Goal: Task Accomplishment & Management: Use online tool/utility

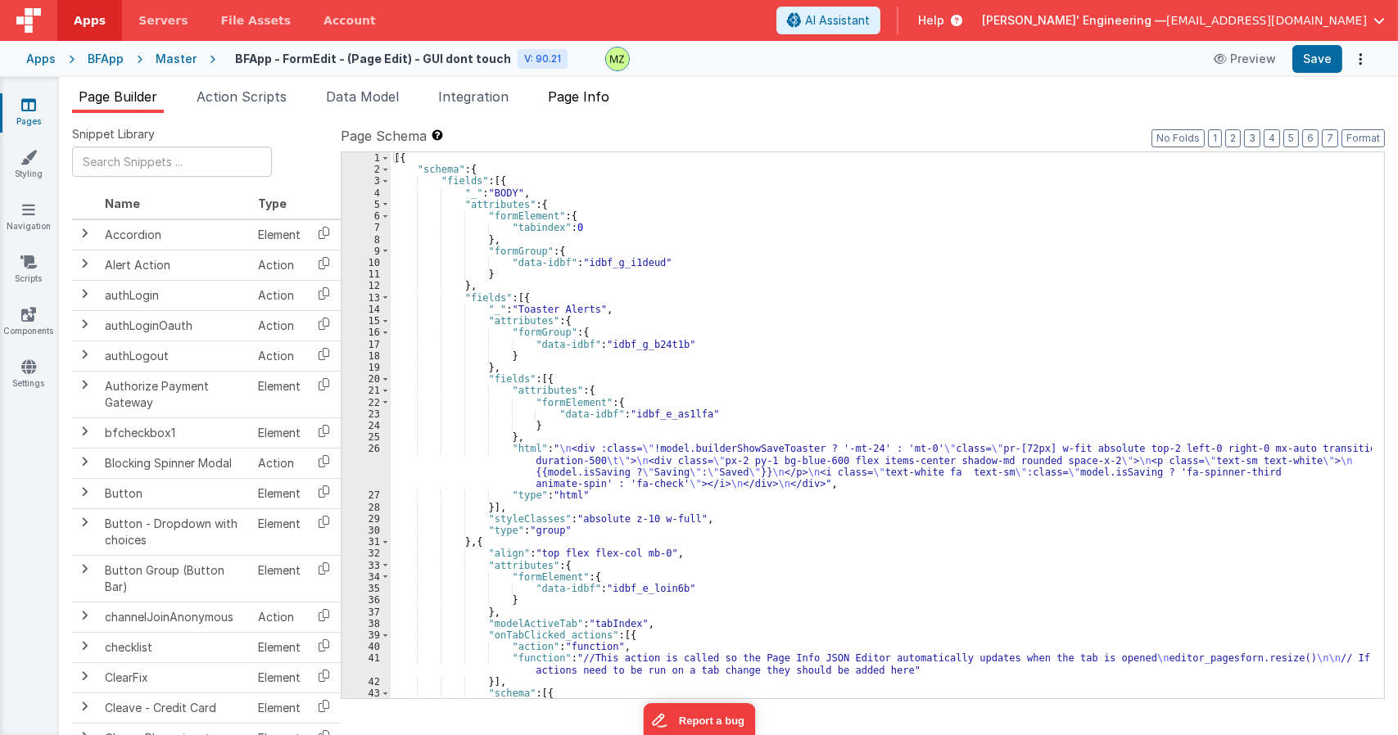
click at [571, 97] on span "Page Info" at bounding box center [578, 96] width 61 height 16
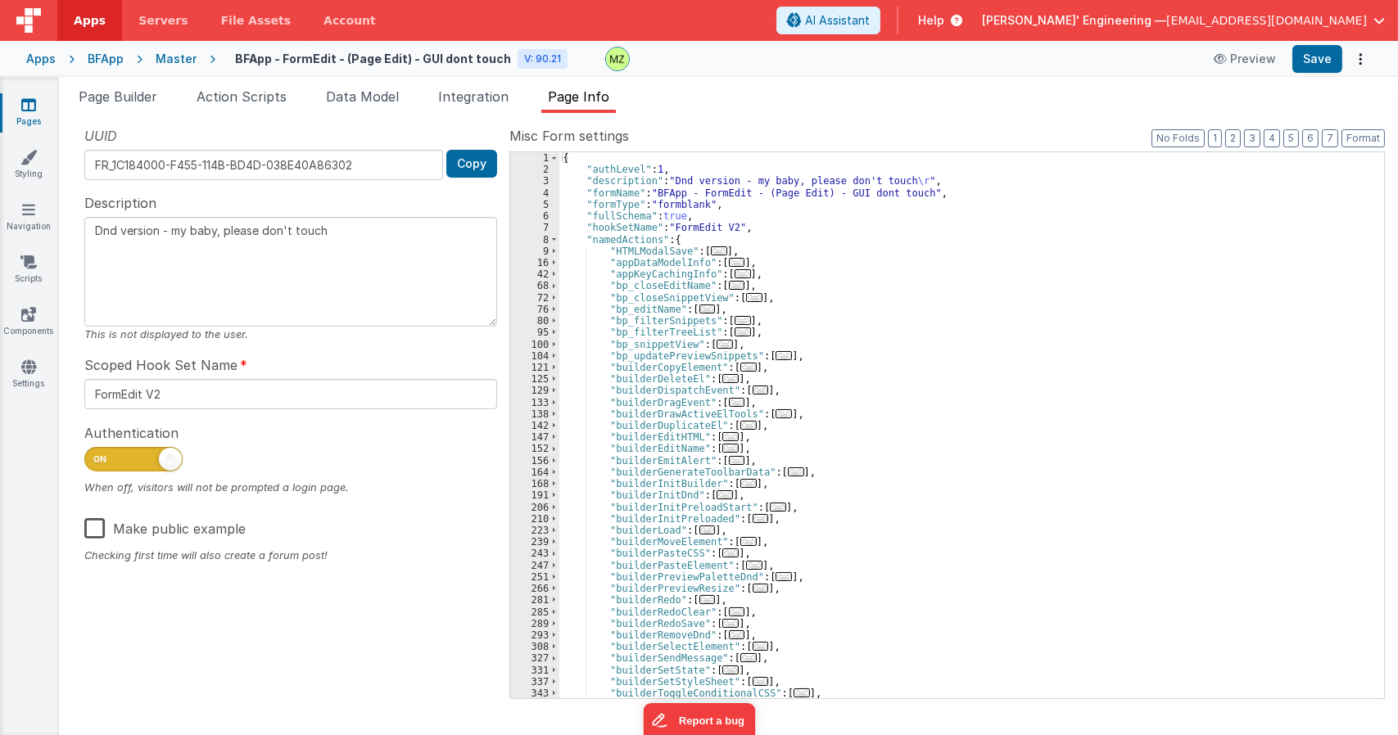
click at [856, 324] on div "{ "authLevel" : 1 , "description" : "Dnd version - my baby, please don't touch …" at bounding box center [965, 436] width 812 height 569
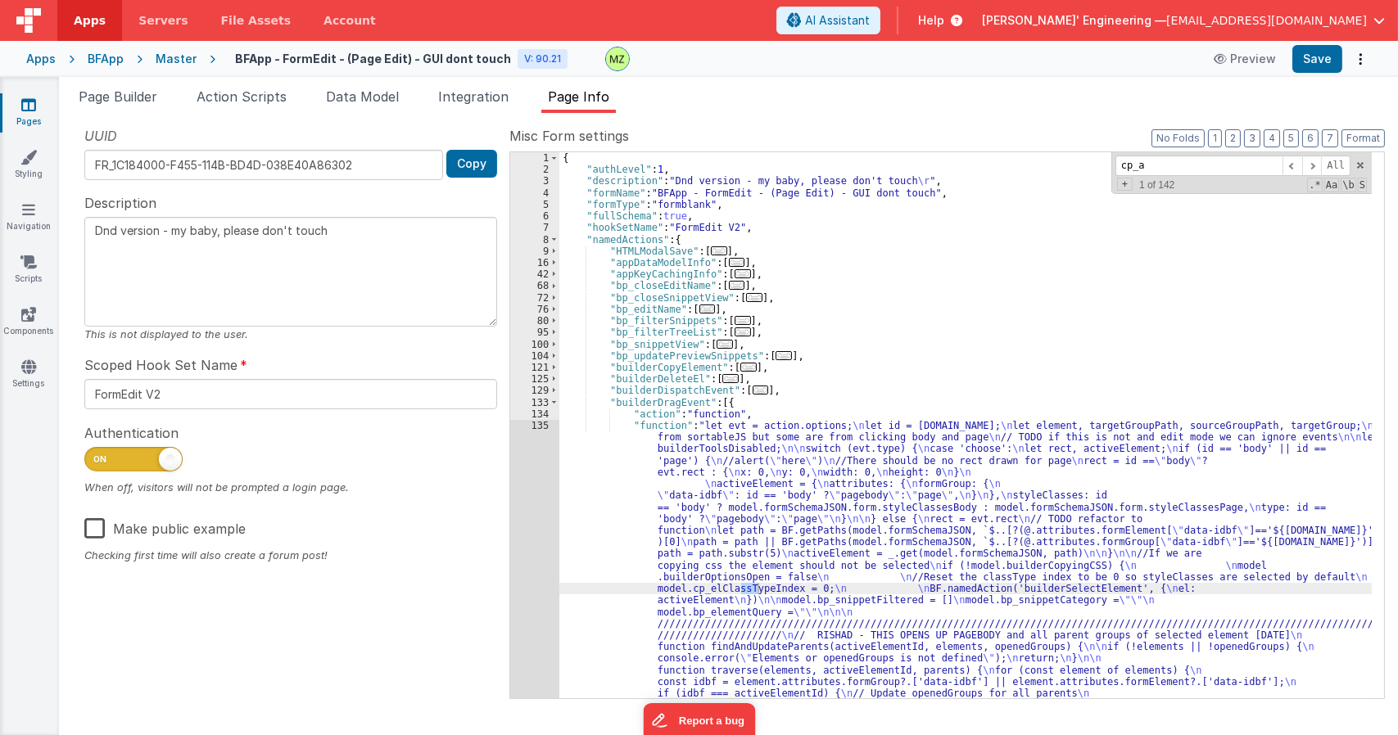
scroll to position [1461, 0]
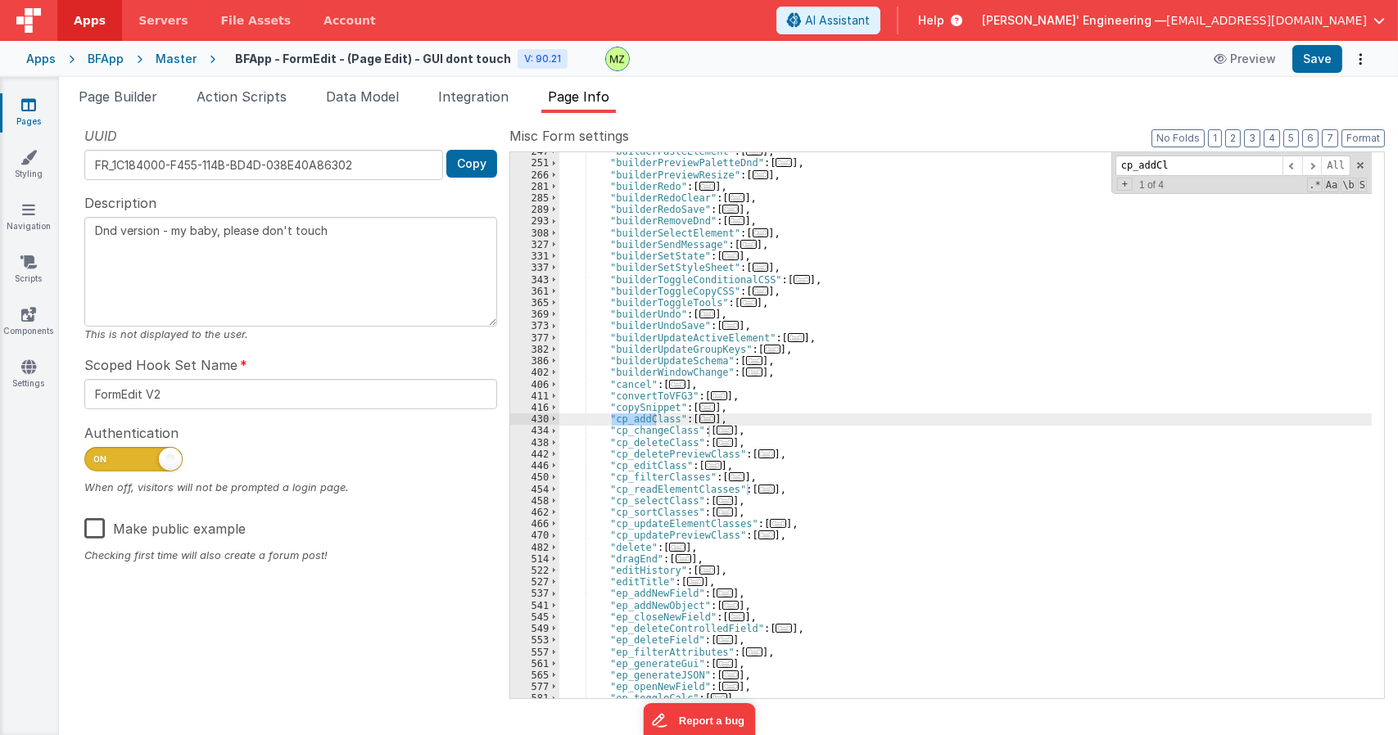
type input "cp_addCl"
click at [699, 422] on span "..." at bounding box center [707, 418] width 16 height 9
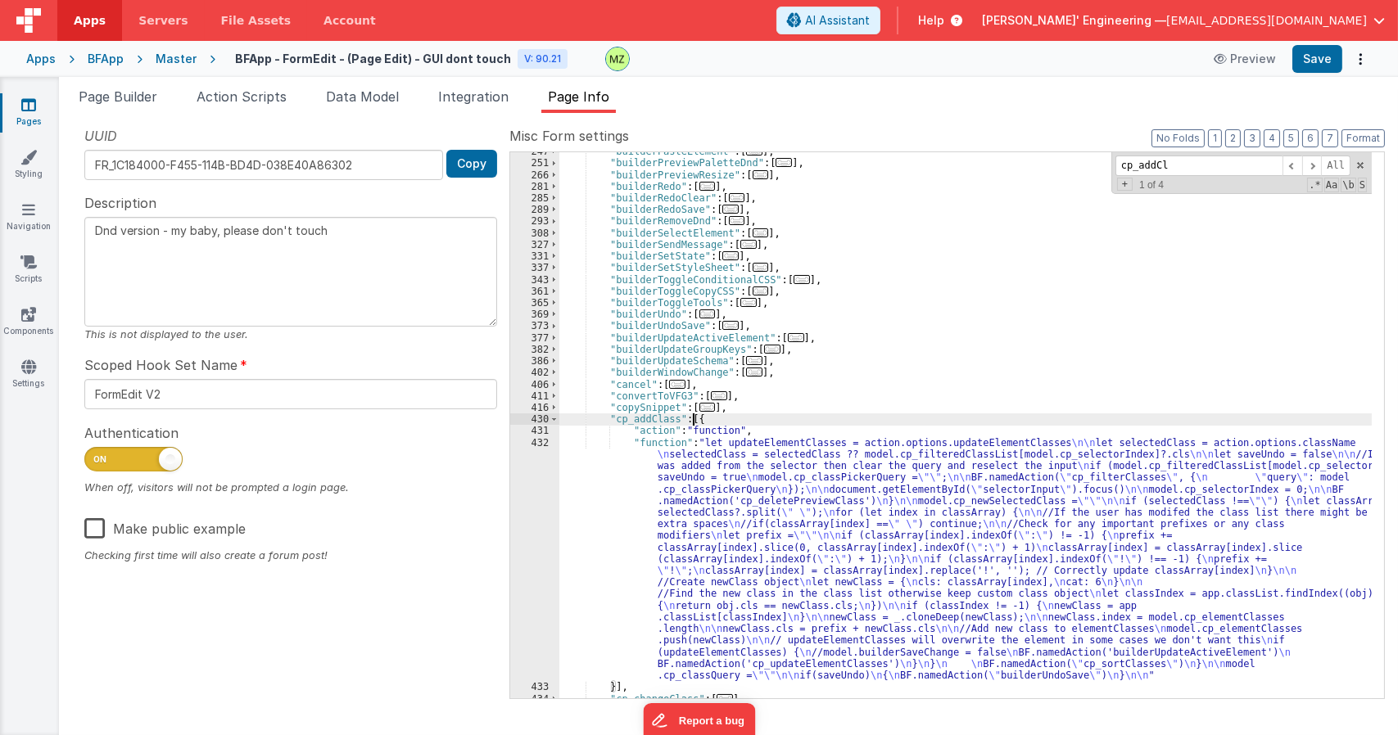
click at [714, 478] on div ""builderPasteElement" : [ ... ] , "builderPreviewPaletteDnd" : [ ... ] , "build…" at bounding box center [965, 430] width 812 height 569
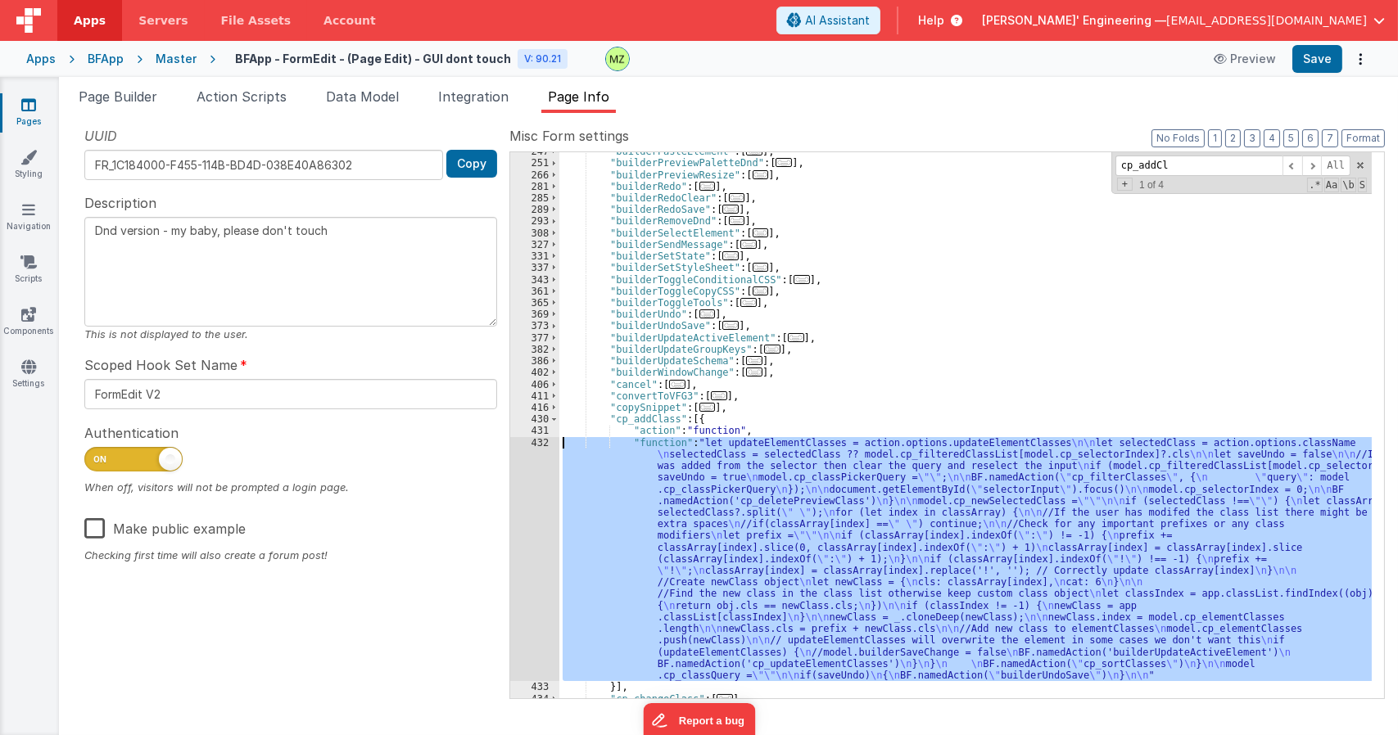
click at [544, 448] on div "432" at bounding box center [534, 559] width 49 height 245
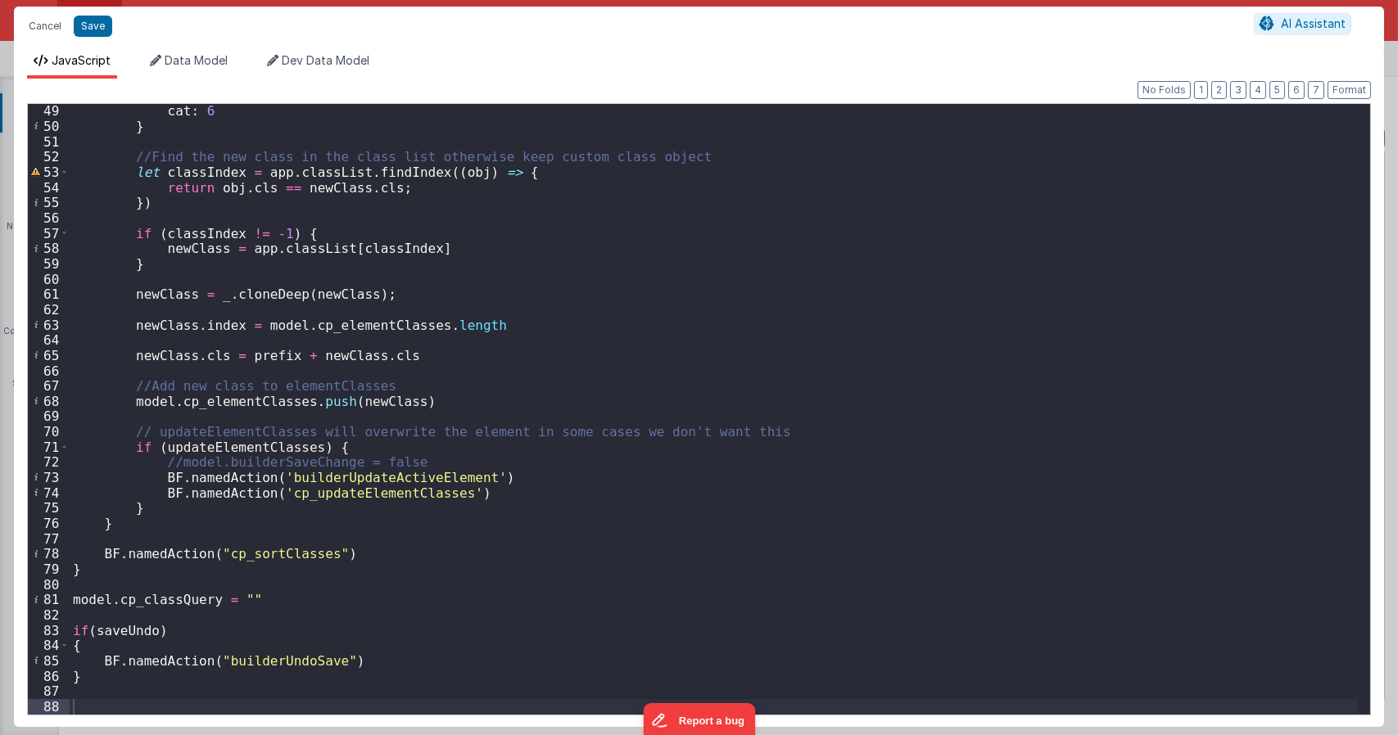
scroll to position [734, 0]
click at [481, 477] on div "cat : 6 } //Find the new class in the class list otherwise keep custom class ob…" at bounding box center [714, 423] width 1288 height 641
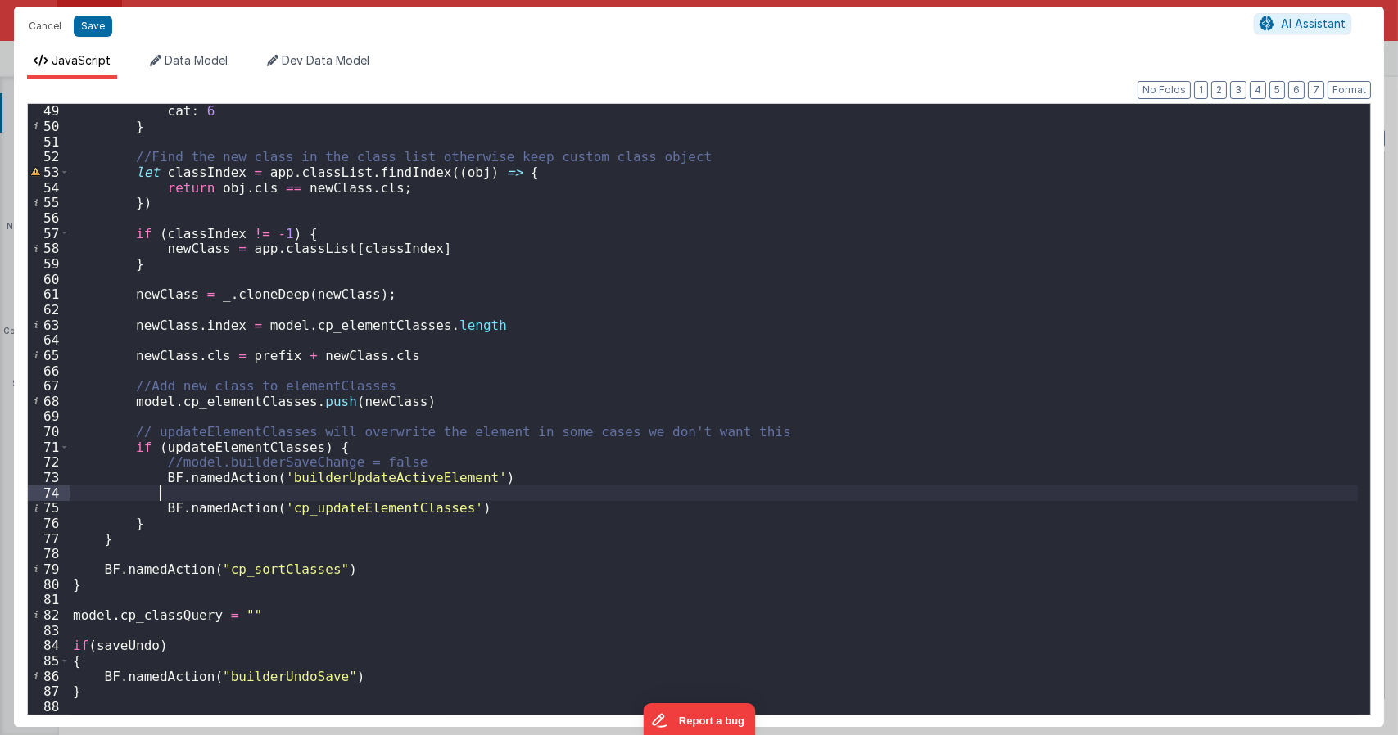
type textarea "Dnd version - my baby, please don't touch"
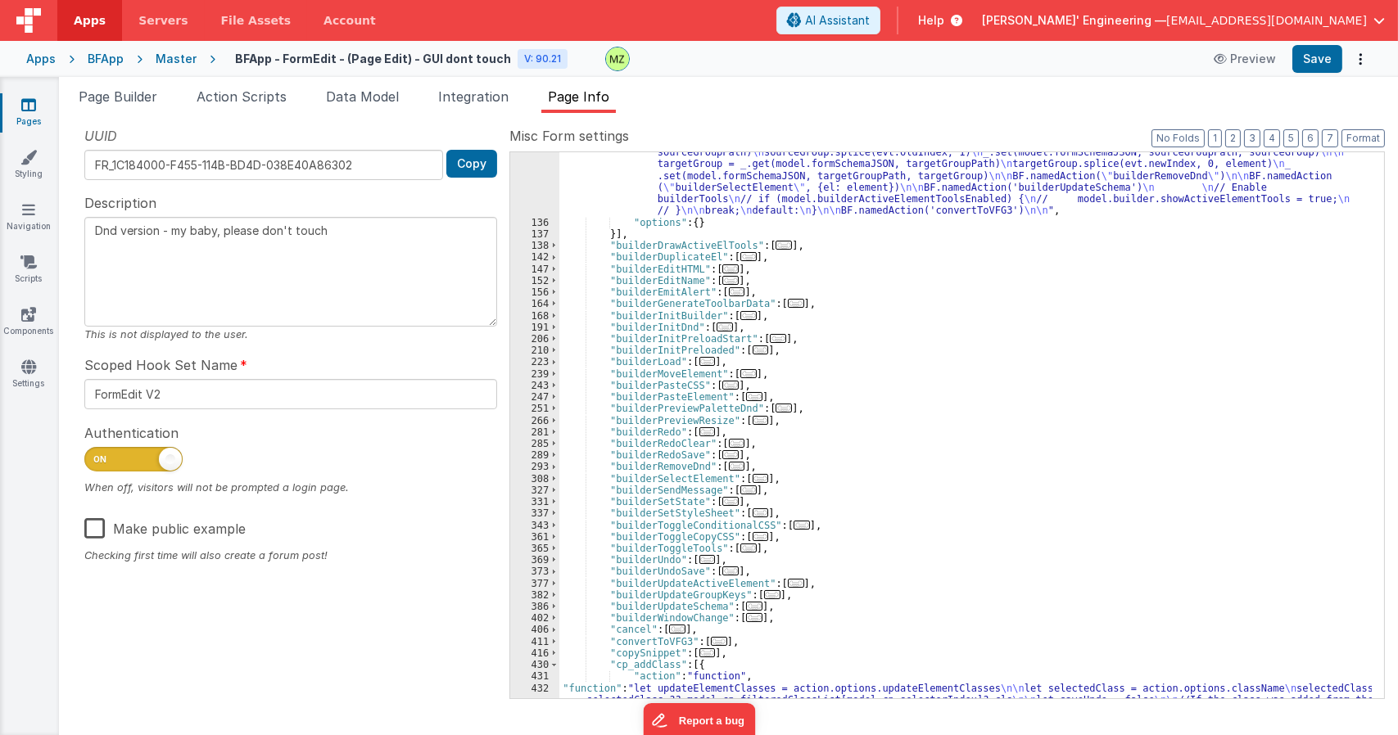
scroll to position [872, 0]
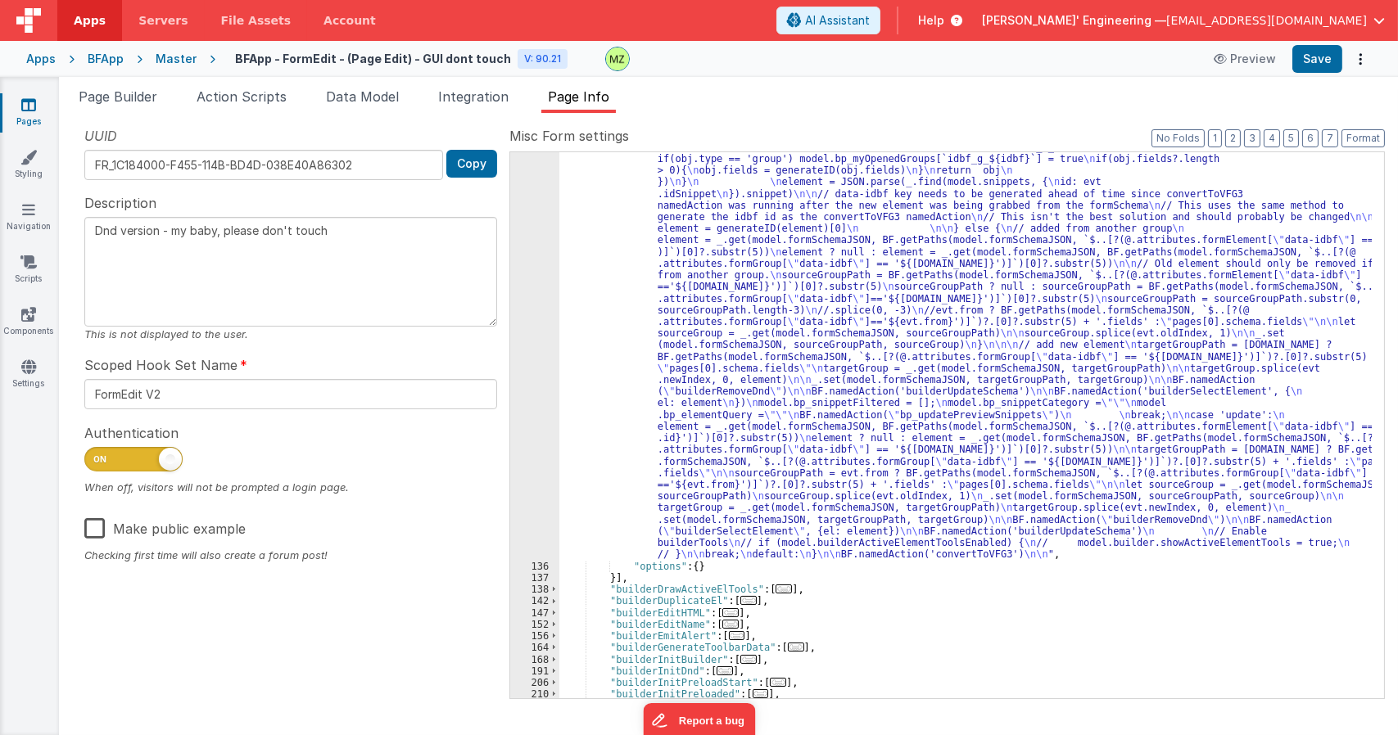
click at [775, 594] on span "..." at bounding box center [783, 589] width 16 height 9
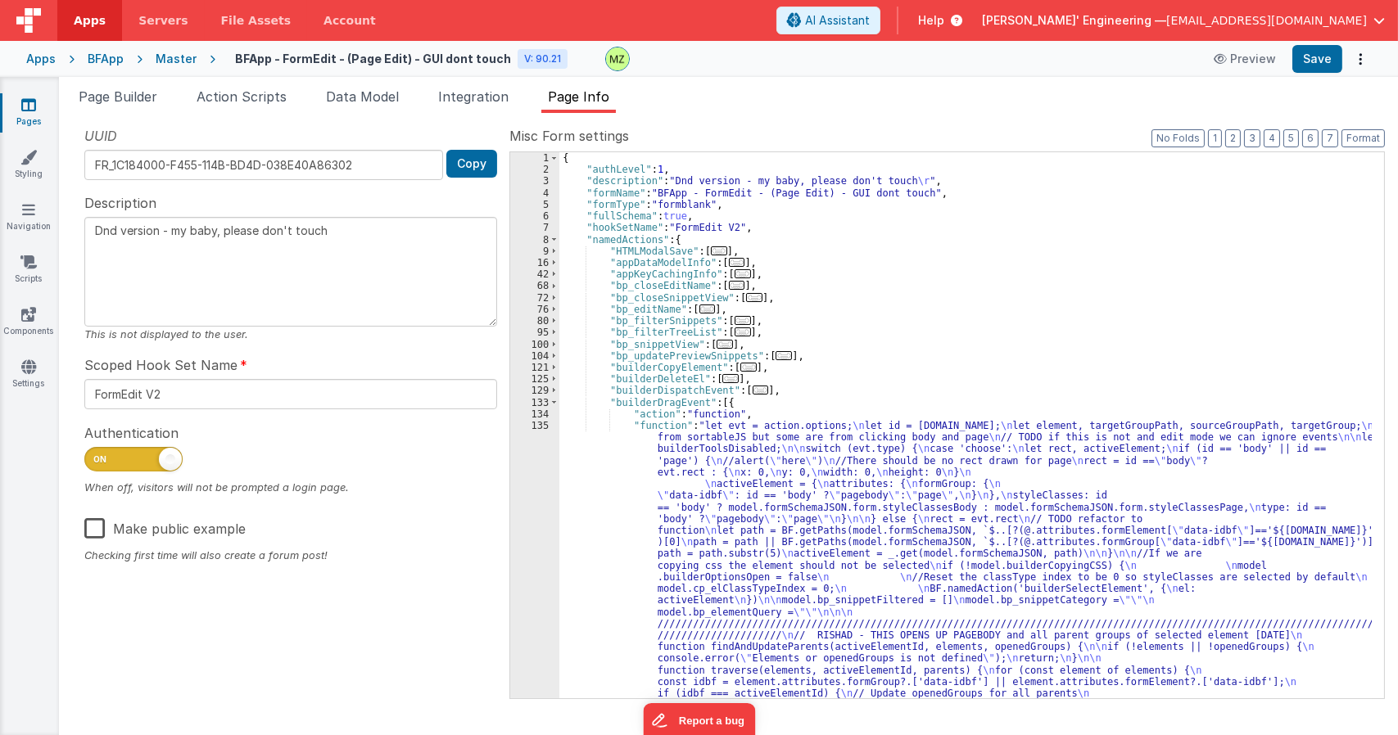
scroll to position [0, 0]
click at [558, 403] on span at bounding box center [553, 402] width 9 height 11
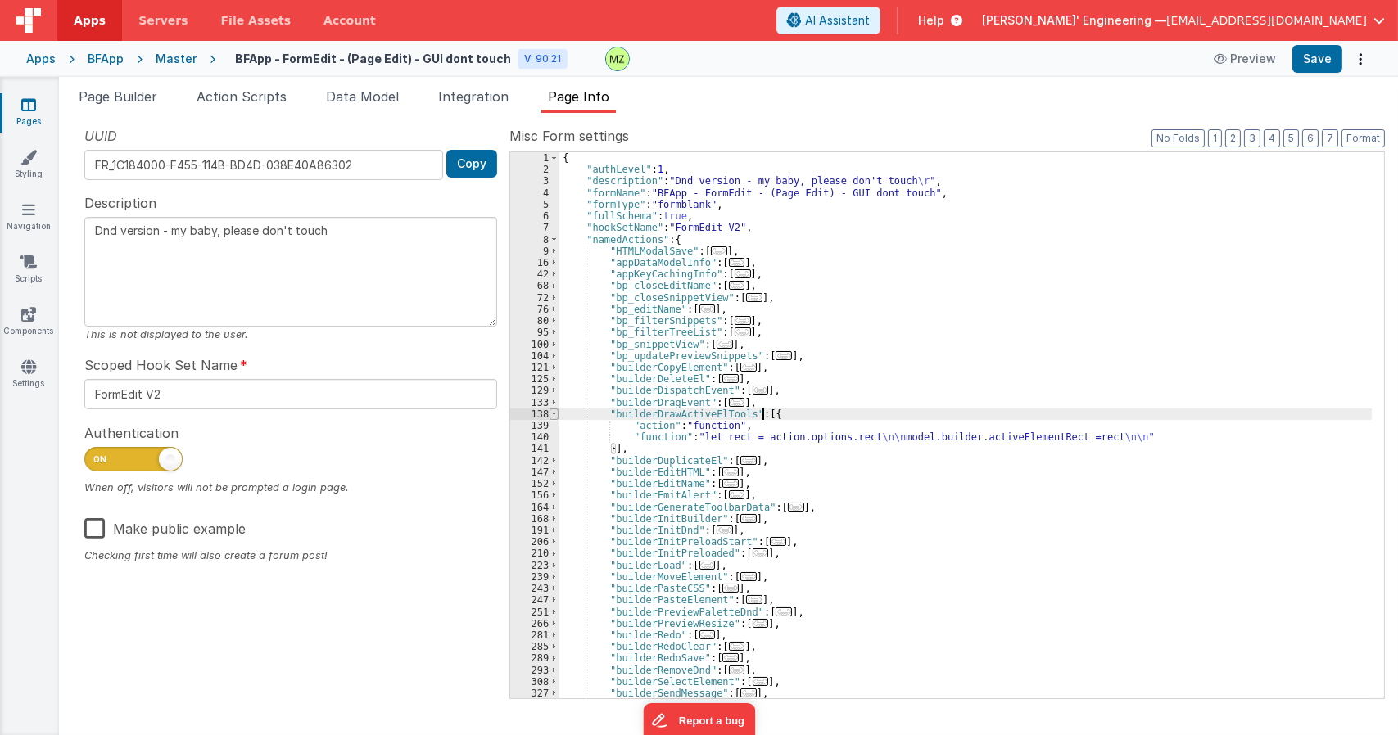
click at [558, 415] on span at bounding box center [553, 414] width 9 height 11
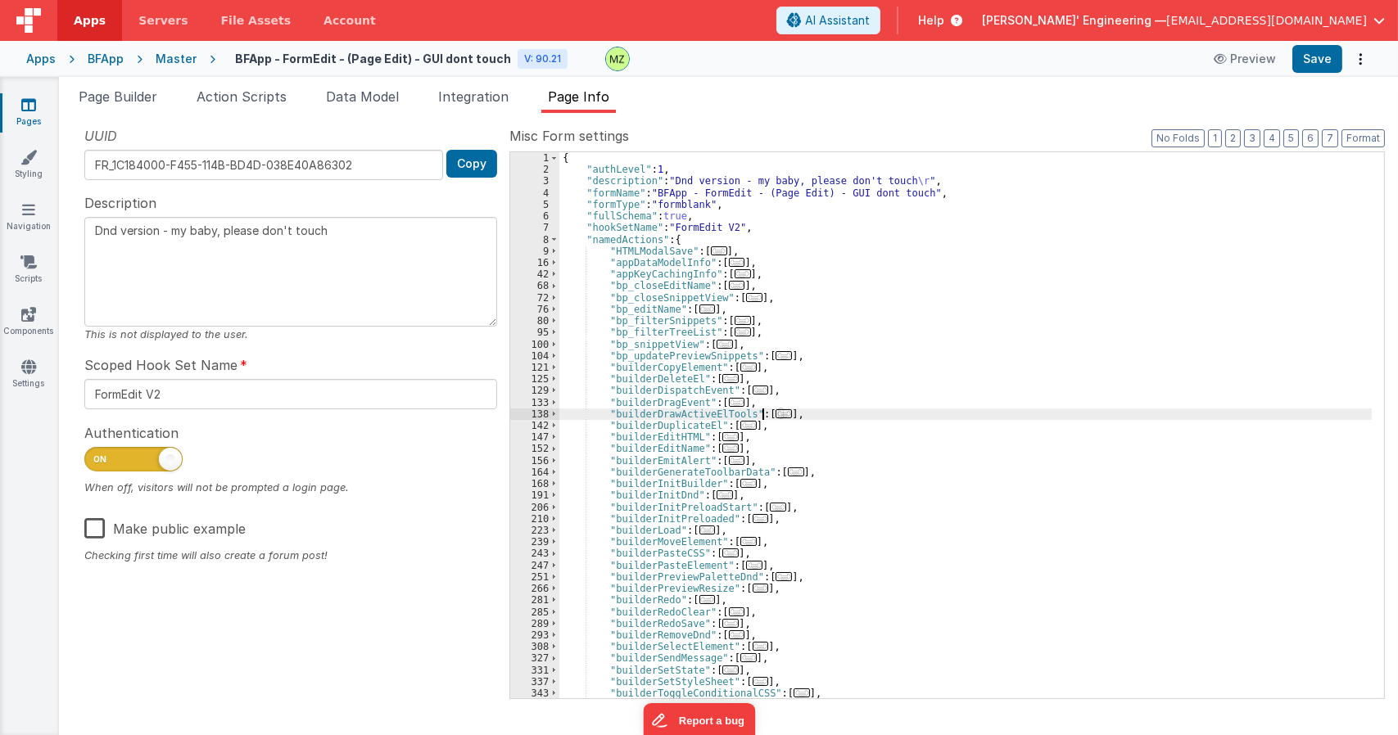
click at [847, 440] on div "{ "authLevel" : 1 , "description" : "Dnd version - my baby, please don't touch …" at bounding box center [965, 436] width 812 height 569
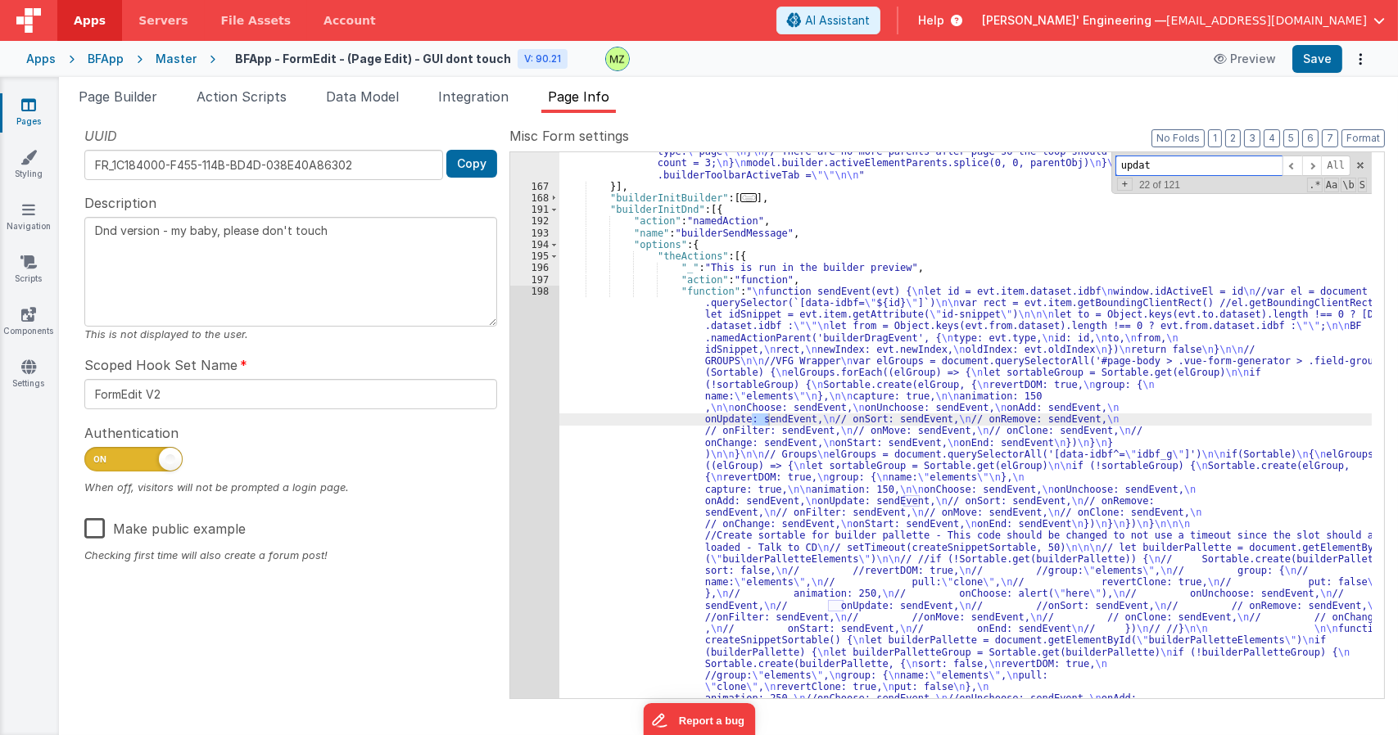
scroll to position [507, 0]
type input "updateRect"
click at [555, 207] on span at bounding box center [553, 209] width 9 height 11
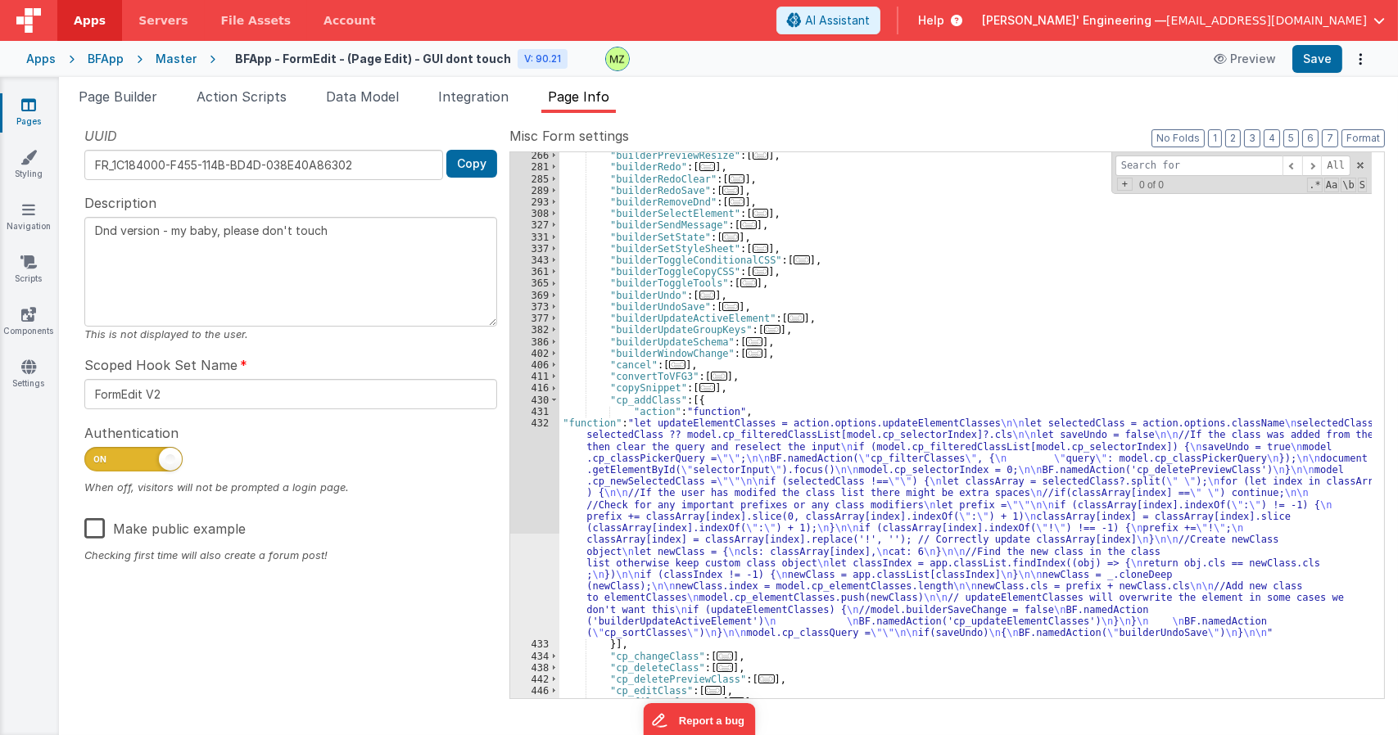
scroll to position [556, 0]
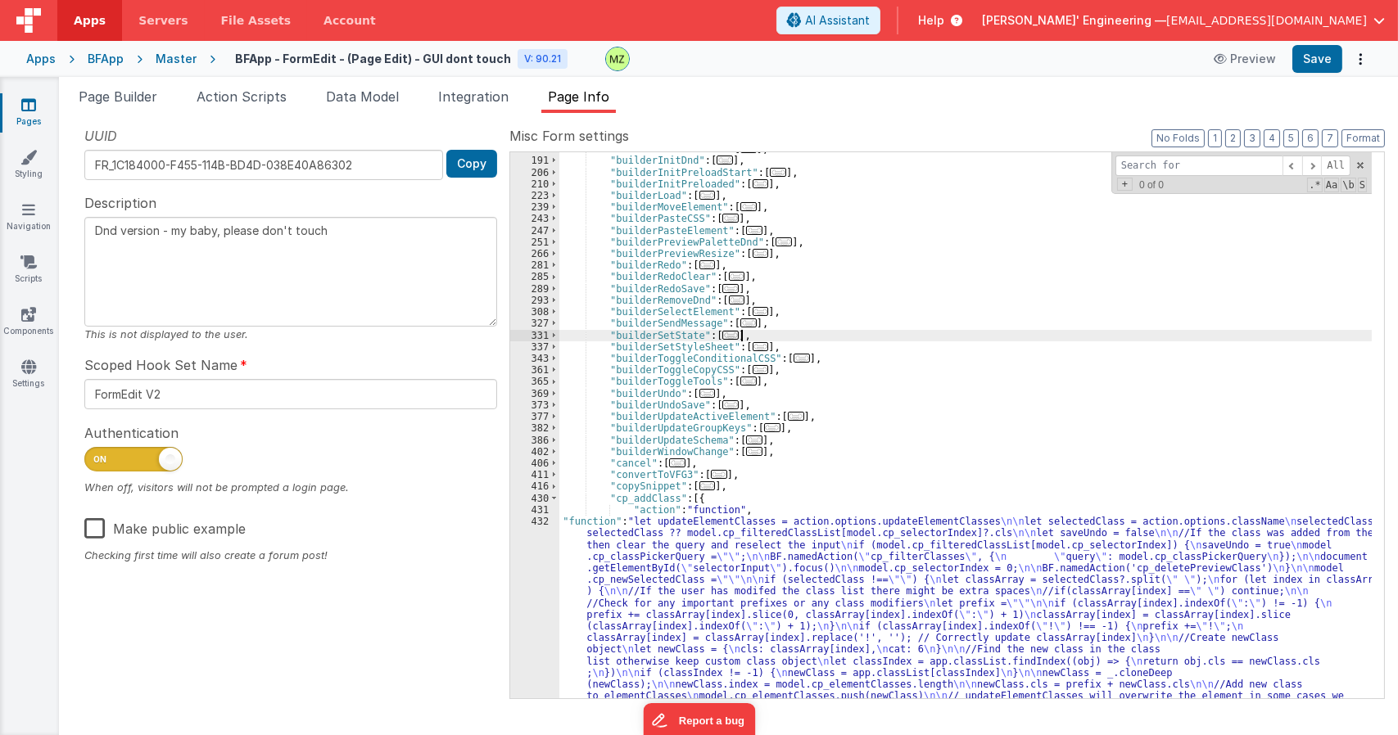
click at [925, 337] on div ""builderInitBuilder" : [ ... ] , "builderInitDnd" : [ ... ] , "builderInitPrelo…" at bounding box center [965, 532] width 812 height 779
click at [752, 307] on span "..." at bounding box center [760, 311] width 16 height 9
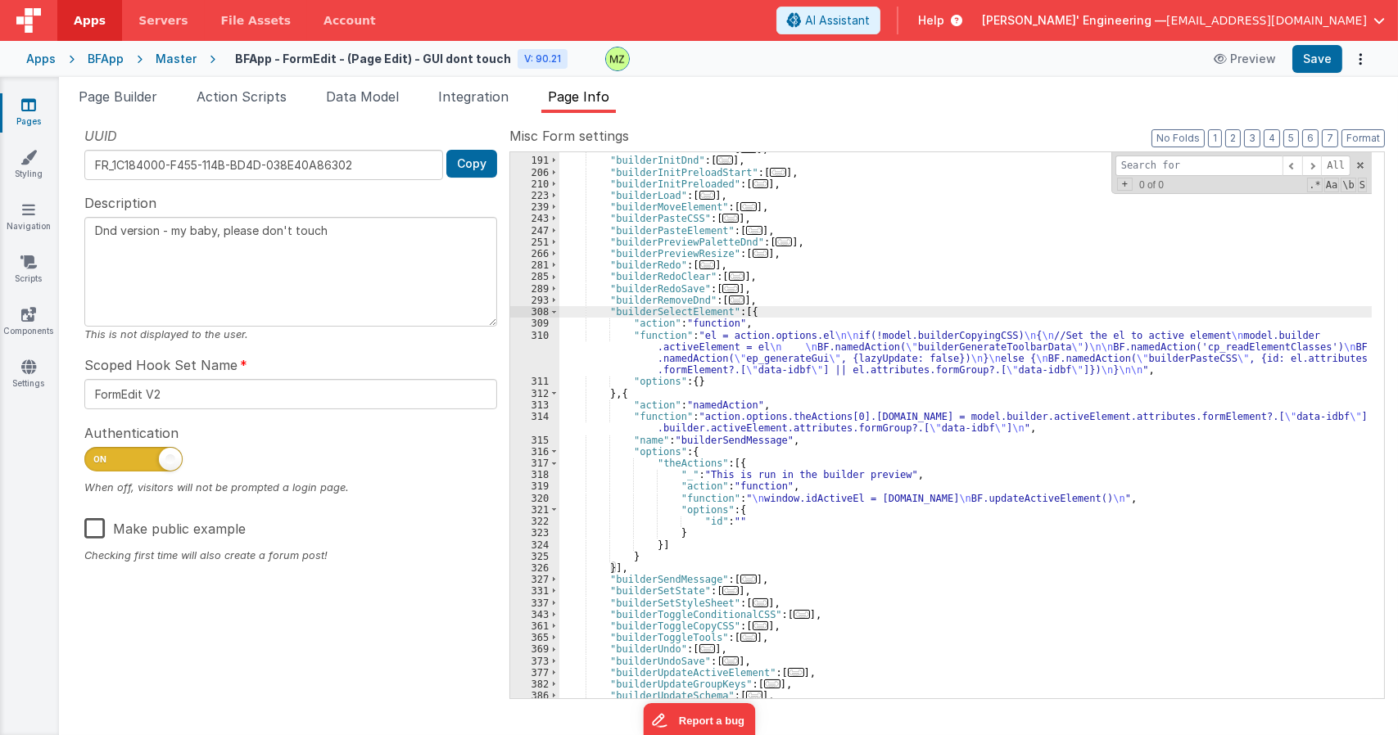
click at [701, 309] on div ""builderInitBuilder" : [ ... ] , "builderInitDnd" : [ ... ] , "builderInitPrelo…" at bounding box center [965, 427] width 812 height 569
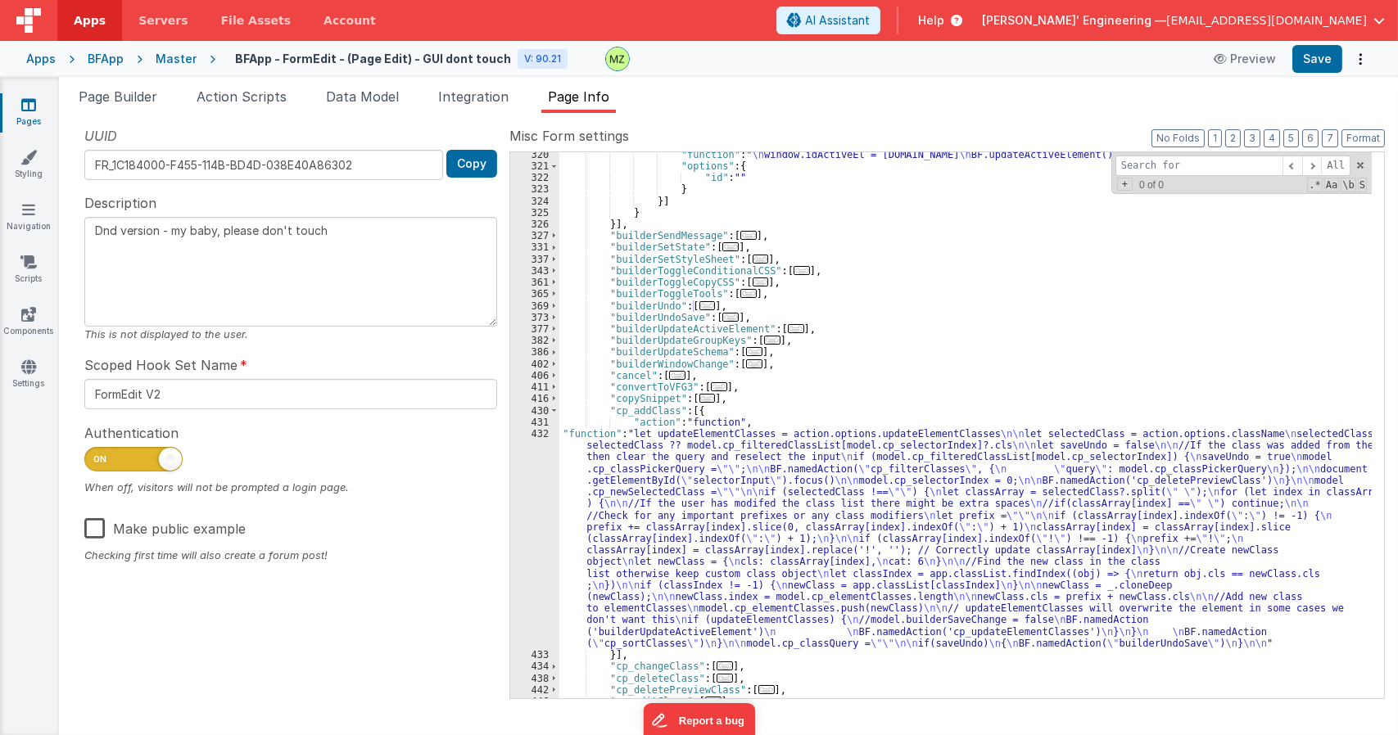
scroll to position [1145, 0]
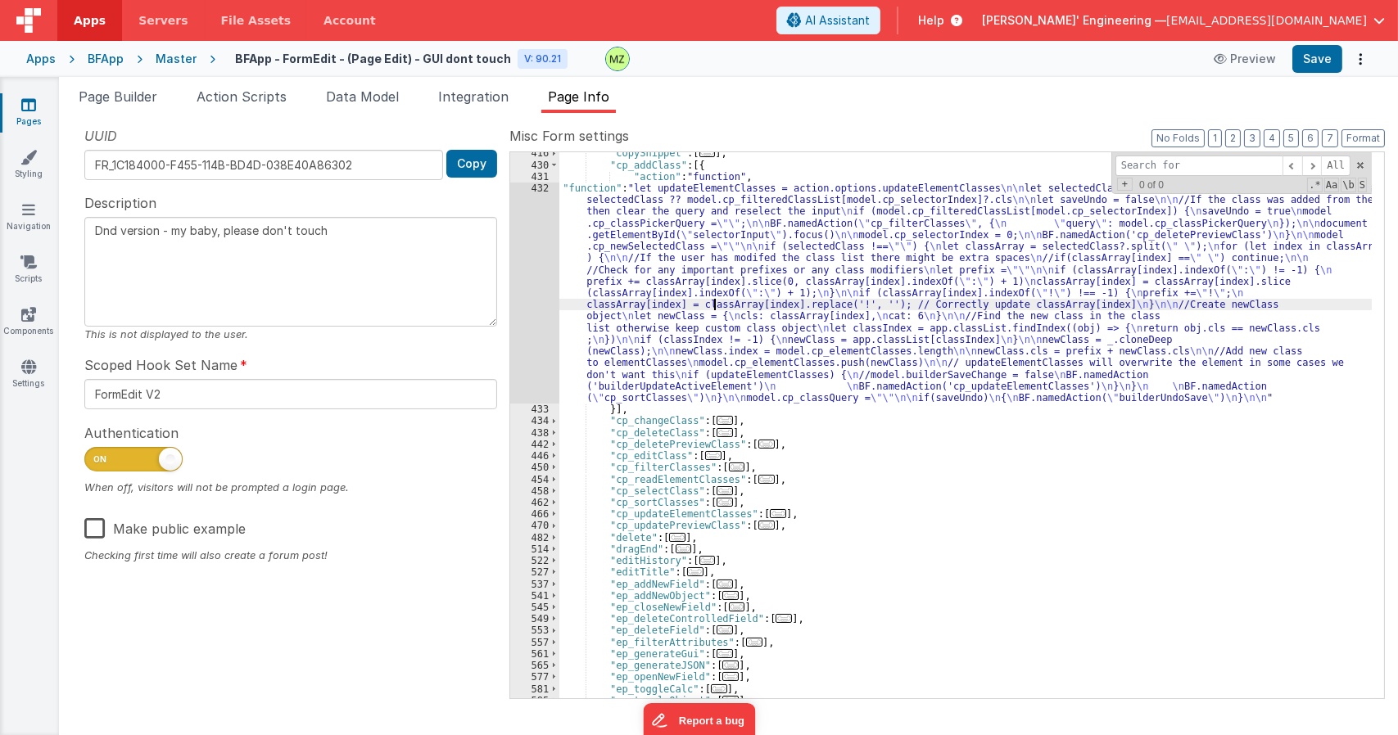
click at [713, 301] on div ""copySnippet" : [ ... ] , "cp_addClass" : [{ "action" : "function" , "function"…" at bounding box center [965, 431] width 812 height 569
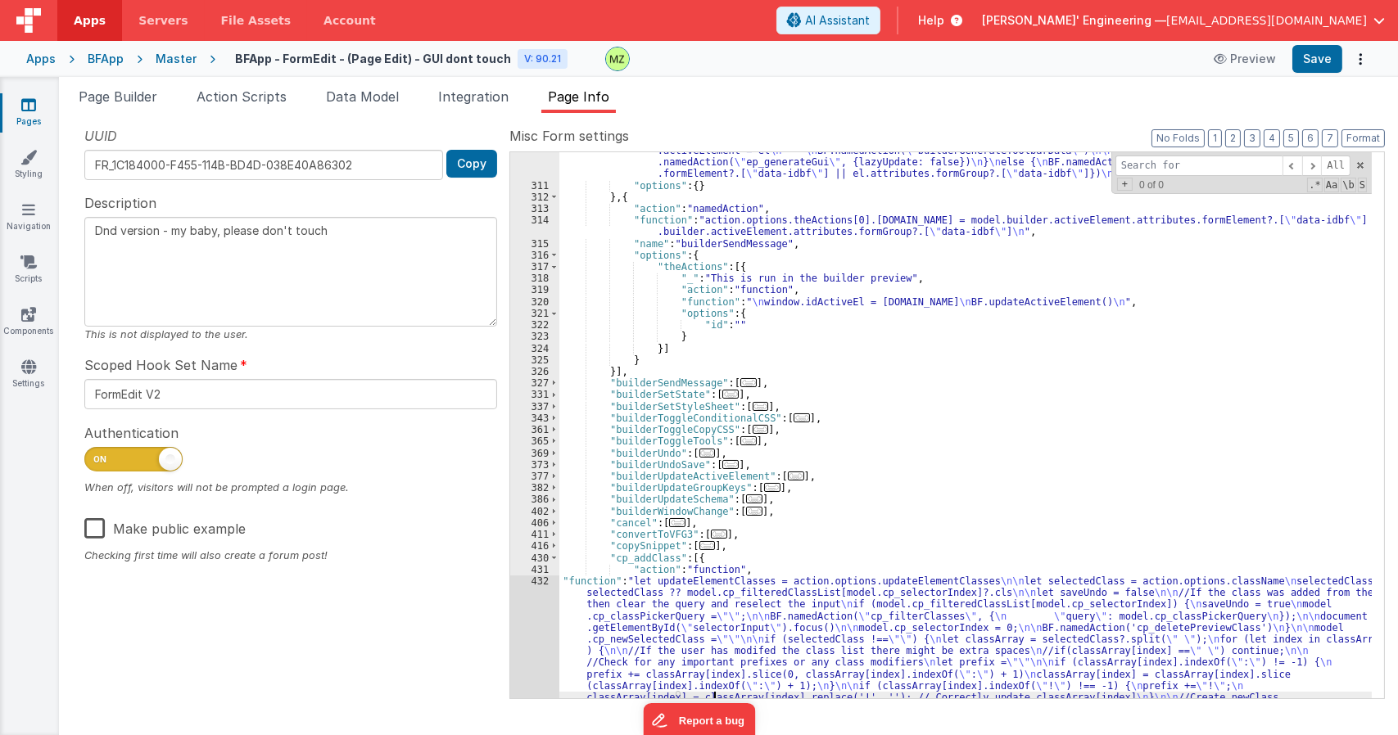
scroll to position [851, 0]
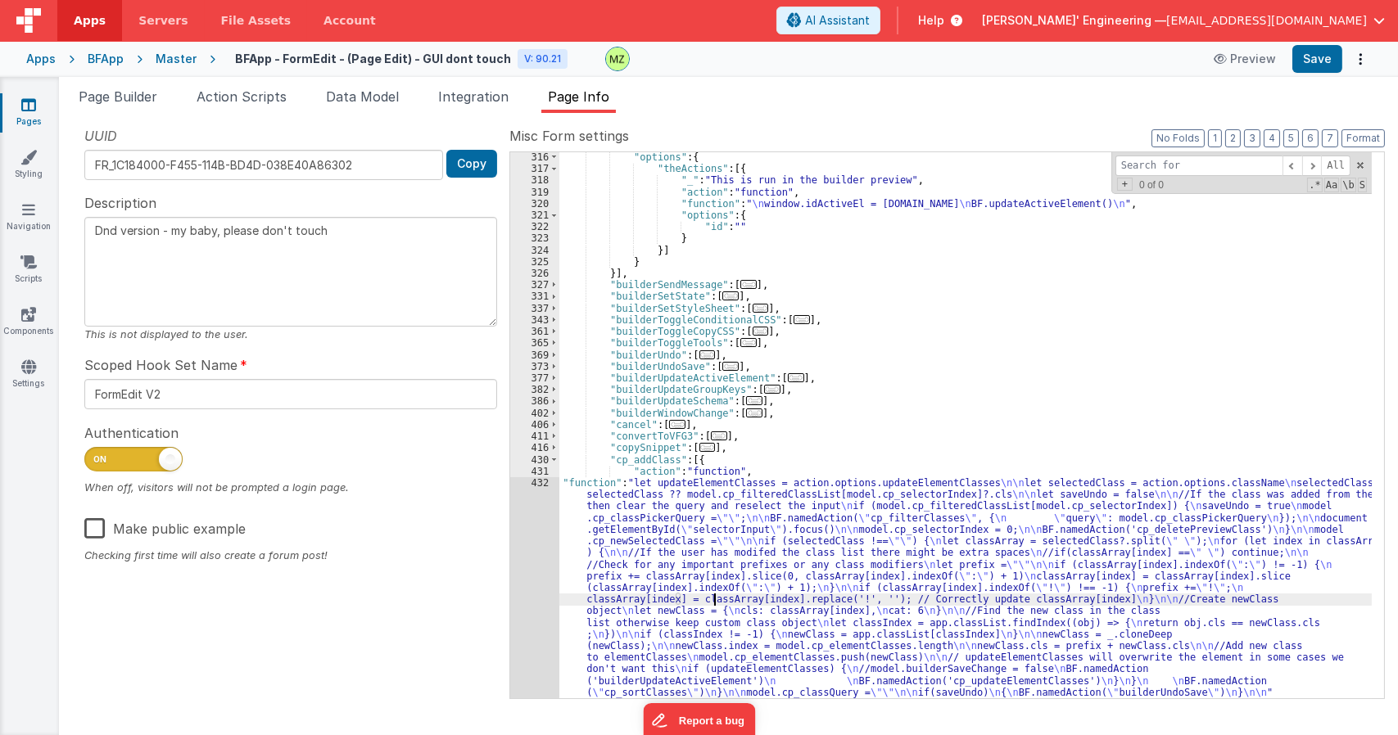
click at [544, 487] on div "432" at bounding box center [534, 587] width 49 height 221
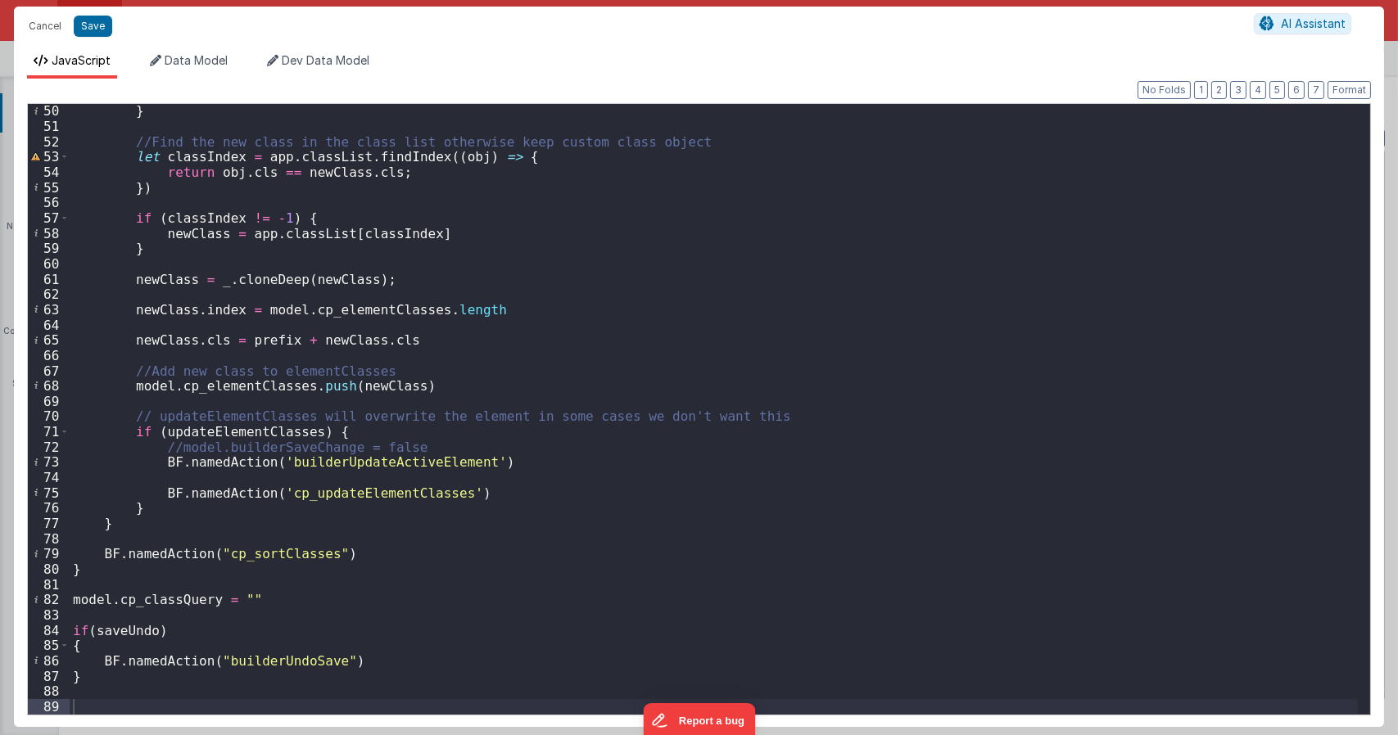
scroll to position [749, 0]
click at [472, 491] on div "} //Find the new class in the class list otherwise keep custom class object let…" at bounding box center [714, 423] width 1288 height 641
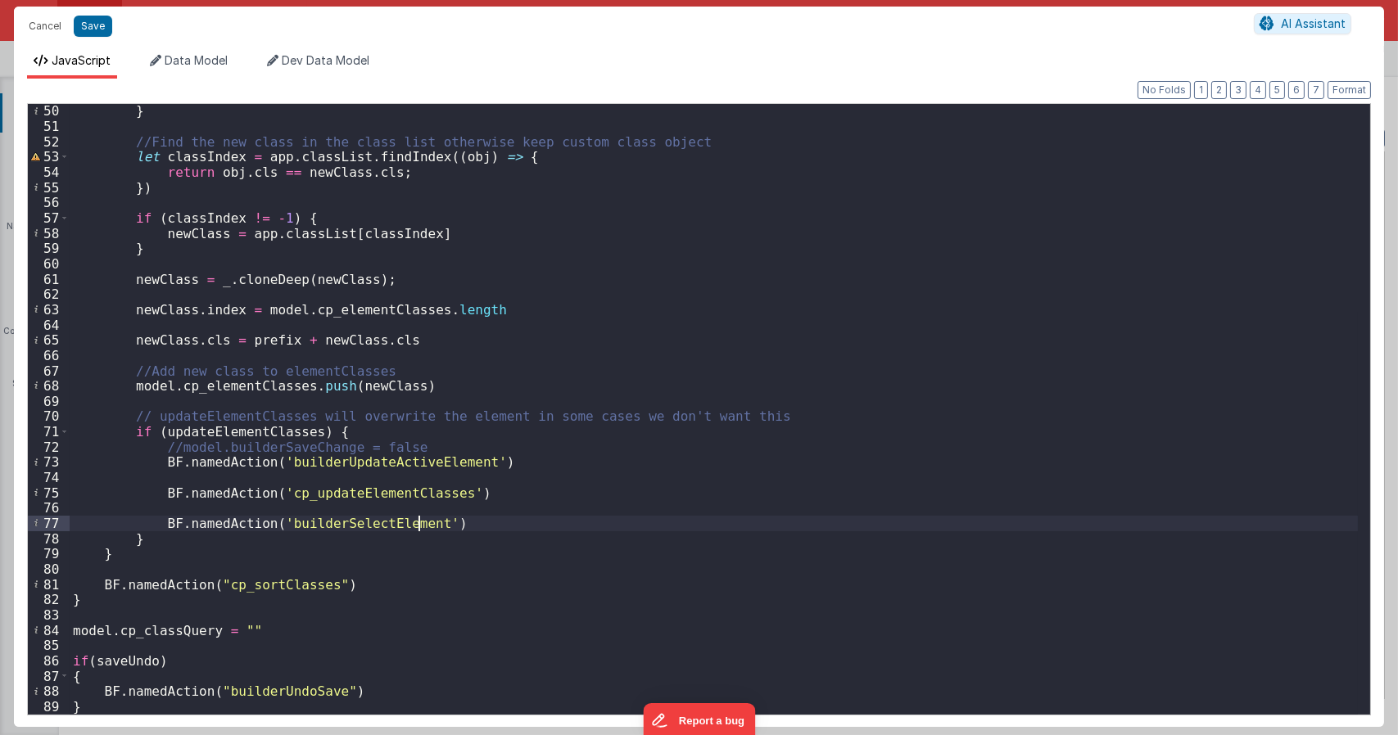
type textarea "Dnd version - my baby, please don't touch"
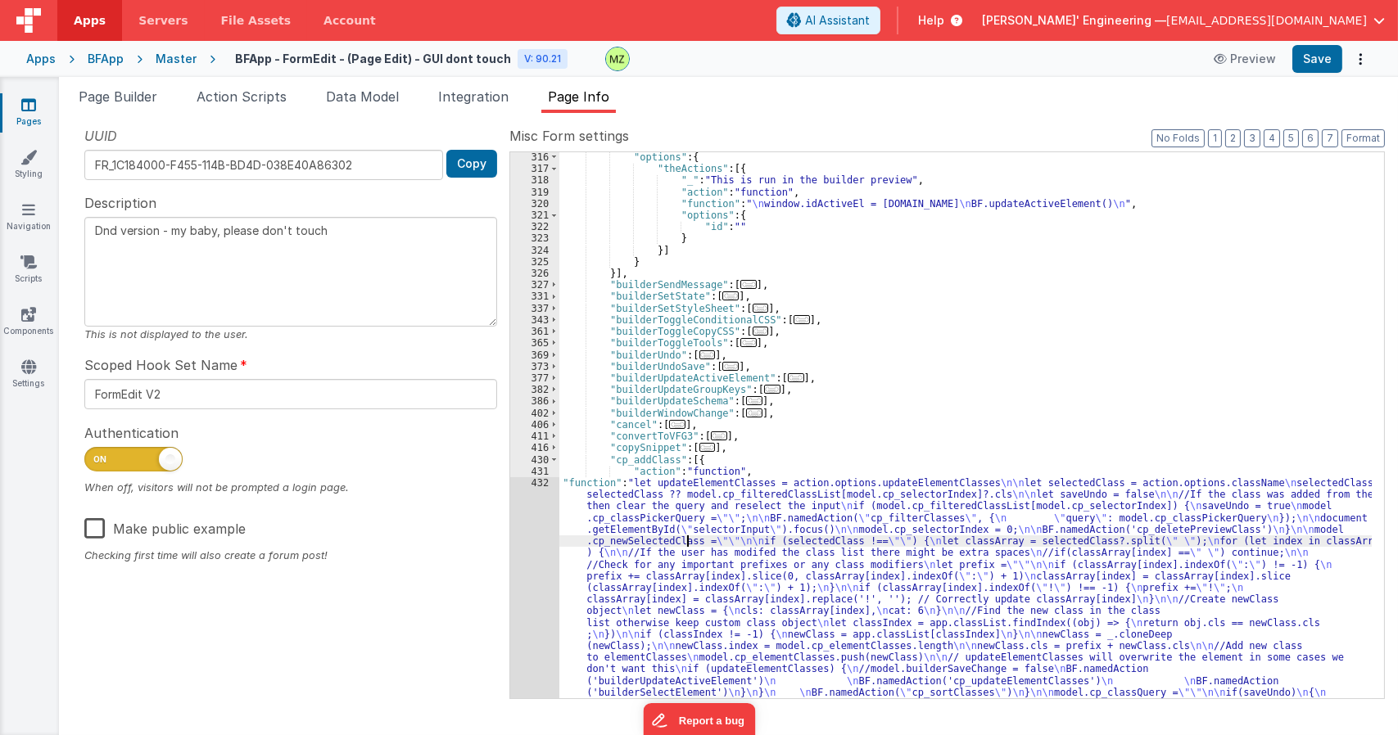
click at [685, 539] on div ""options" : { "theActions" : [{ "_" : "This is run in the builder preview" , "a…" at bounding box center [965, 546] width 812 height 791
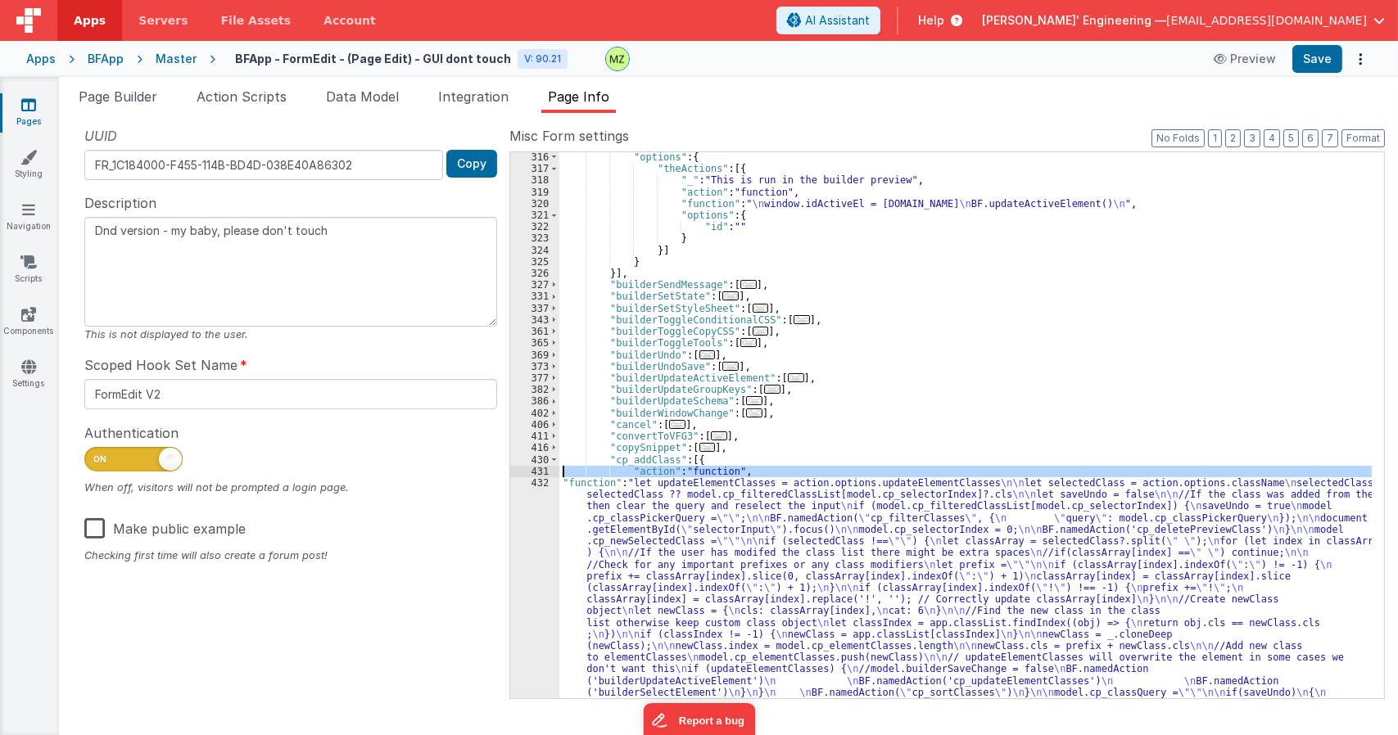
click at [543, 477] on div "431" at bounding box center [534, 471] width 49 height 11
click at [540, 486] on div "432" at bounding box center [534, 593] width 49 height 233
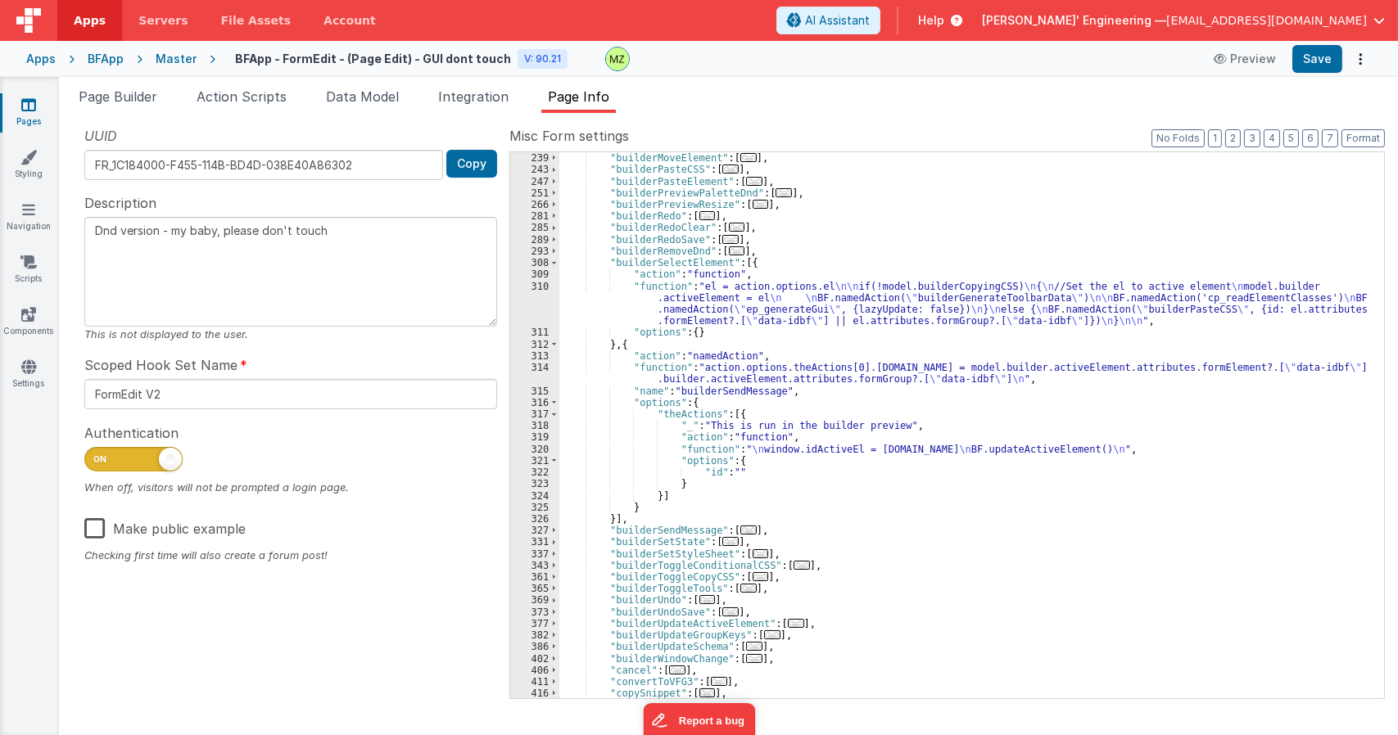
scroll to position [605, 0]
click at [693, 294] on div ""builderLoad" : [ ... ] , "builderMoveElement" : [ ... ] , "builderPasteCSS" : …" at bounding box center [965, 425] width 812 height 569
click at [542, 286] on div "310" at bounding box center [534, 304] width 49 height 47
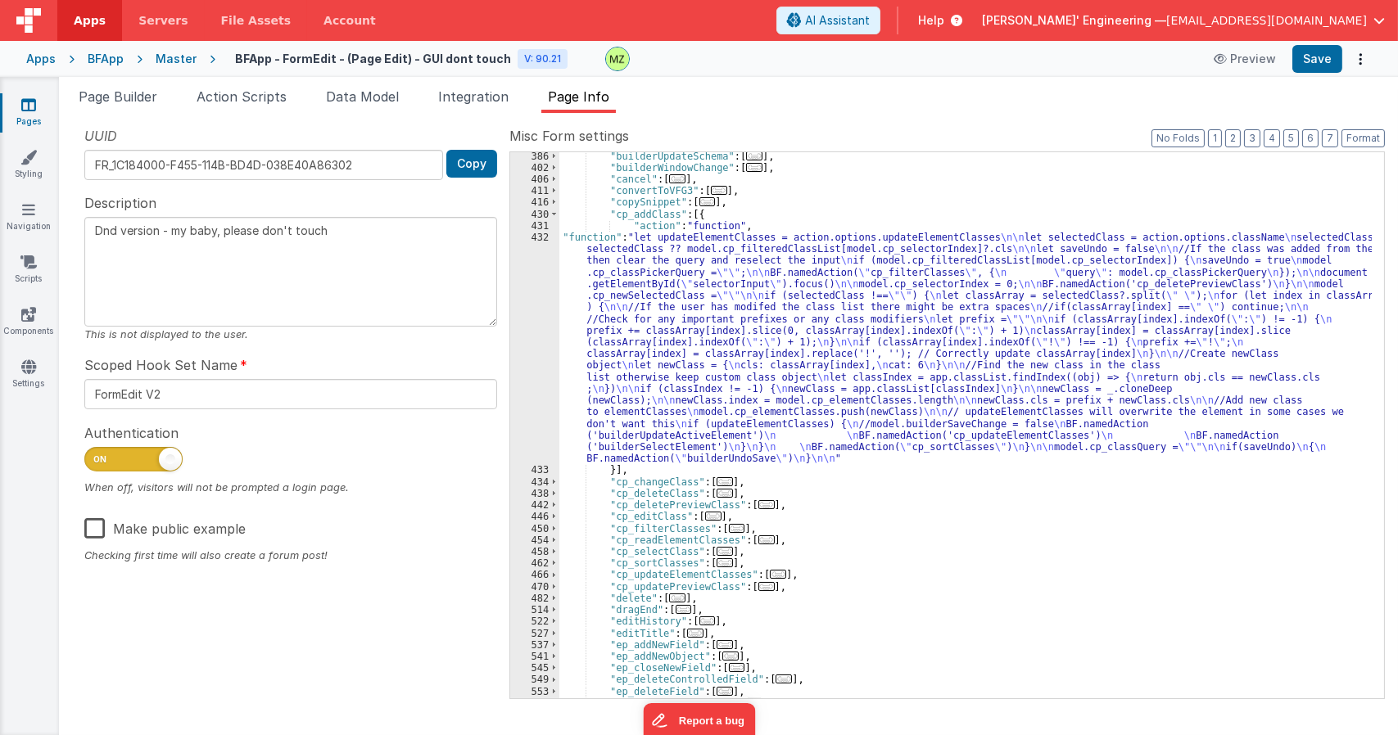
scroll to position [1145, 0]
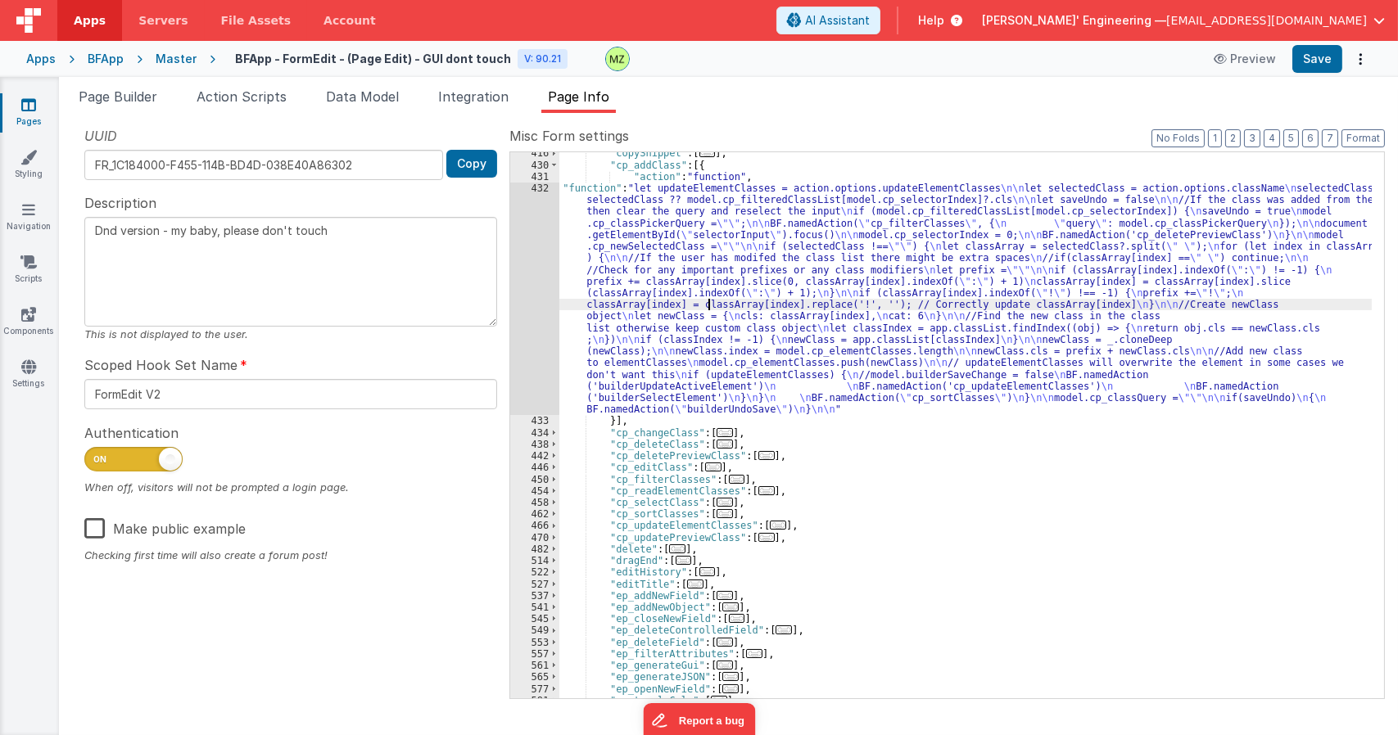
click at [707, 299] on div ""copySnippet" : [ ... ] , "cp_addClass" : [{ "action" : "function" , "function"…" at bounding box center [965, 431] width 812 height 569
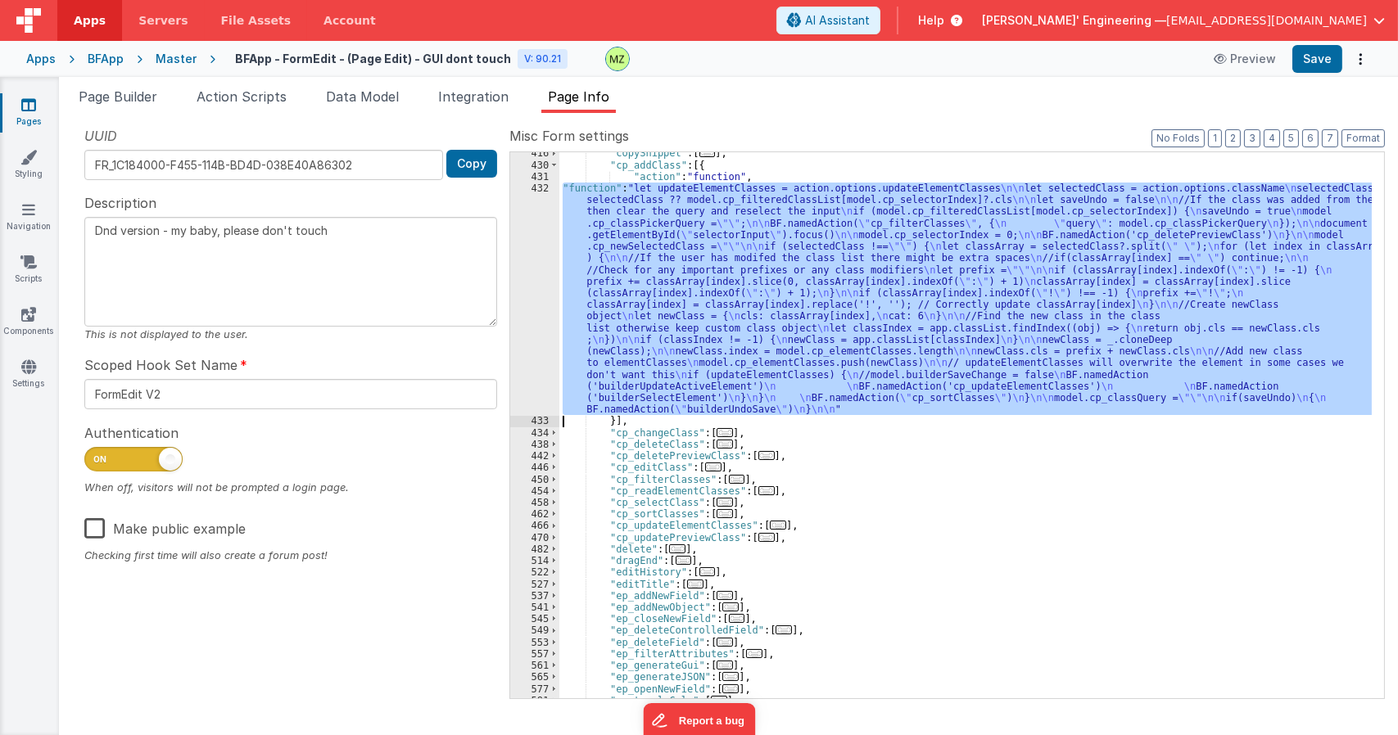
click at [542, 197] on div "432" at bounding box center [534, 299] width 49 height 233
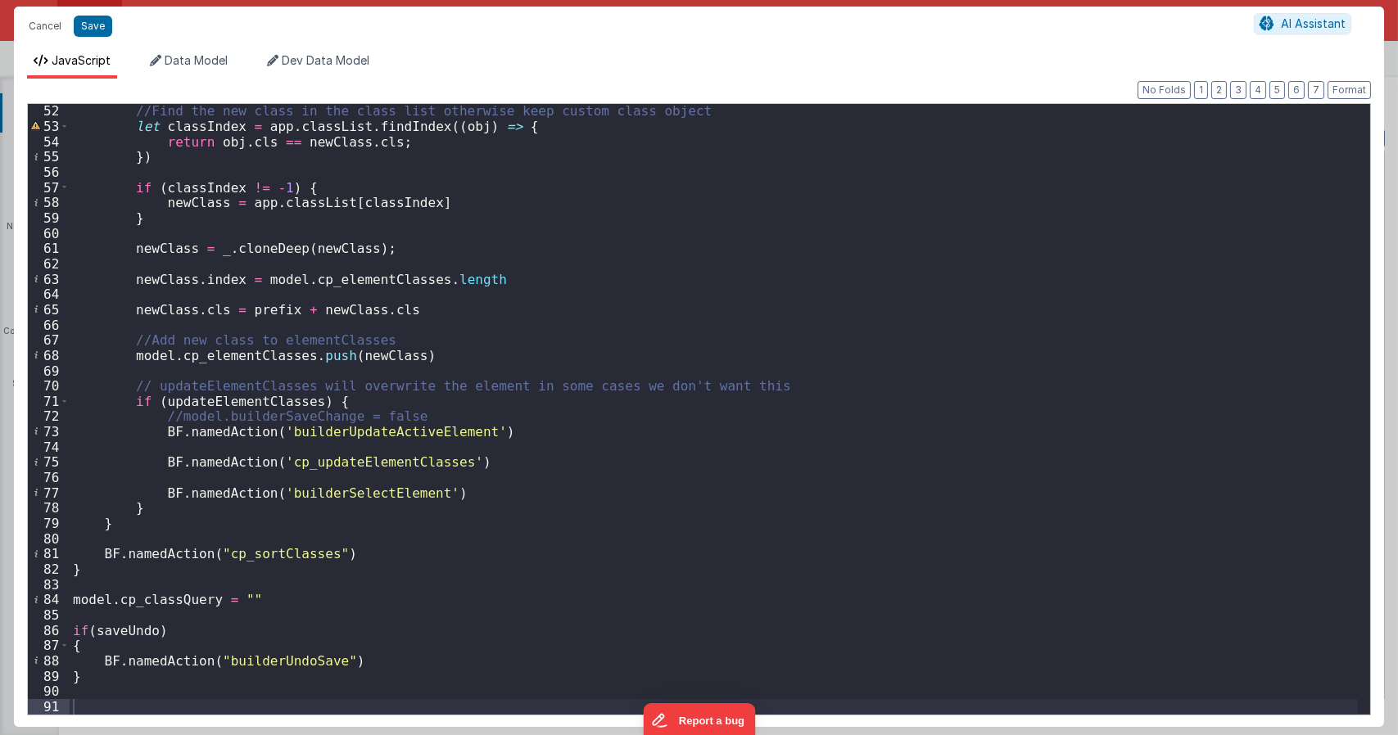
scroll to position [779, 0]
click at [427, 492] on div "//Find the new class in the class list otherwise keep custom class object let c…" at bounding box center [714, 423] width 1288 height 641
type textarea "Dnd version - my baby, please don't touch"
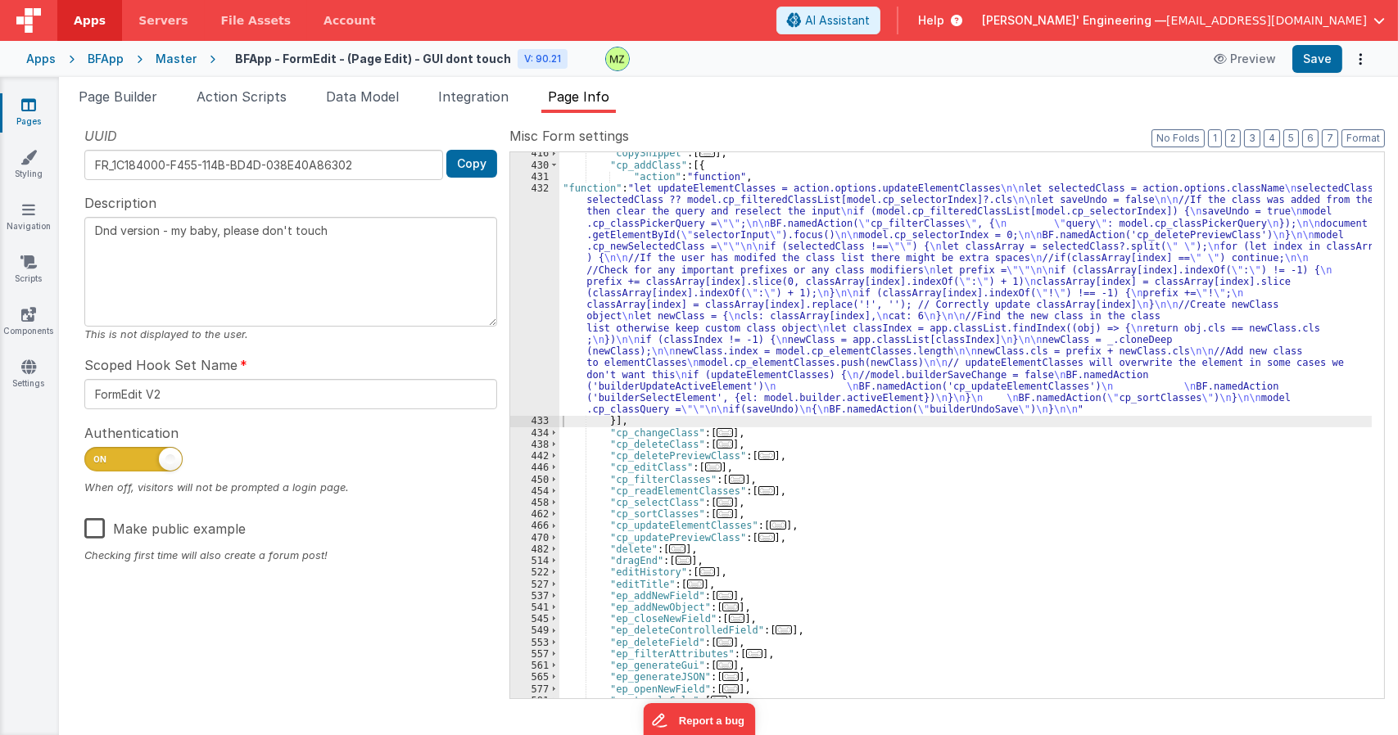
drag, startPoint x: 797, startPoint y: 368, endPoint x: 756, endPoint y: 357, distance: 42.3
click at [797, 368] on div ""copySnippet" : [ ... ] , "cp_addClass" : [{ "action" : "function" , "function"…" at bounding box center [965, 431] width 812 height 569
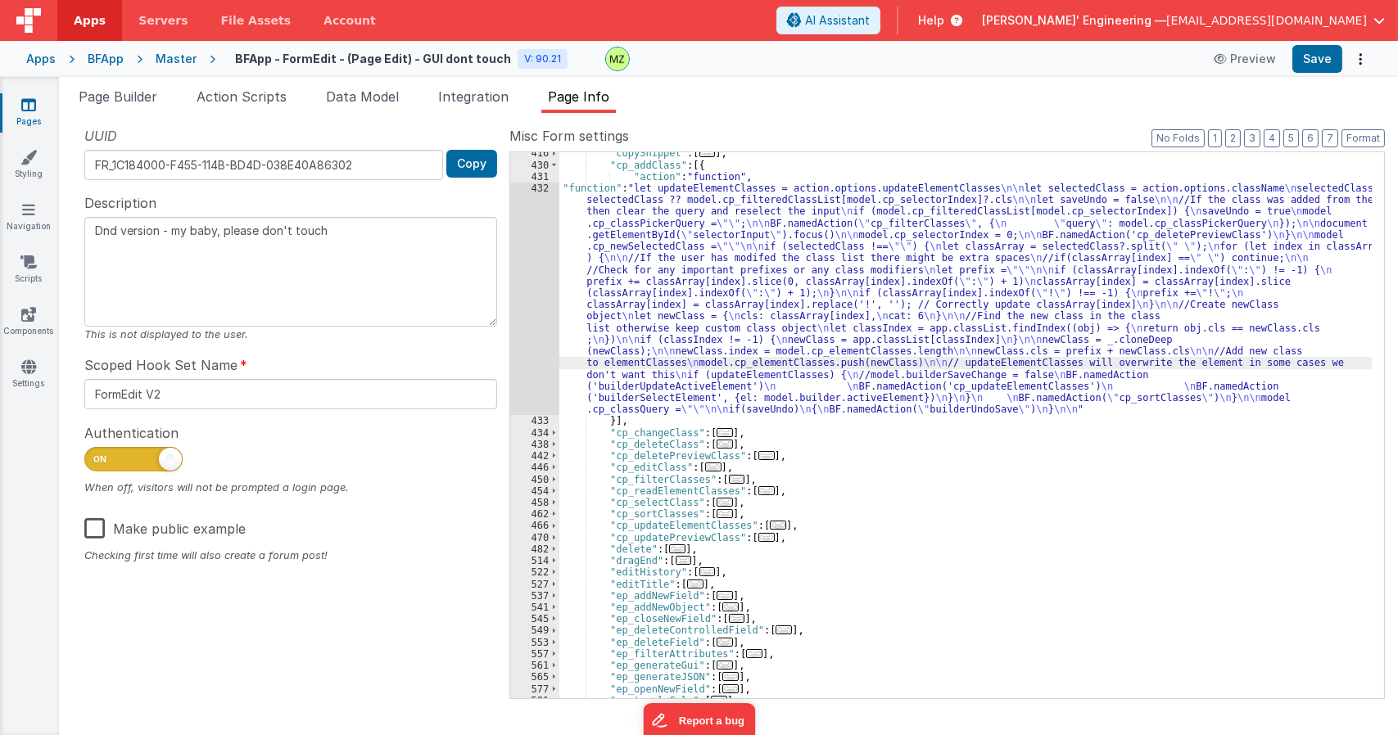
click at [544, 185] on div "432" at bounding box center [534, 299] width 49 height 233
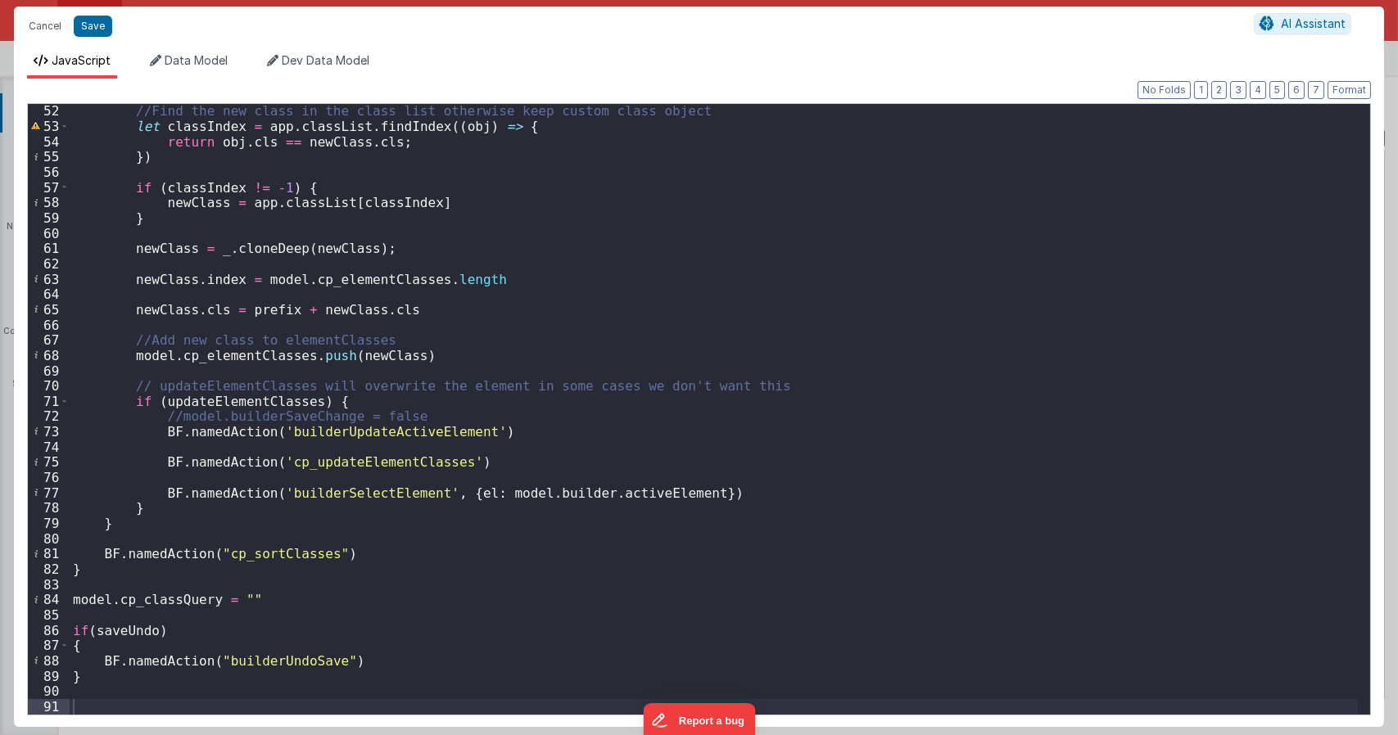
click at [382, 435] on div "//Find the new class in the class list otherwise keep custom class object let c…" at bounding box center [714, 423] width 1288 height 641
click at [52, 26] on button "Cancel" at bounding box center [44, 26] width 49 height 23
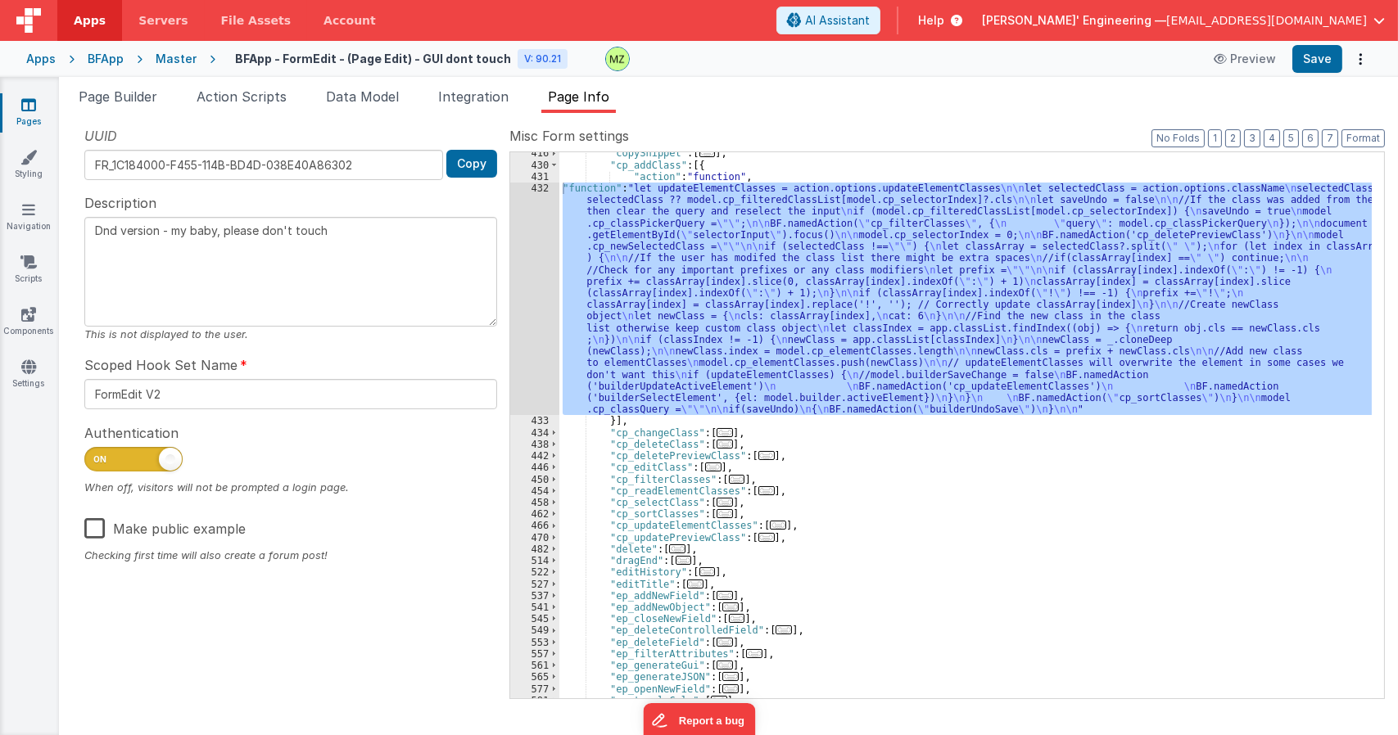
click at [887, 422] on div ""copySnippet" : [ ... ] , "cp_addClass" : [{ "action" : "function" , "function"…" at bounding box center [965, 431] width 812 height 569
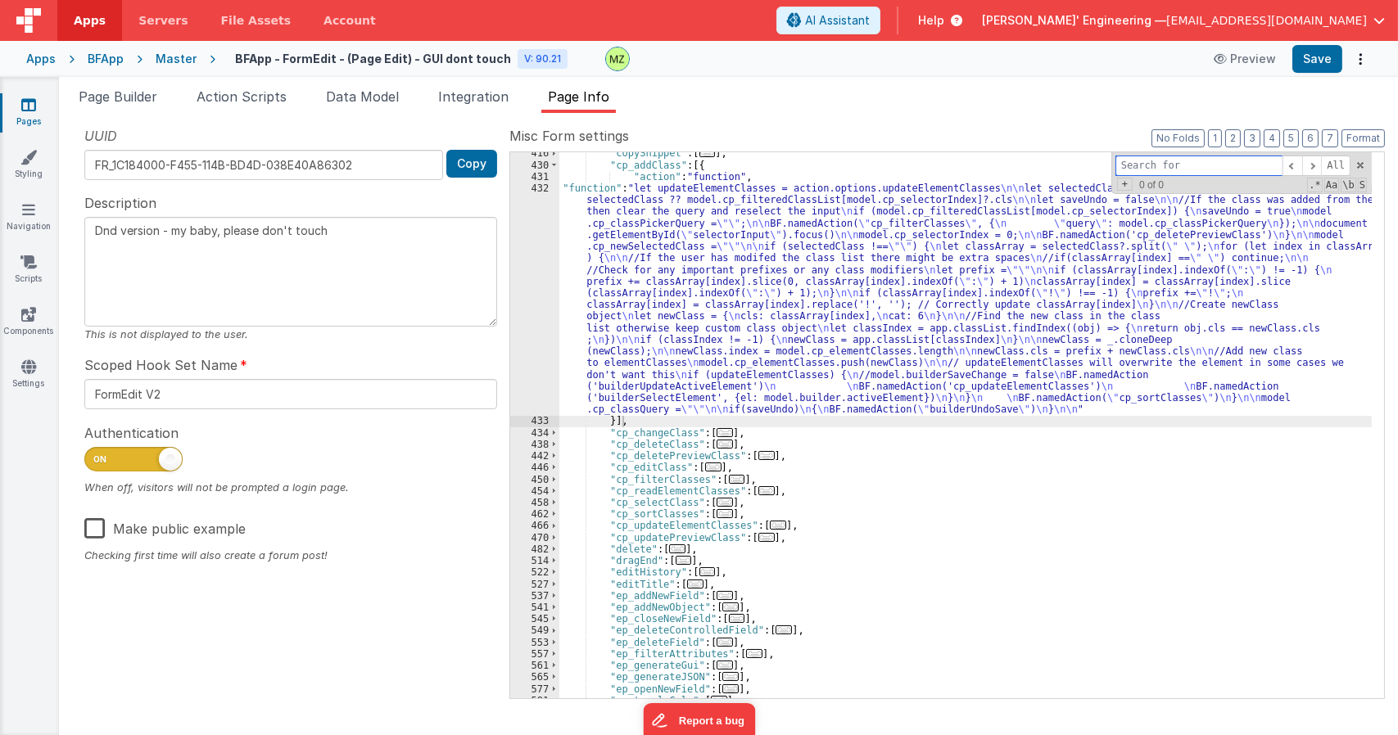
paste input "builderUpdateActiveElement"
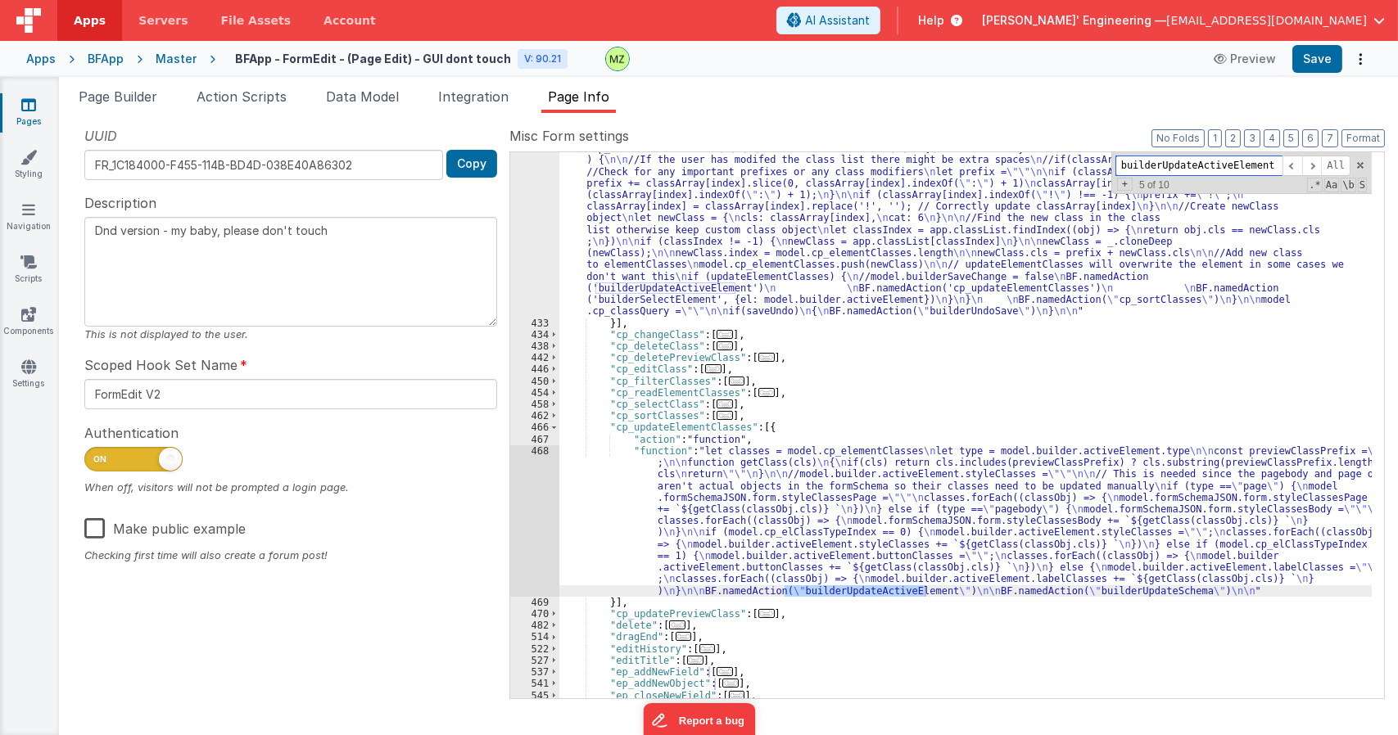
scroll to position [1293, 0]
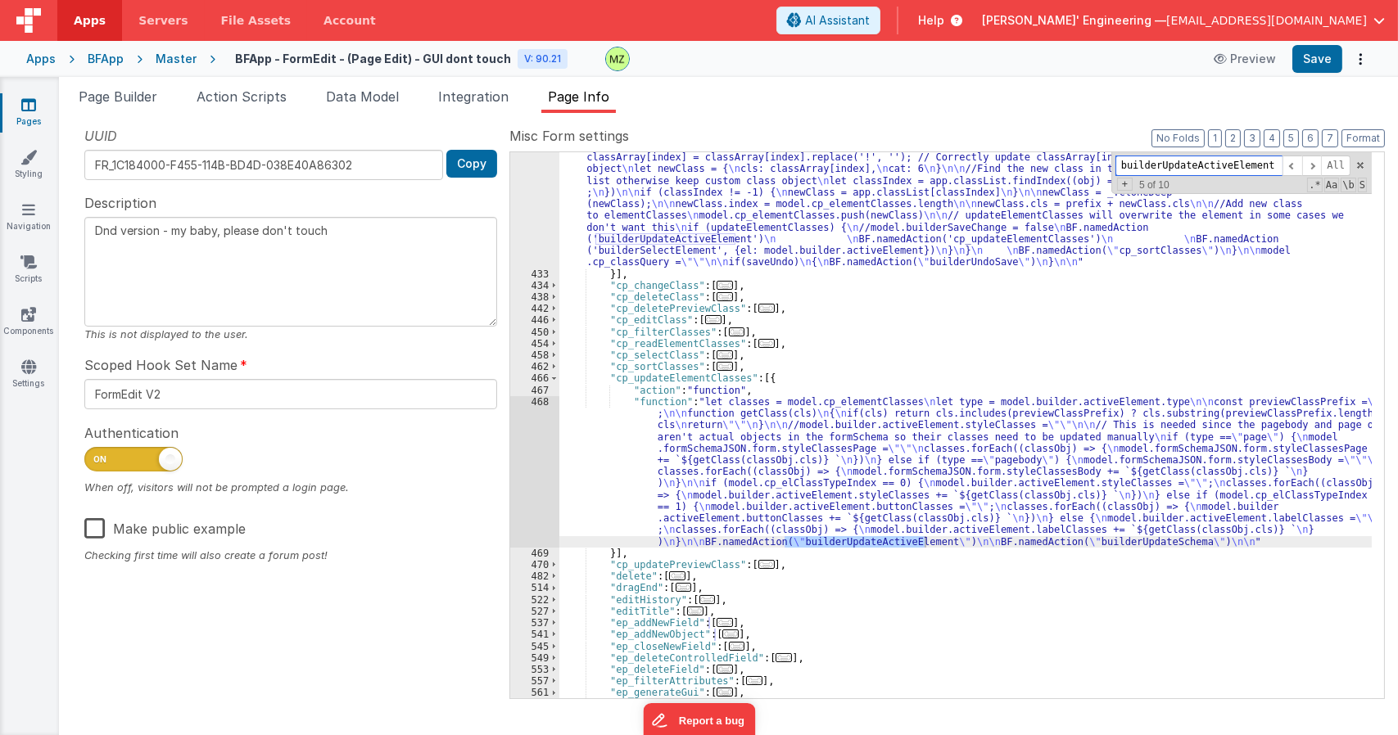
type input "builderUpdateActiveElement"
drag, startPoint x: 772, startPoint y: 459, endPoint x: 727, endPoint y: 453, distance: 45.5
click at [772, 459] on div ""function" : "let updateElementClasses = action.options.updateElementClasses \n…" at bounding box center [965, 430] width 812 height 791
click at [545, 412] on div "468" at bounding box center [534, 471] width 49 height 151
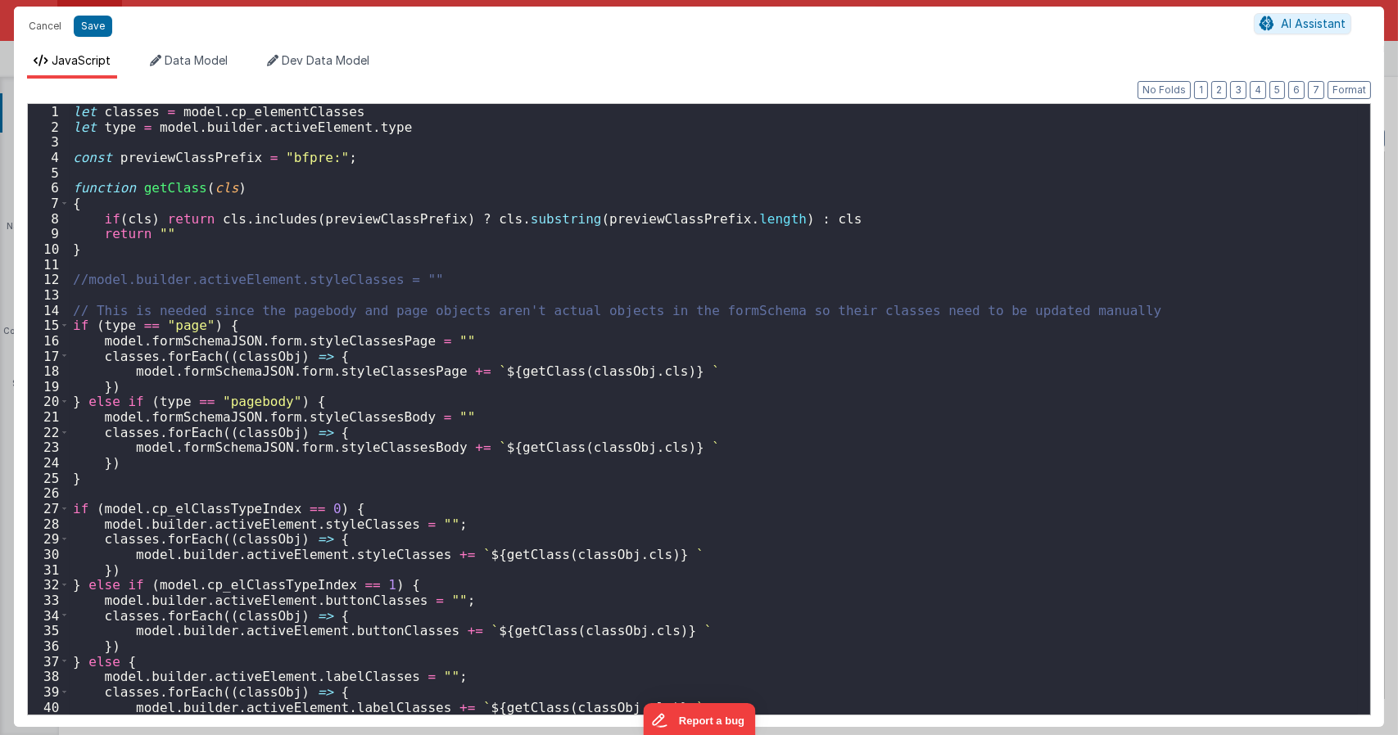
scroll to position [122, 0]
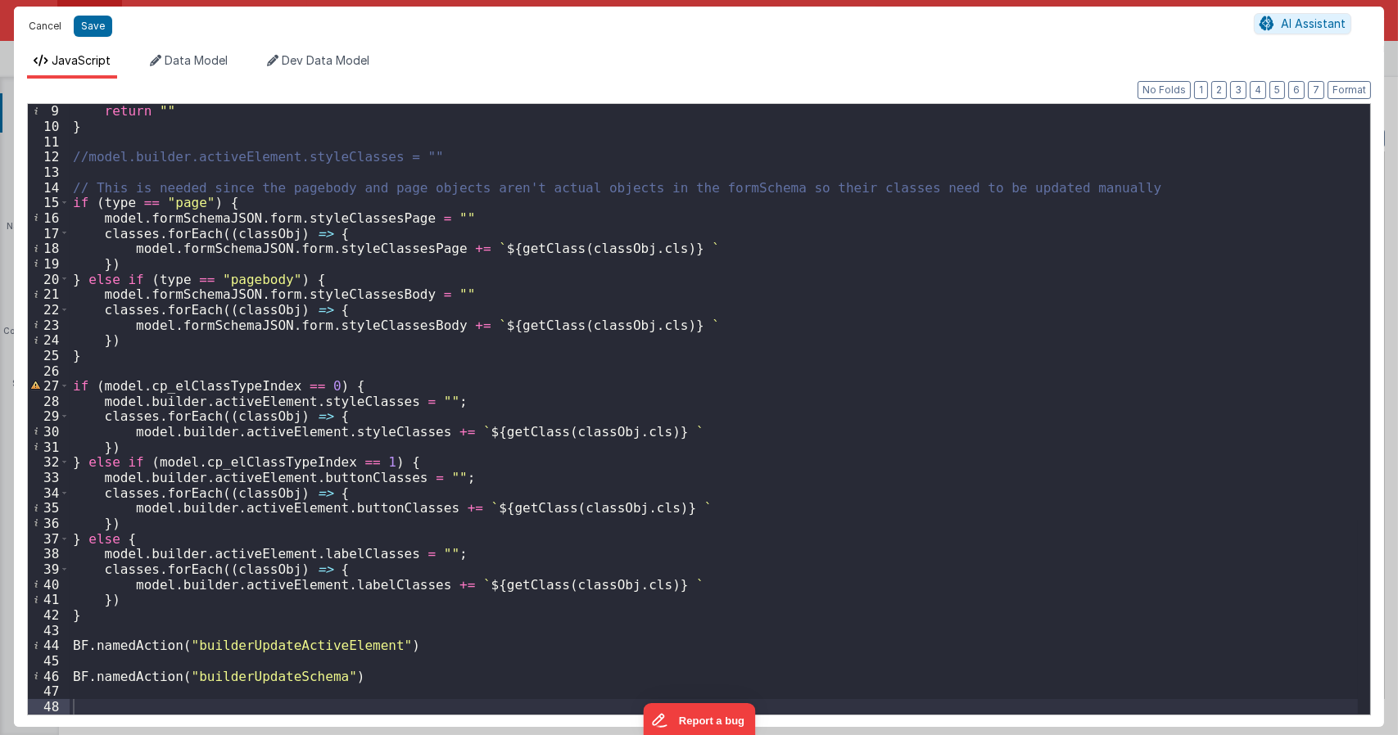
click at [39, 25] on button "Cancel" at bounding box center [44, 26] width 49 height 23
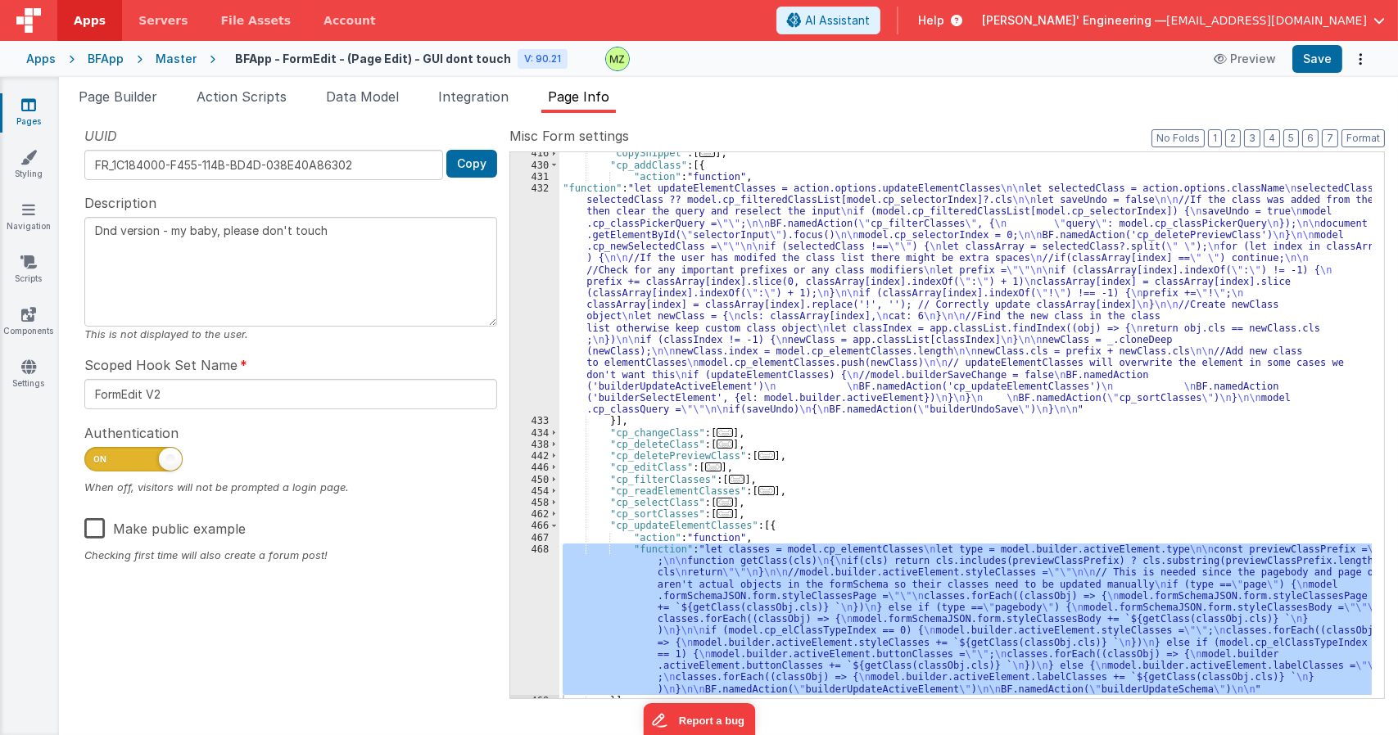
scroll to position [1096, 0]
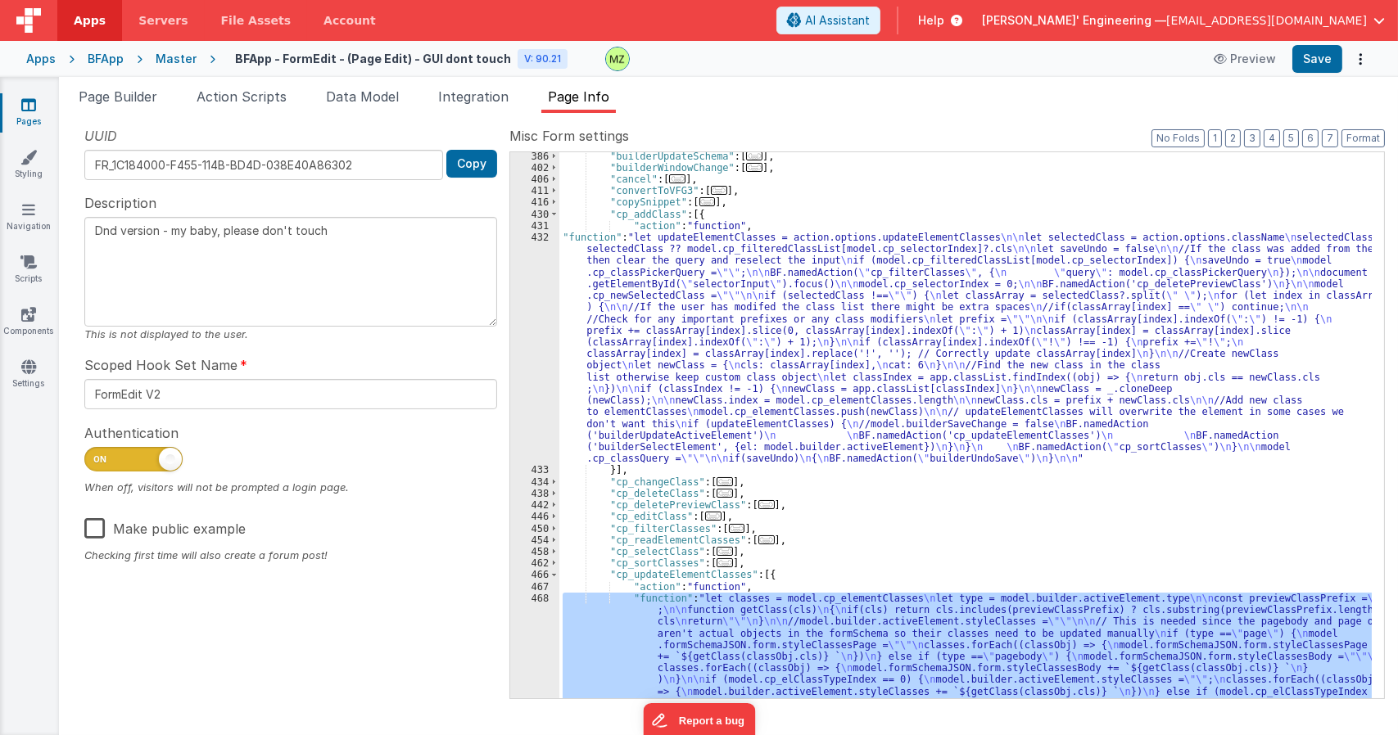
drag, startPoint x: 767, startPoint y: 323, endPoint x: 714, endPoint y: 306, distance: 55.9
click at [767, 323] on div ""builderUpdateSchema" : [ ... ] , "builderWindowChange" : [ ... ] , "cancel" : …" at bounding box center [965, 505] width 812 height 709
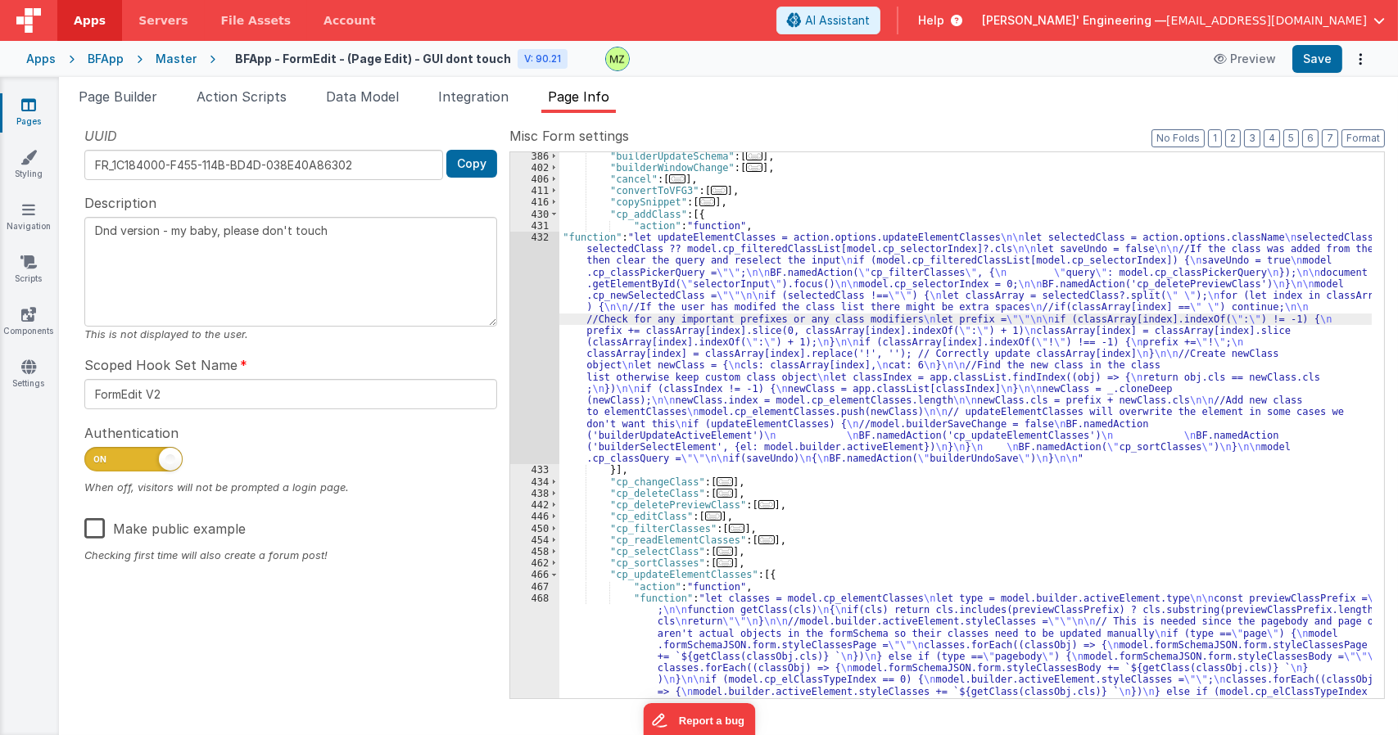
click at [528, 242] on div "432" at bounding box center [534, 348] width 49 height 233
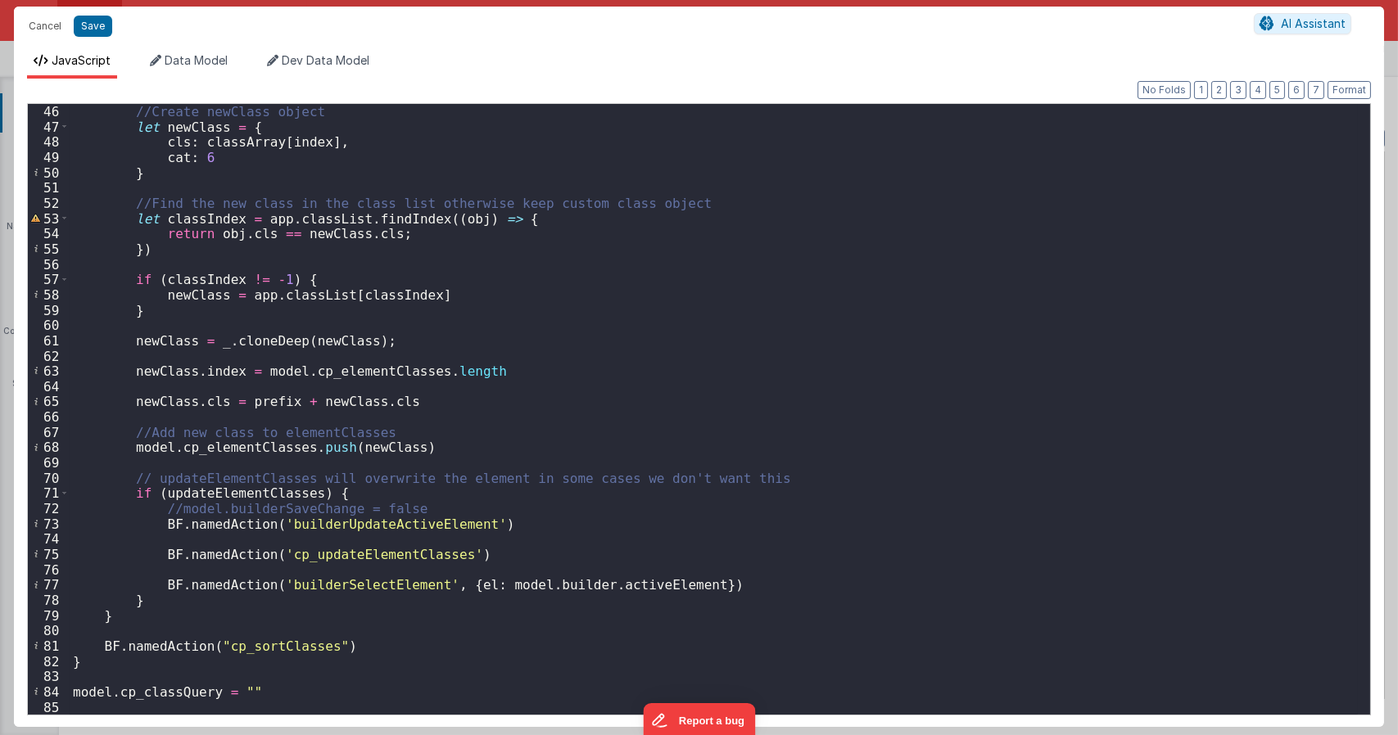
scroll to position [779, 0]
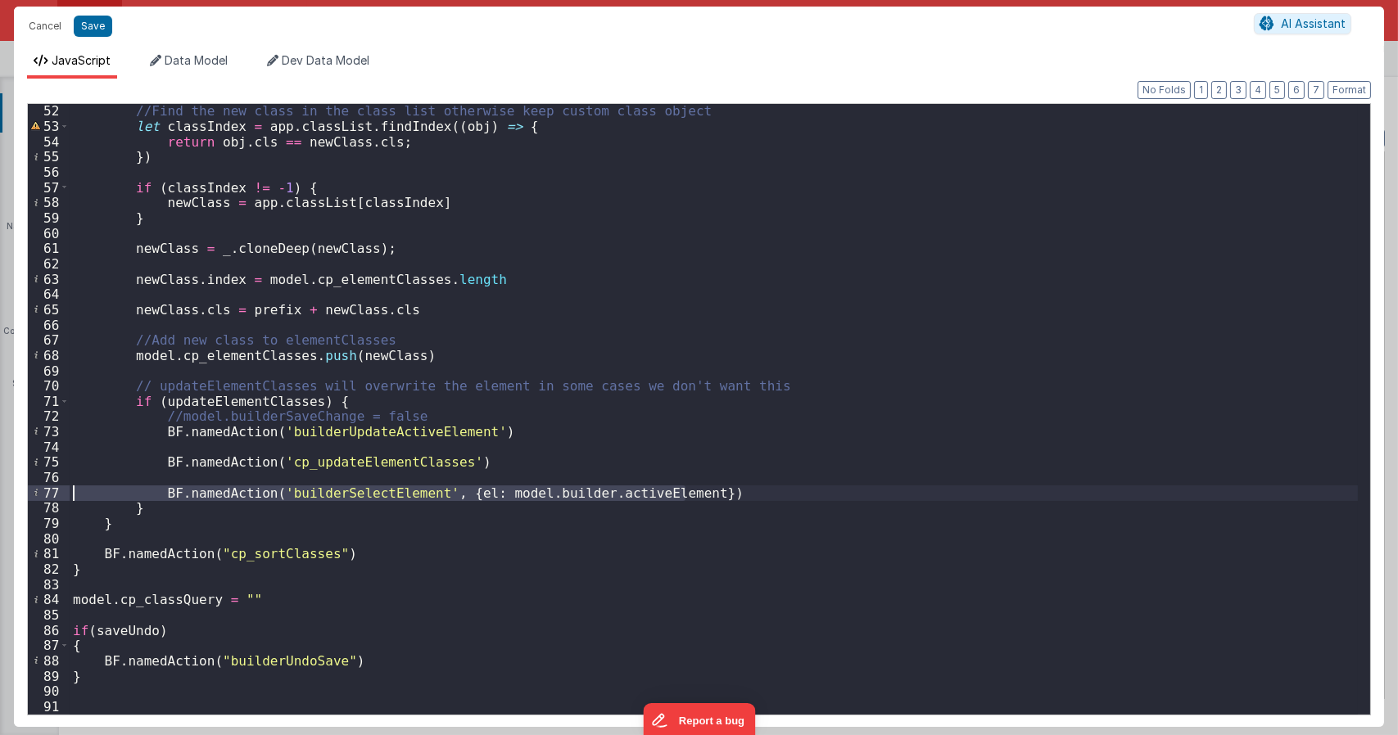
drag, startPoint x: 698, startPoint y: 493, endPoint x: 50, endPoint y: 491, distance: 648.5
click at [50, 491] on div "52 53 54 55 56 57 58 59 60 61 62 63 64 65 66 67 68 69 70 71 72 73 74 75 76 77 7…" at bounding box center [699, 409] width 1344 height 612
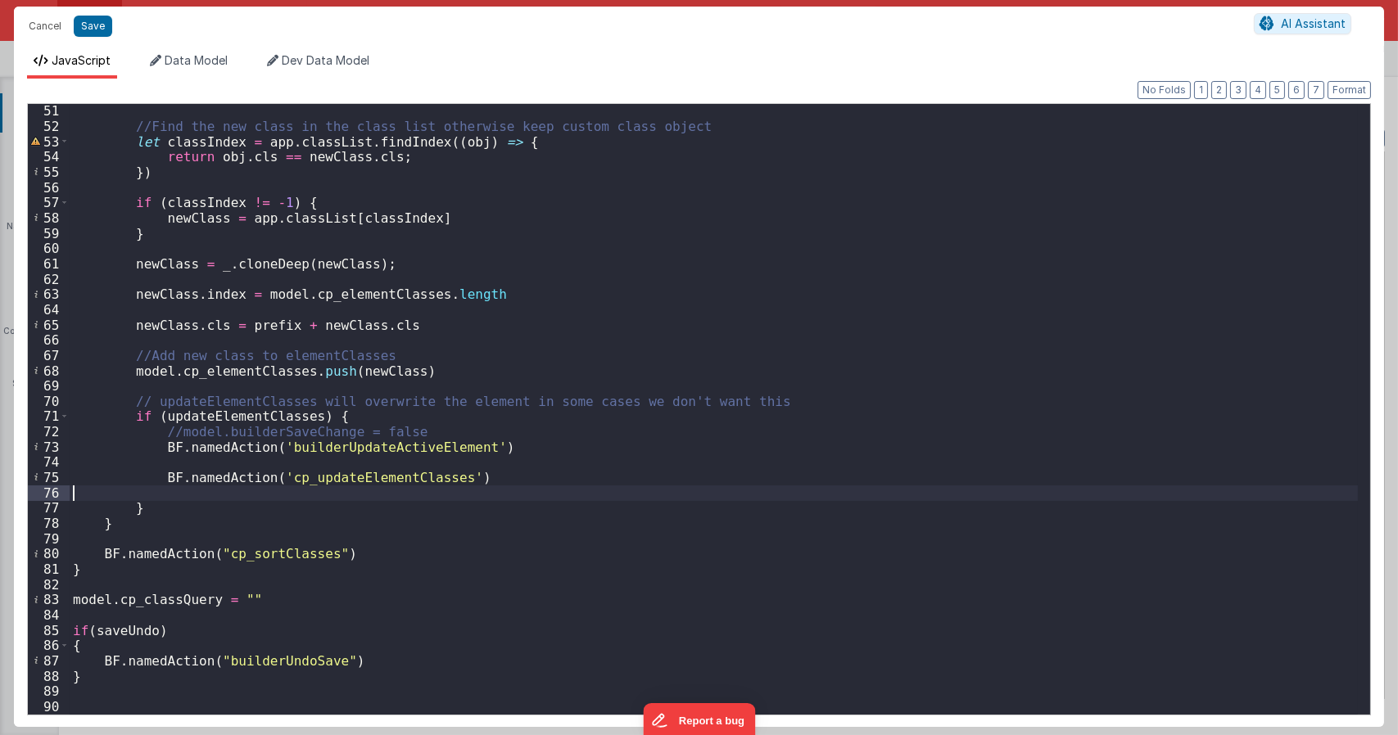
scroll to position [749, 0]
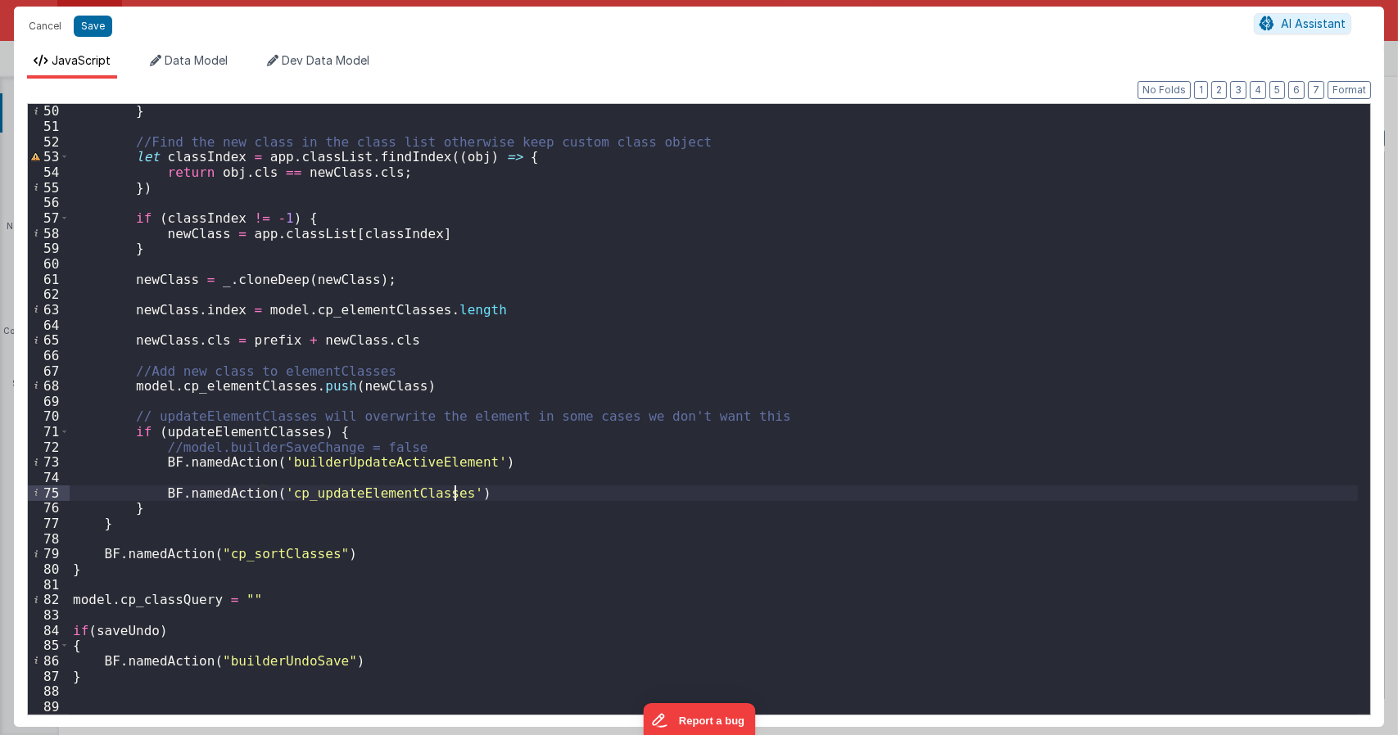
type textarea "Dnd version - my baby, please don't touch"
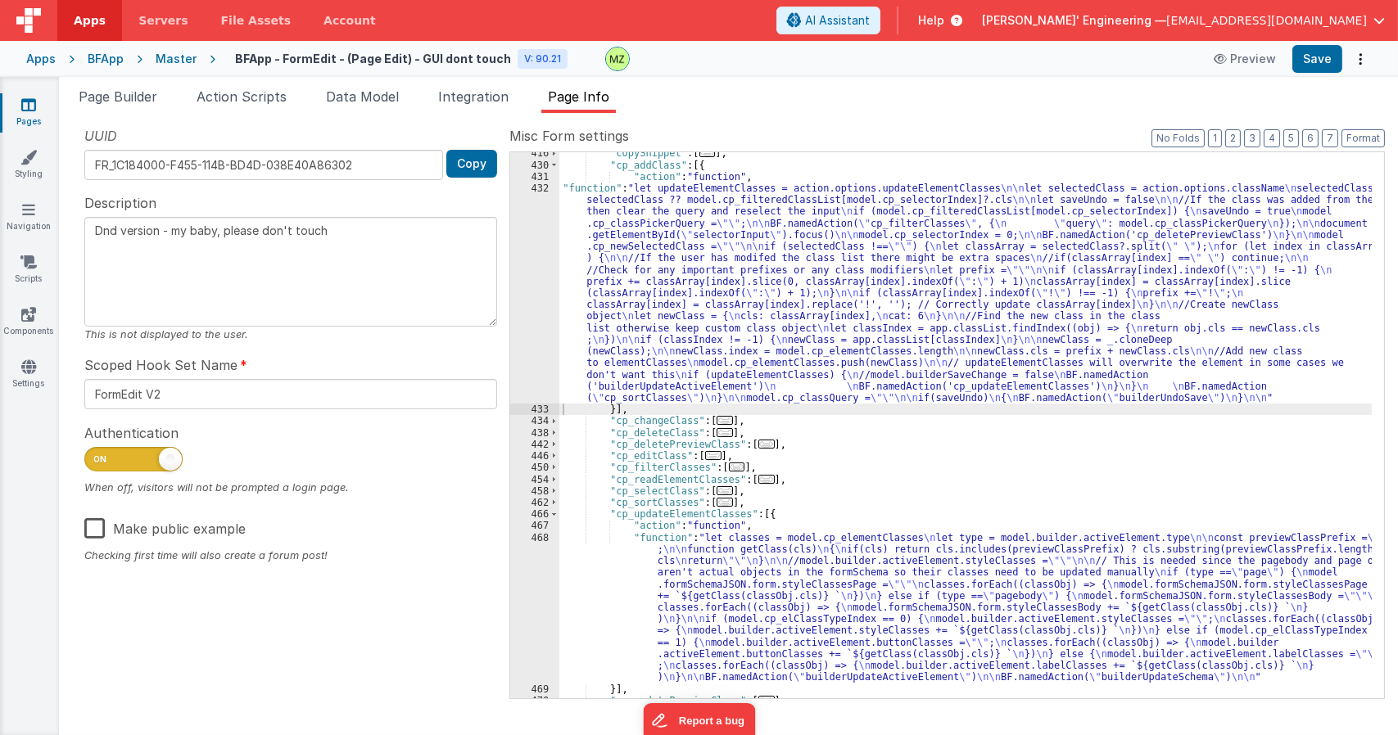
scroll to position [1244, 0]
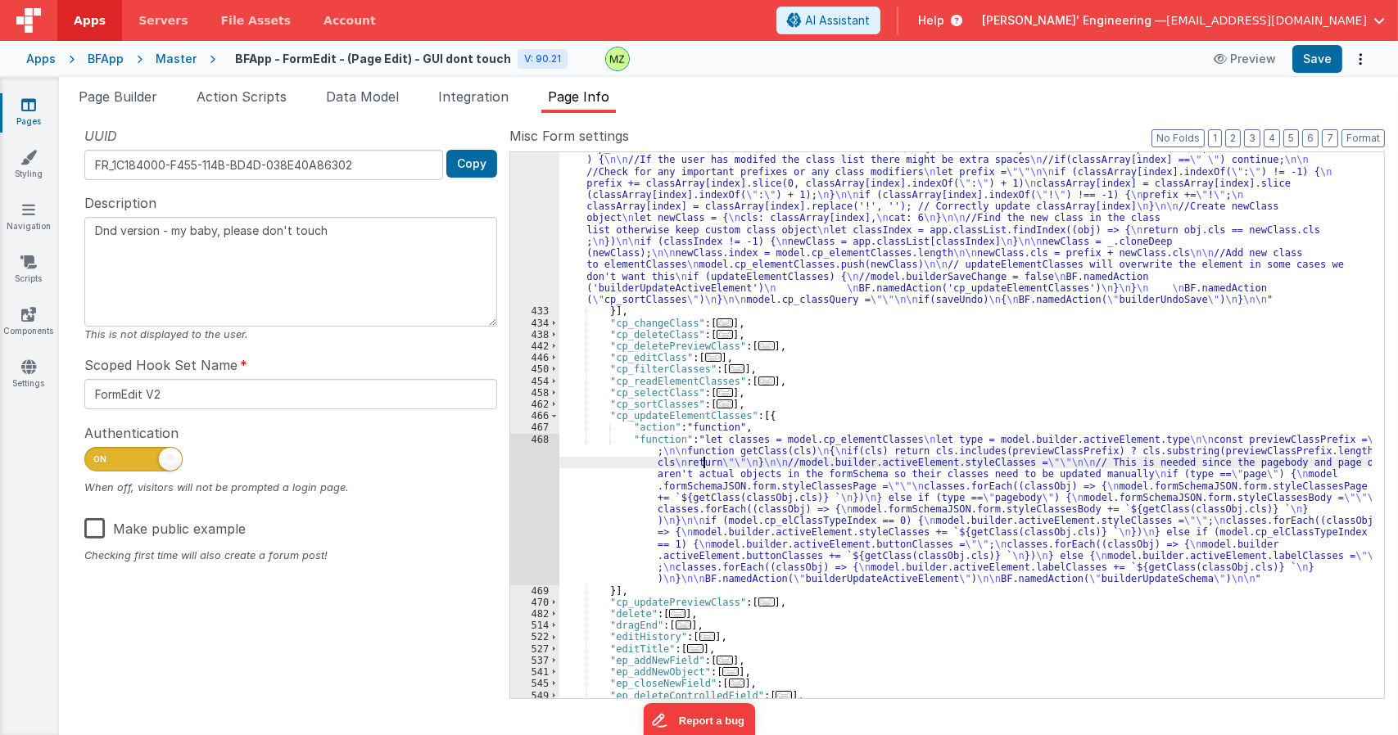
click at [705, 461] on div ""function" : "let updateElementClasses = action.options.updateElementClasses \n…" at bounding box center [965, 473] width 812 height 779
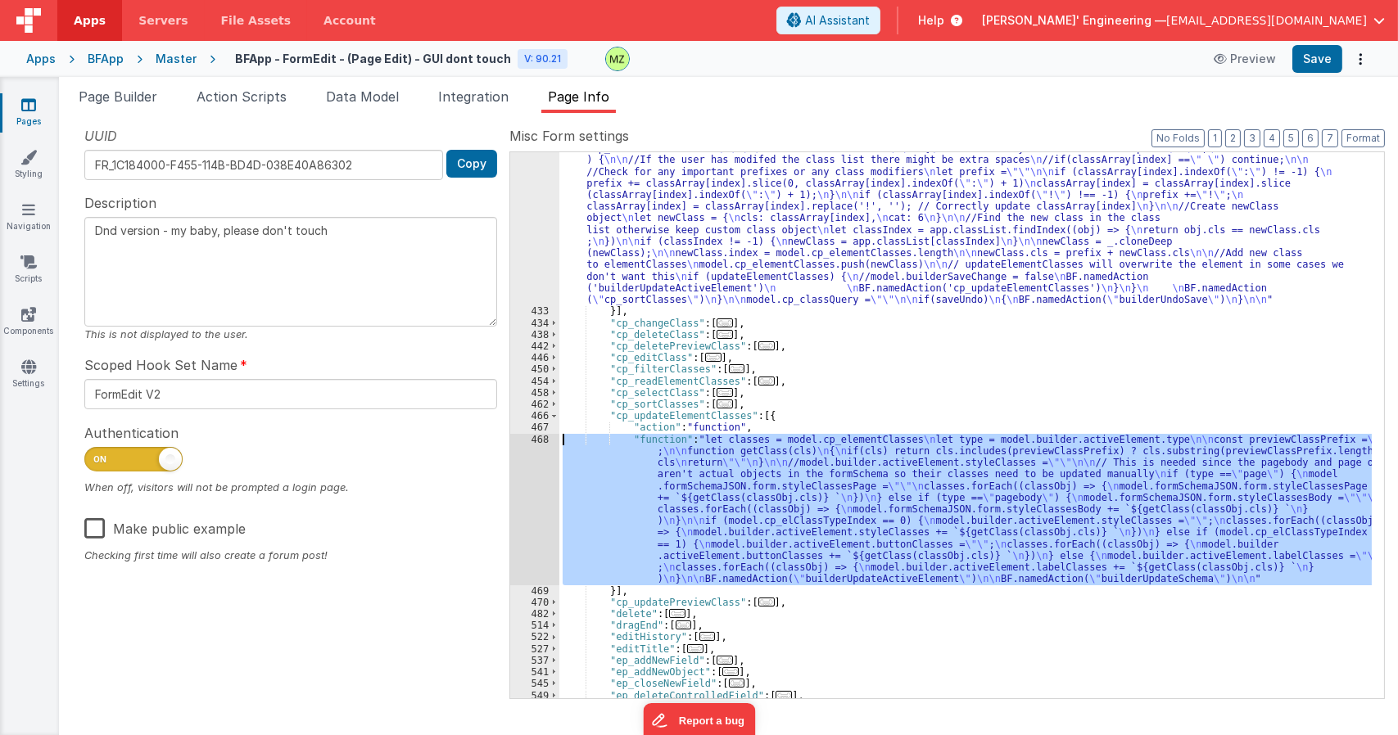
click at [545, 441] on div "468" at bounding box center [534, 509] width 49 height 151
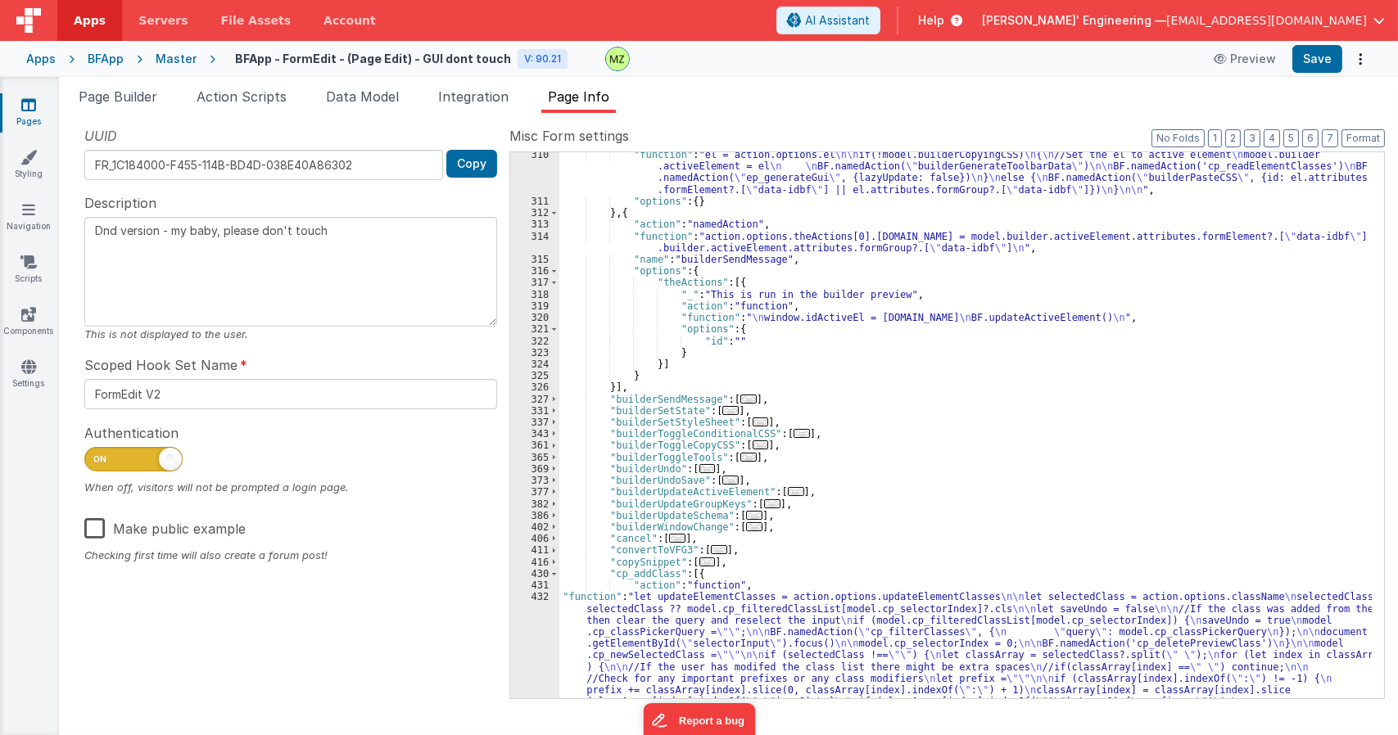
scroll to position [786, 0]
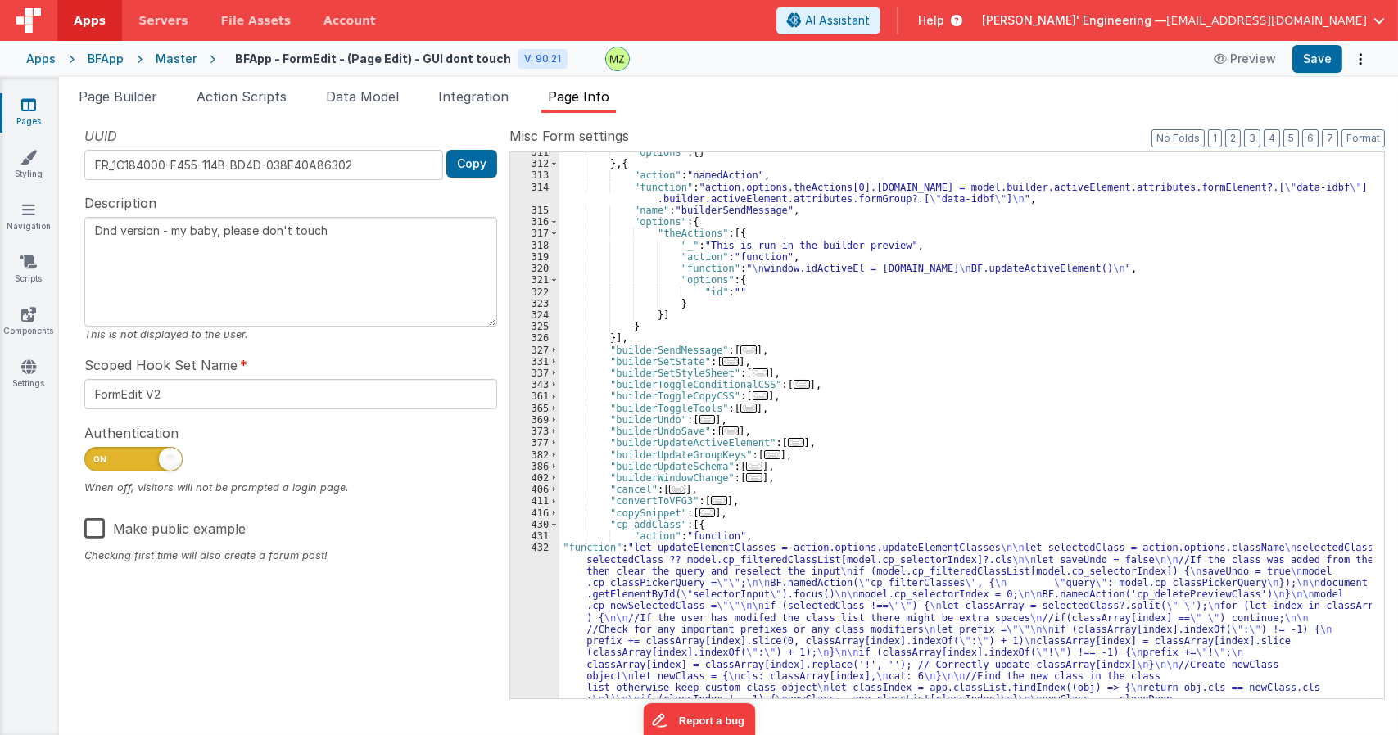
click at [883, 508] on div ""options" : { } } , { "action" : "namedAction" , "function" : "action.options.t…" at bounding box center [965, 536] width 812 height 779
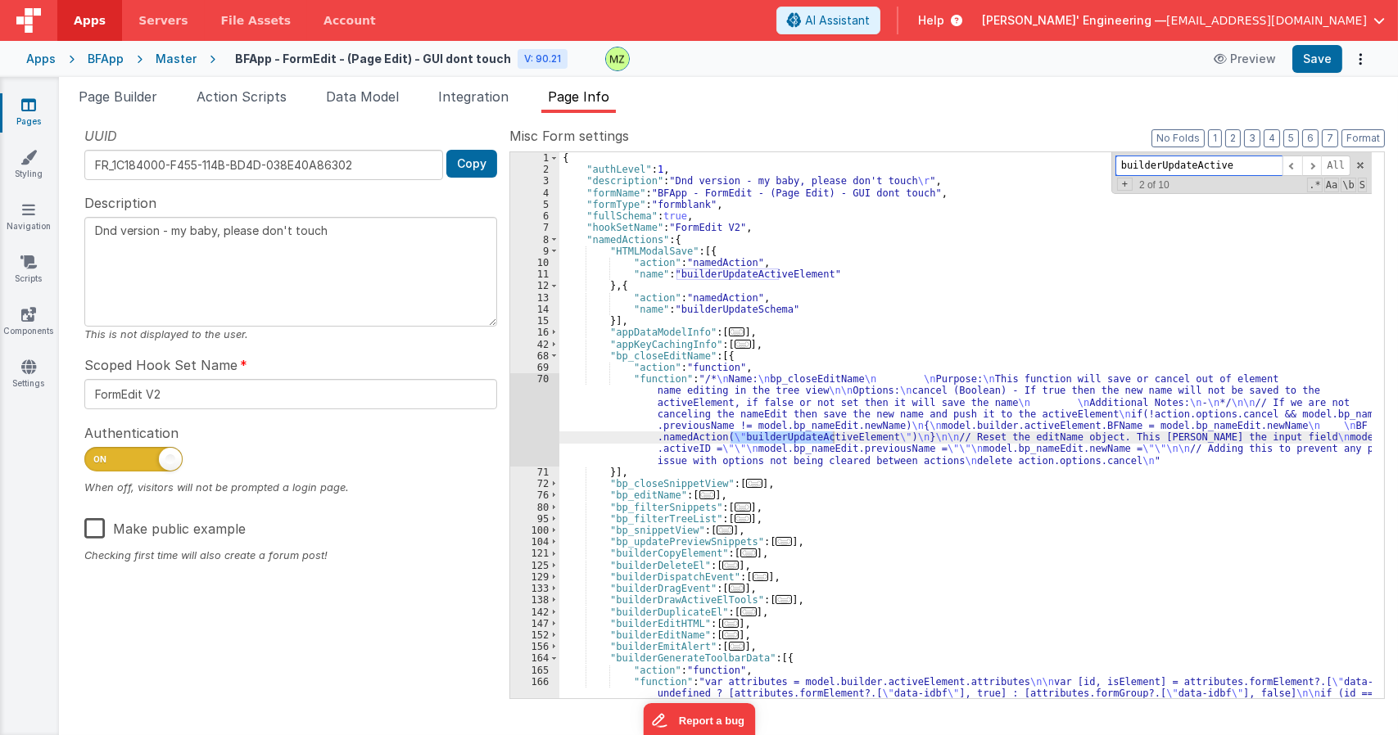
scroll to position [996, 0]
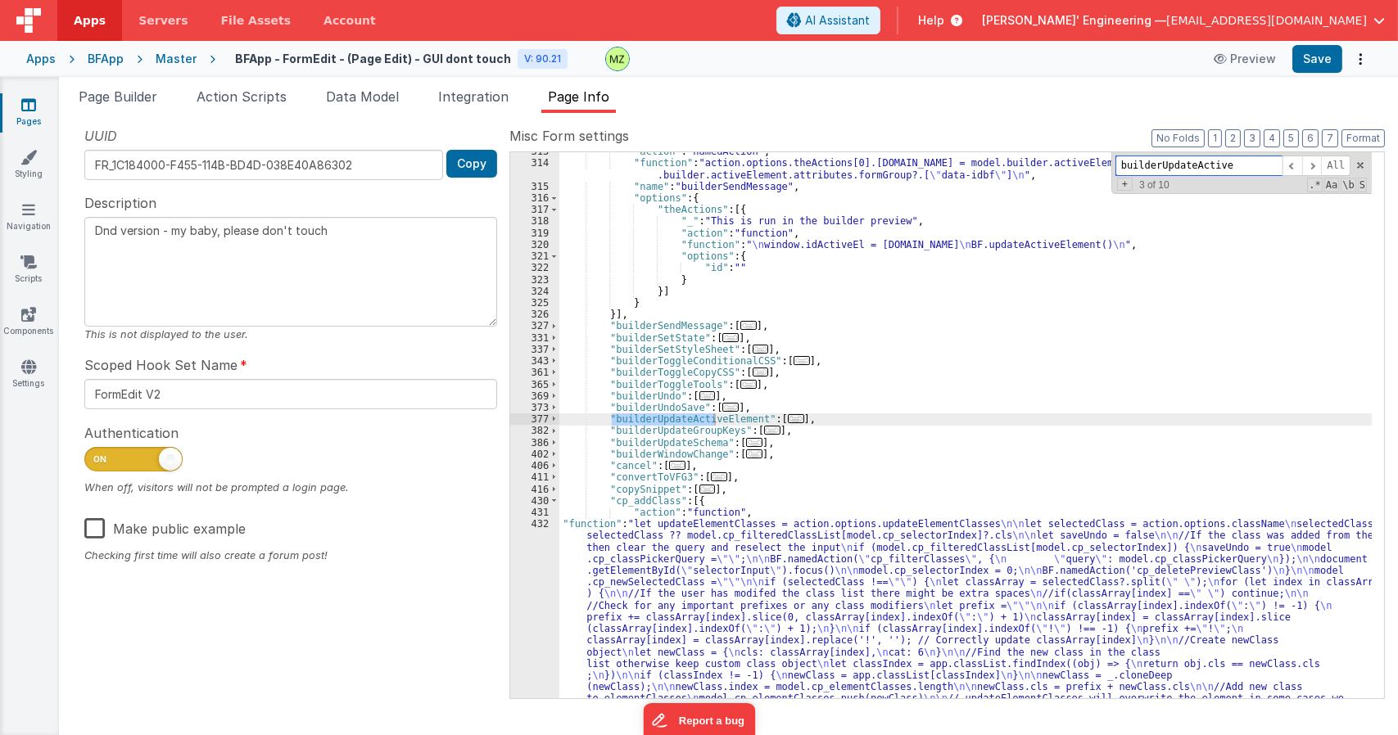
type input "builderUpdateActive"
click at [788, 418] on span "..." at bounding box center [796, 418] width 16 height 9
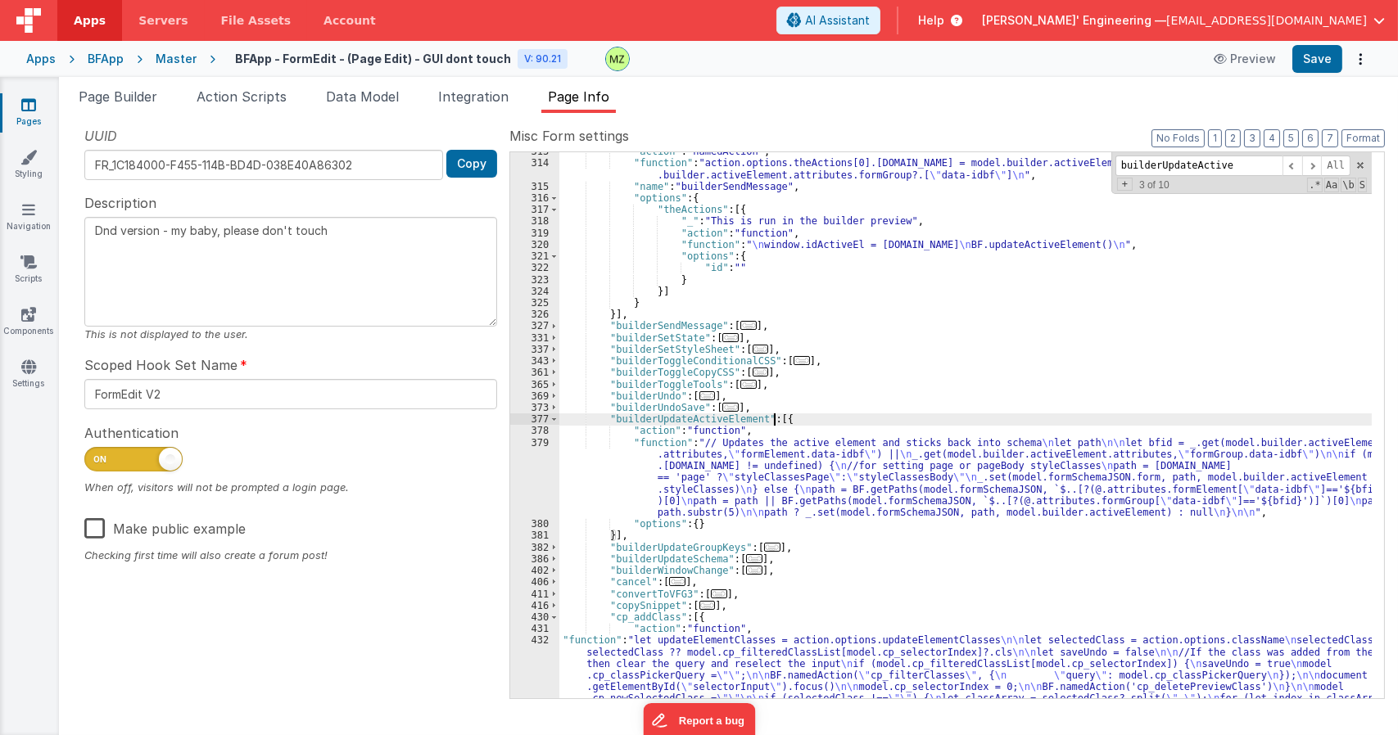
click at [779, 460] on div ""action" : "namedAction" , "function" : "action.options.theActions[0].options.i…" at bounding box center [965, 535] width 812 height 779
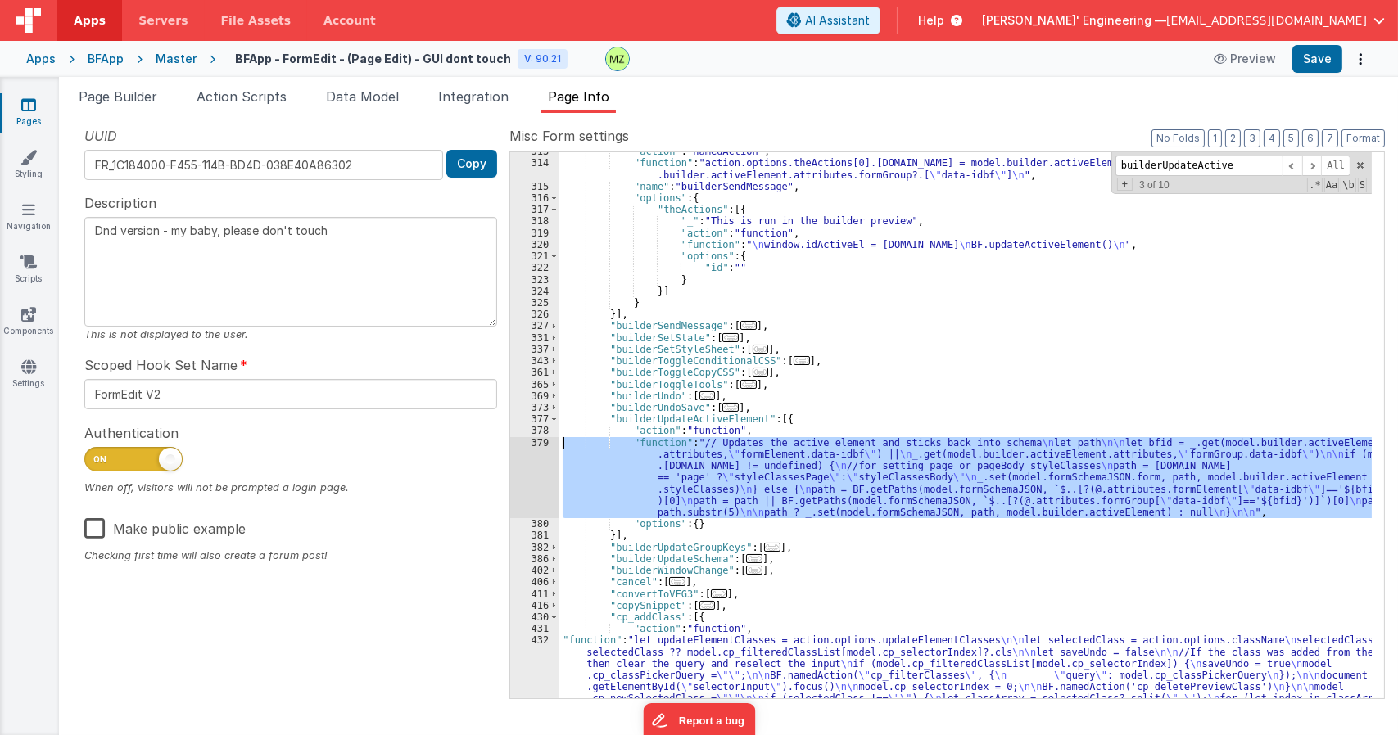
click at [544, 445] on div "379" at bounding box center [534, 478] width 49 height 82
click at [698, 448] on div ""action" : "namedAction" , "function" : "action.options.theActions[0].options.i…" at bounding box center [965, 425] width 812 height 546
click at [536, 444] on div "379" at bounding box center [534, 478] width 49 height 82
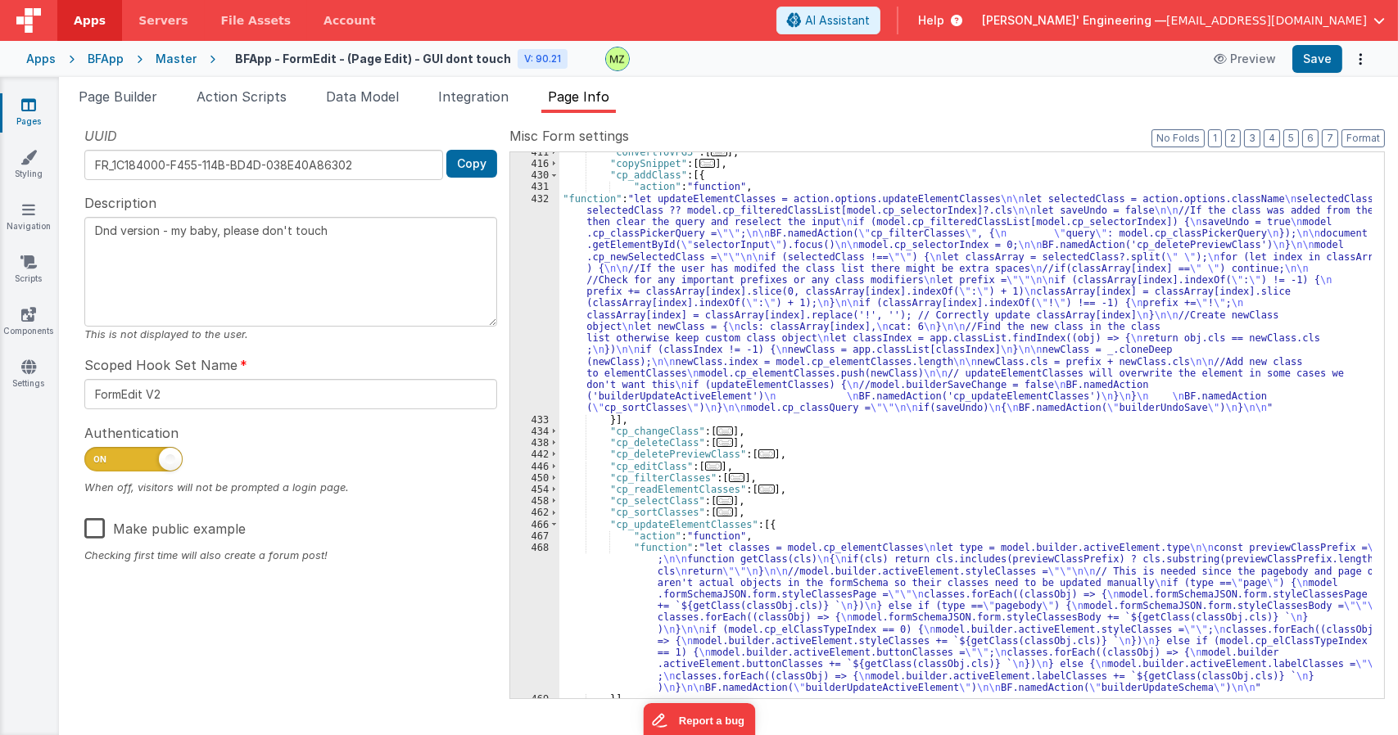
scroll to position [1192, 0]
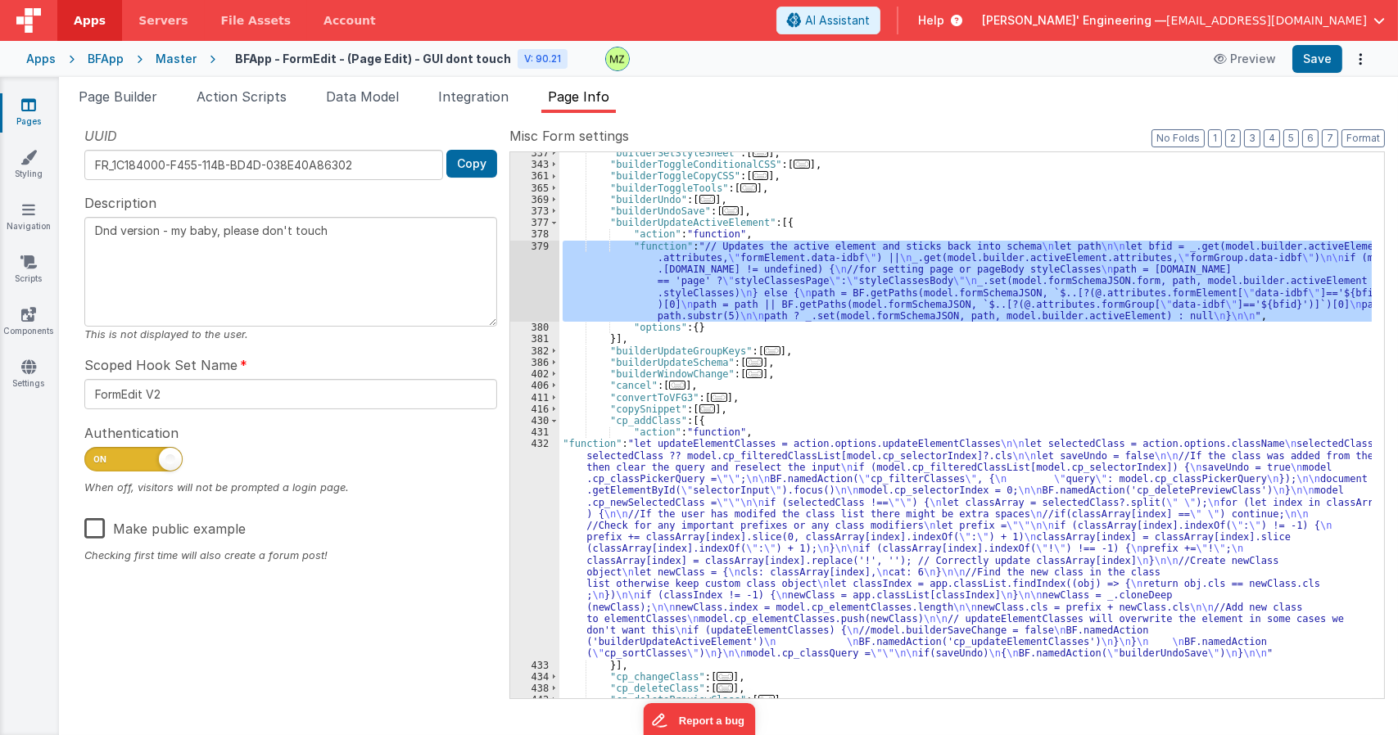
click at [651, 472] on div ""builderSetStyleSheet" : [ ... ] , "builderToggleConditionalCSS" : [ ... ] , "b…" at bounding box center [965, 431] width 812 height 569
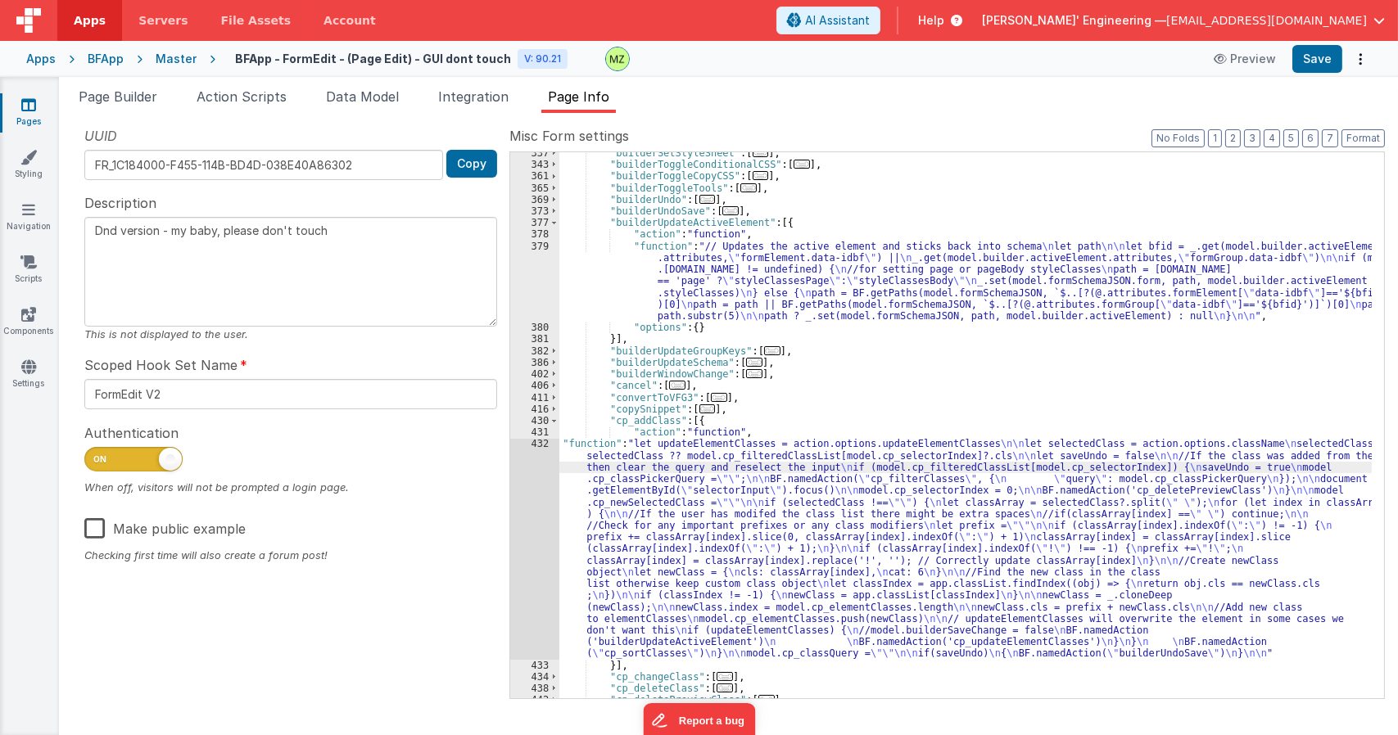
click at [549, 441] on div "432" at bounding box center [534, 548] width 49 height 221
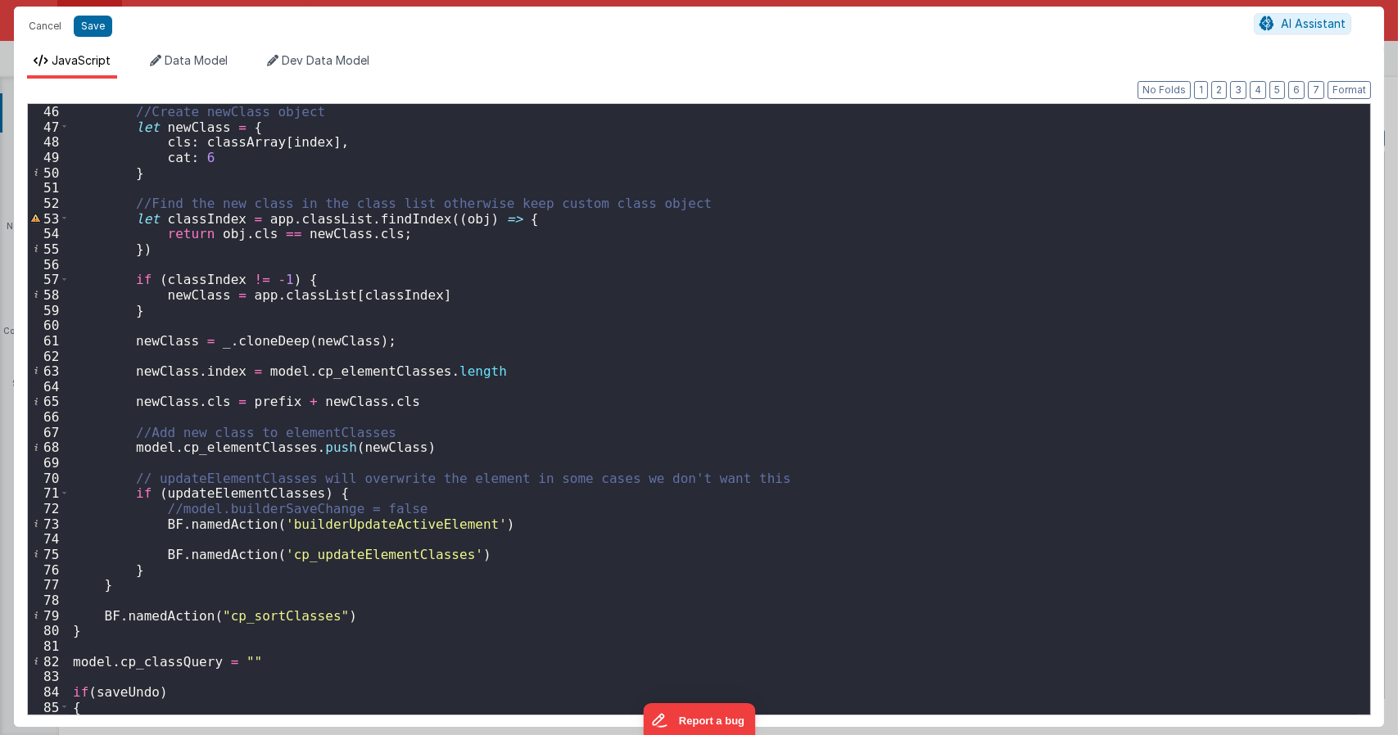
scroll to position [749, 0]
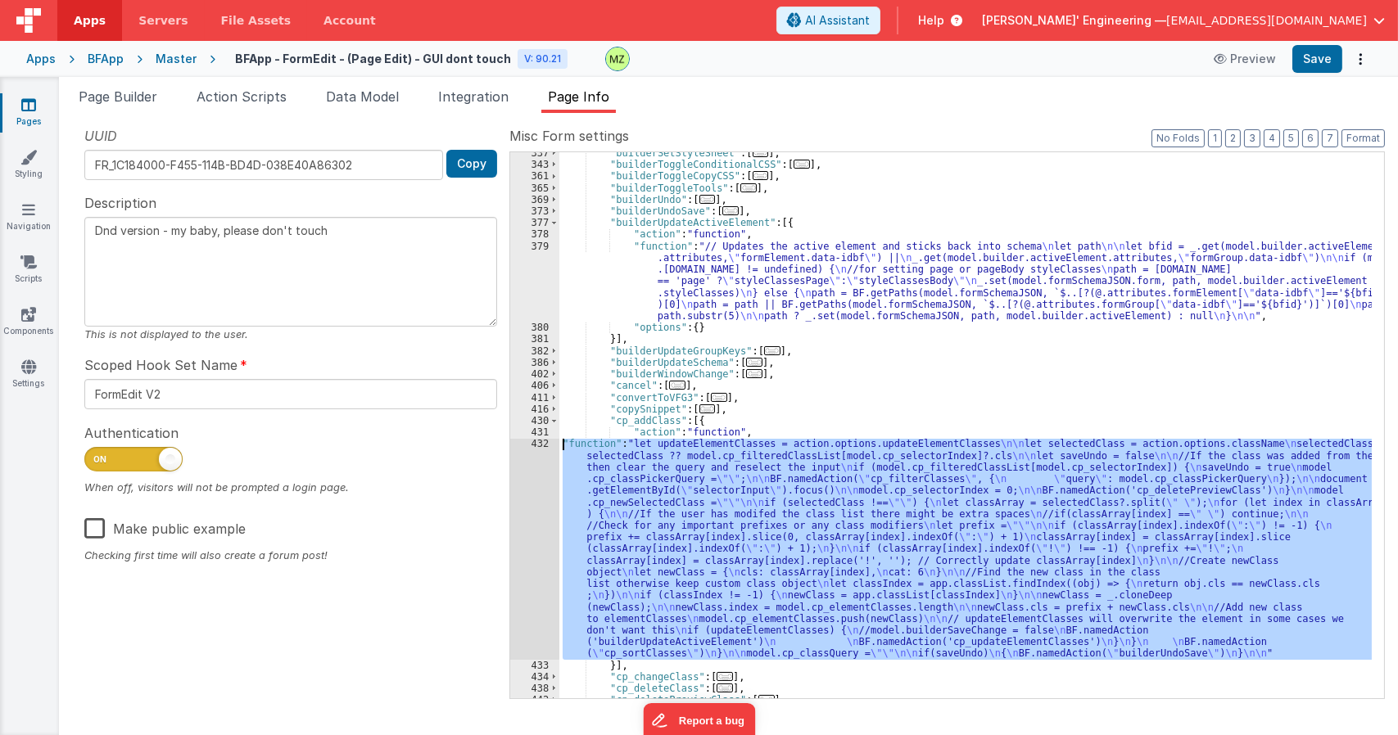
click at [707, 309] on div ""builderSetStyleSheet" : [ ... ] , "builderToggleConditionalCSS" : [ ... ] , "b…" at bounding box center [965, 431] width 812 height 569
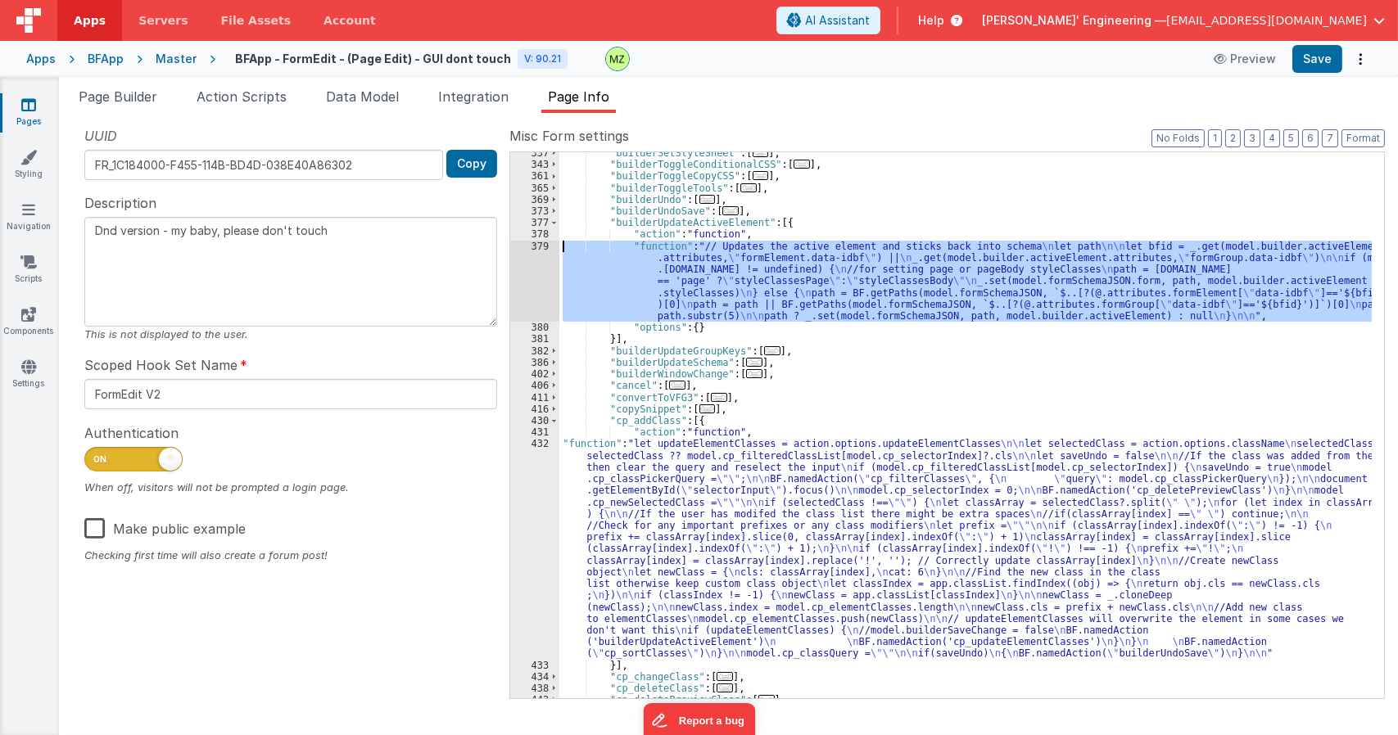
click at [537, 251] on div "379" at bounding box center [534, 282] width 49 height 82
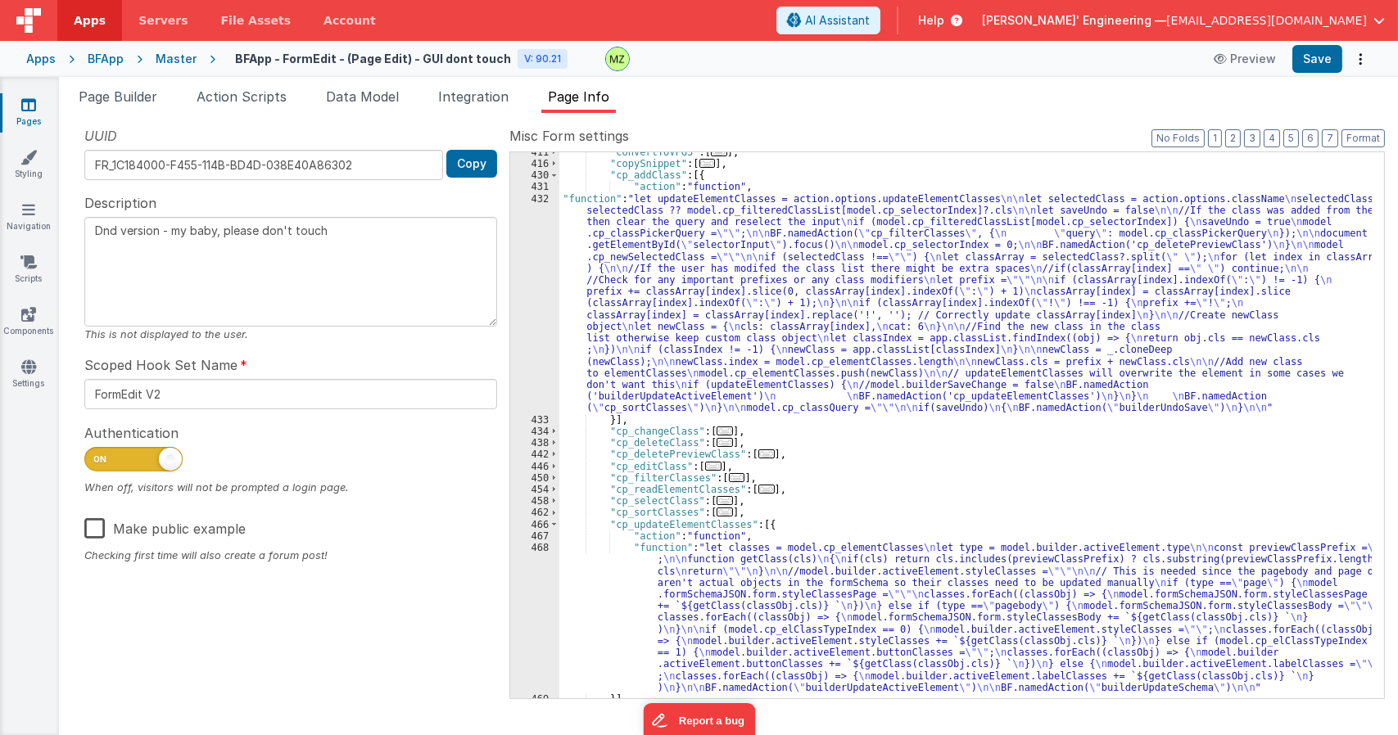
scroll to position [1438, 0]
click at [656, 301] on div ""convertToVFG3" : [ ... ] , "copySnippet" : [ ... ] , "cp_addClass" : [{ "actio…" at bounding box center [965, 431] width 812 height 569
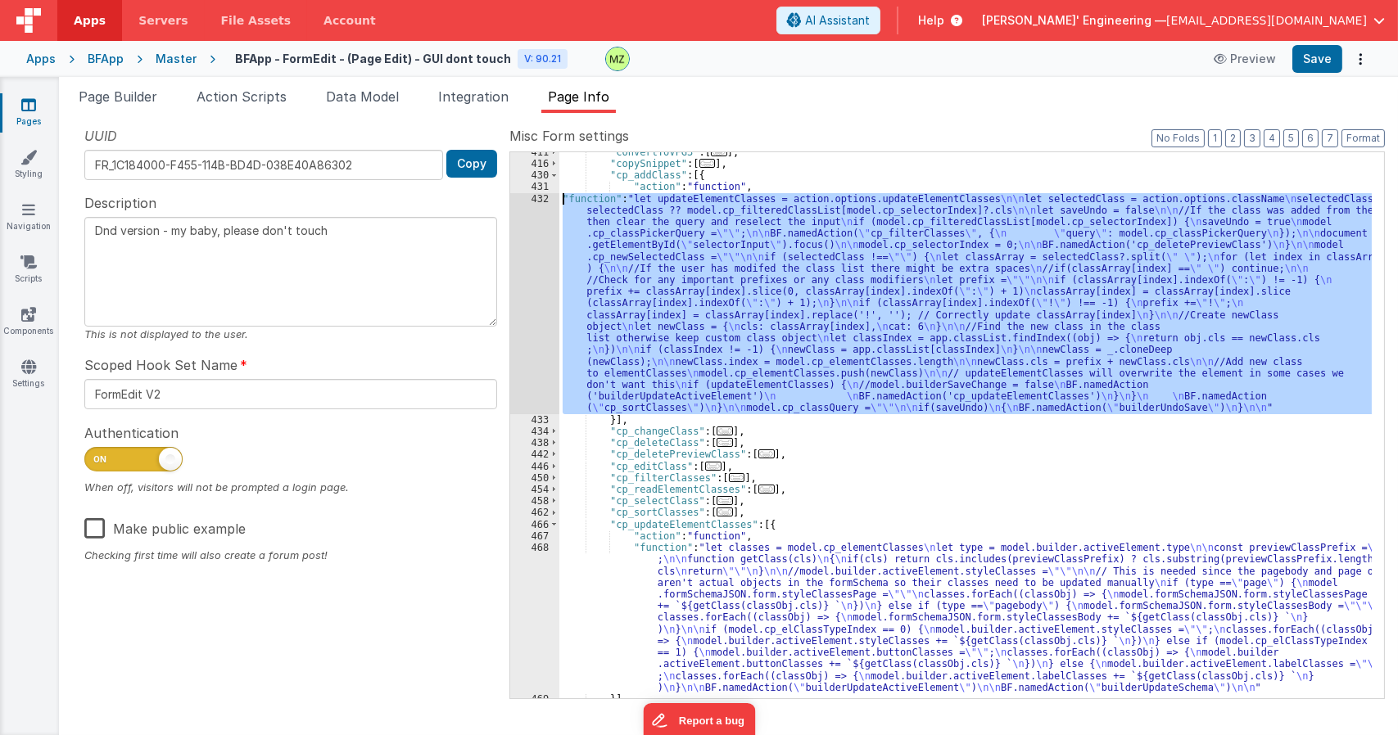
click at [535, 200] on div "432" at bounding box center [534, 303] width 49 height 221
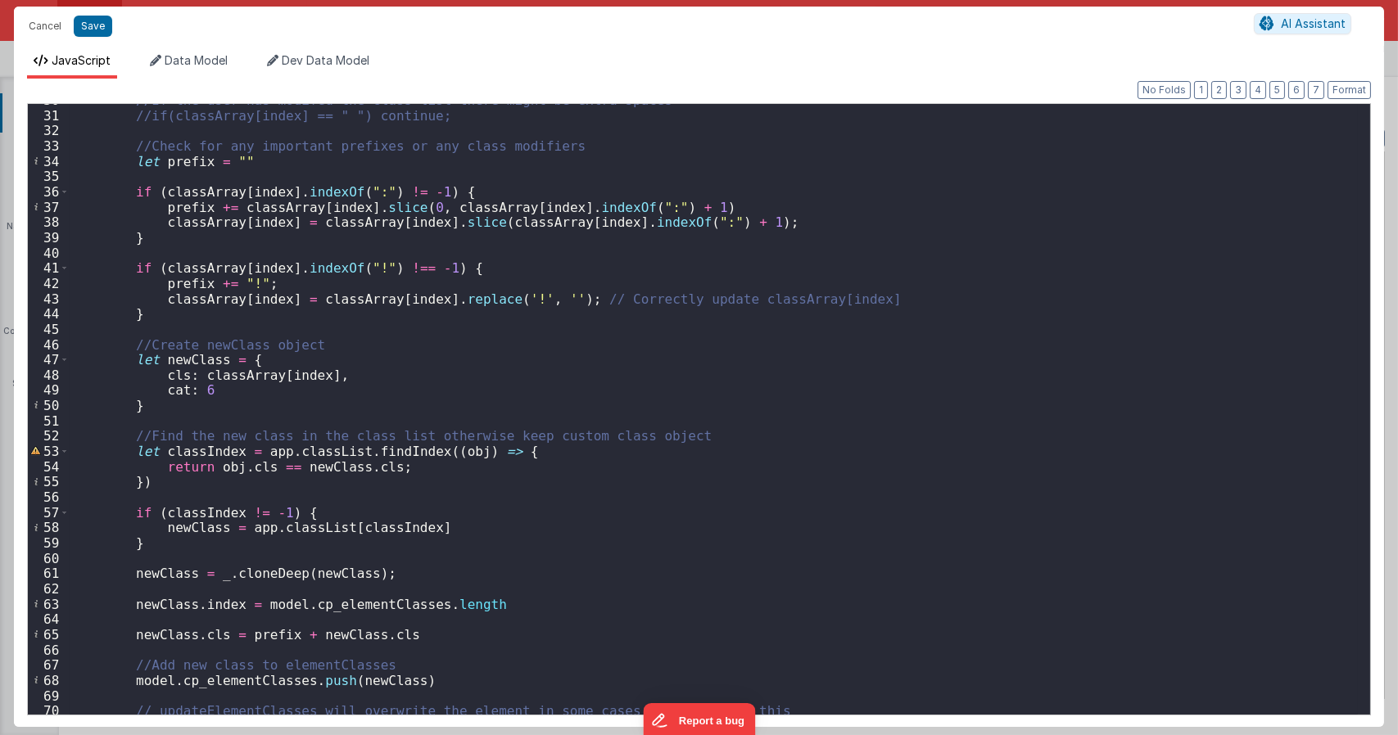
scroll to position [749, 0]
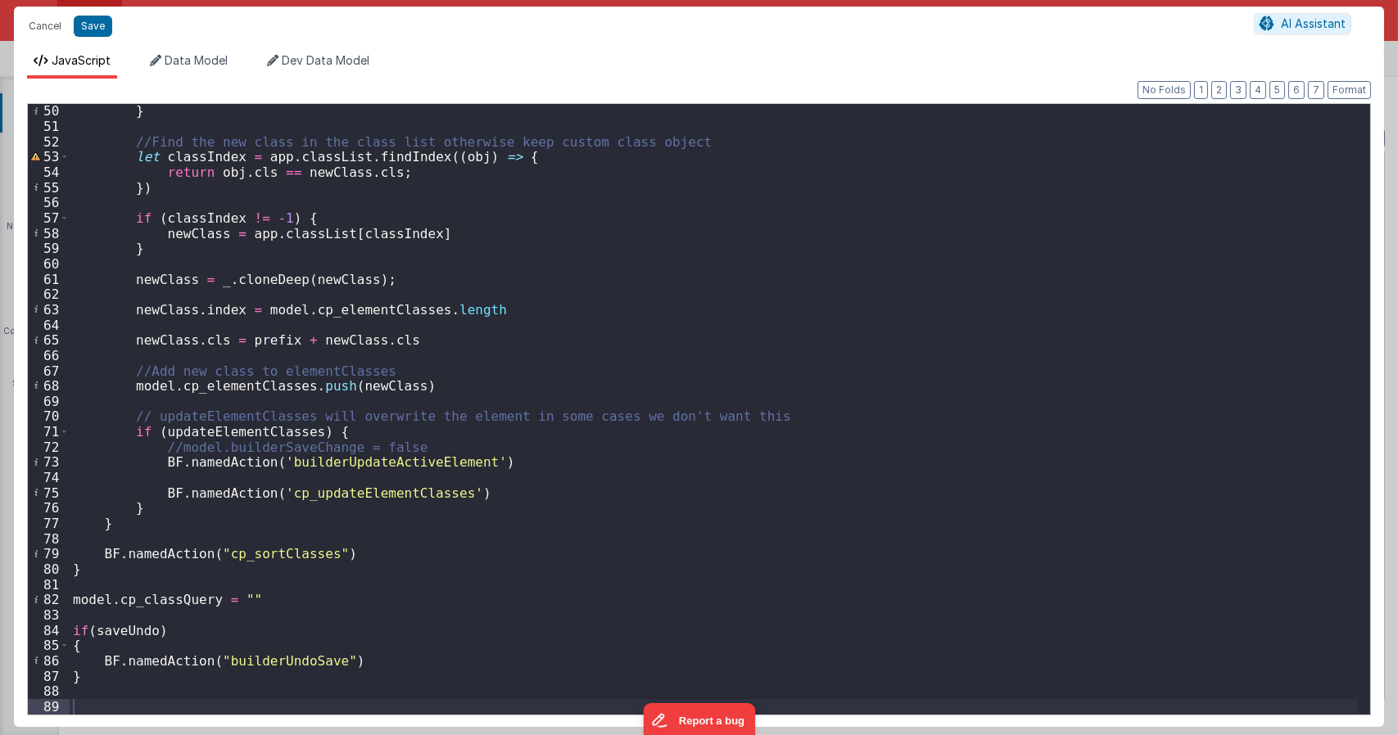
click at [455, 477] on div "} //Find the new class in the class list otherwise keep custom class object let…" at bounding box center [714, 423] width 1288 height 641
click at [482, 505] on div "} //Find the new class in the class list otherwise keep custom class object let…" at bounding box center [714, 423] width 1288 height 641
click at [481, 497] on div "} //Find the new class in the class list otherwise keep custom class object let…" at bounding box center [714, 423] width 1288 height 641
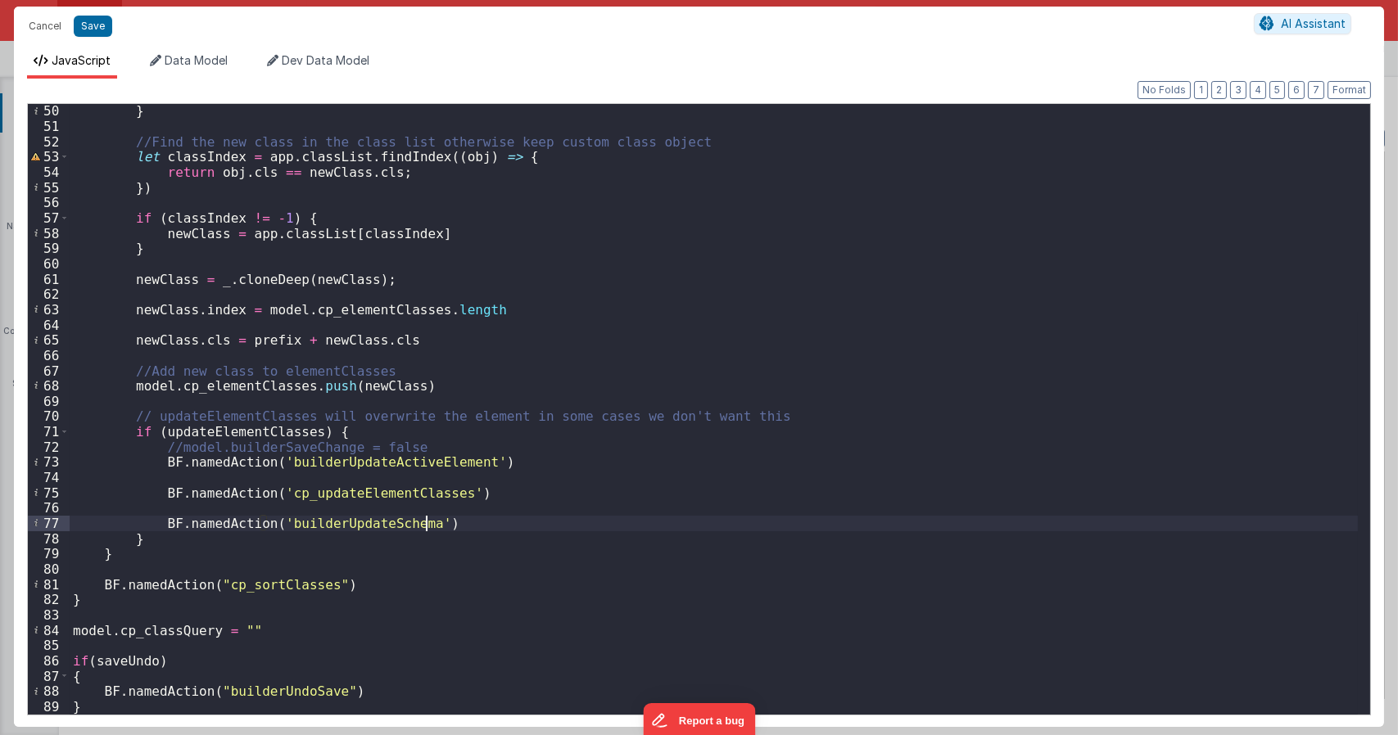
paste textarea
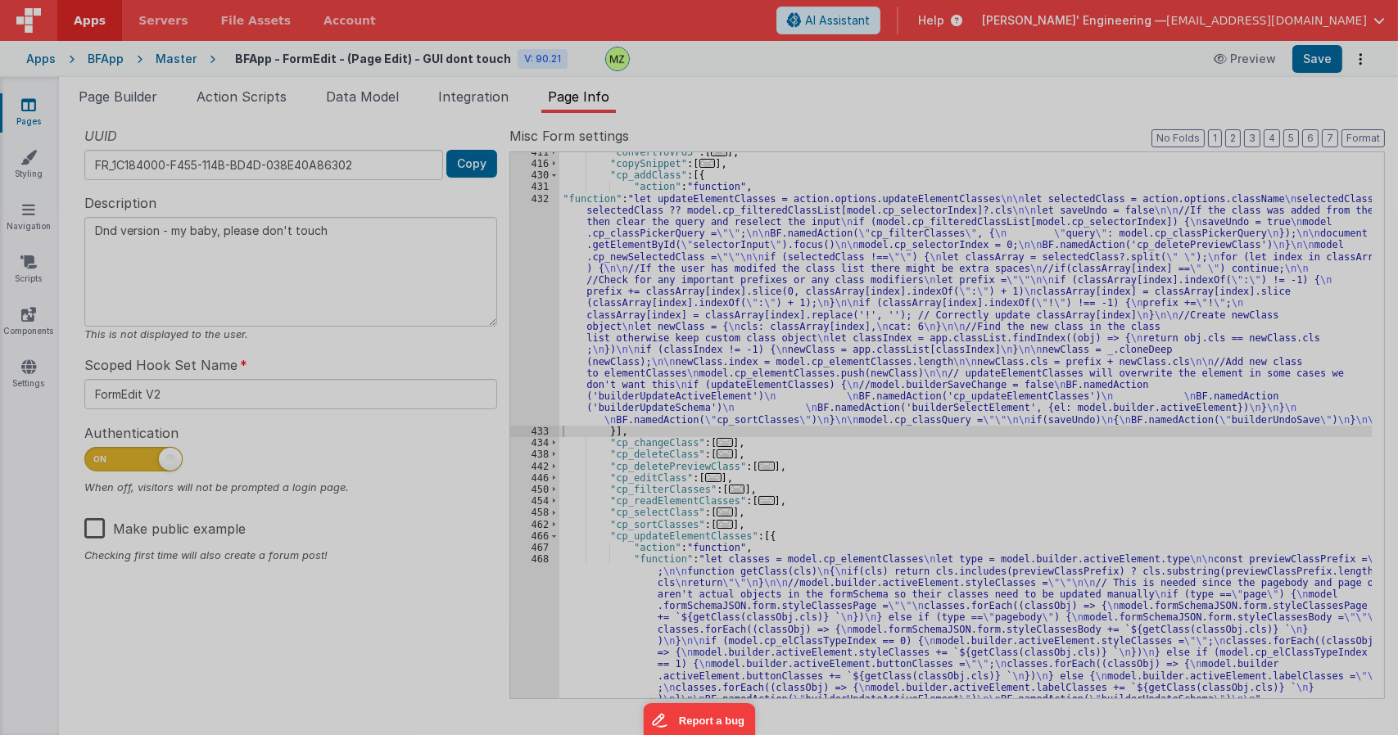
type textarea "Dnd version - my baby, please don't touch"
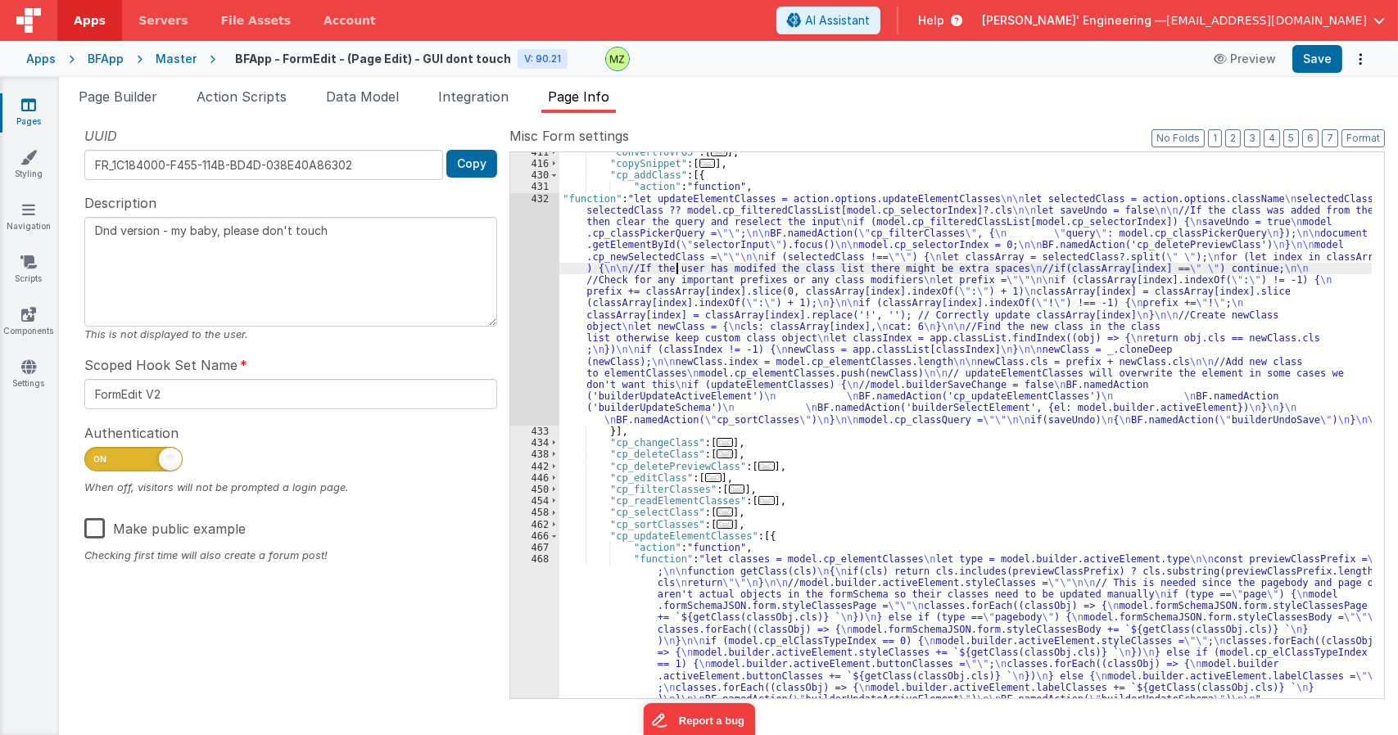
click at [677, 269] on div ""convertToVFG3" : [ ... ] , "copySnippet" : [ ... ] , "cp_addClass" : [{ "actio…" at bounding box center [965, 501] width 812 height 709
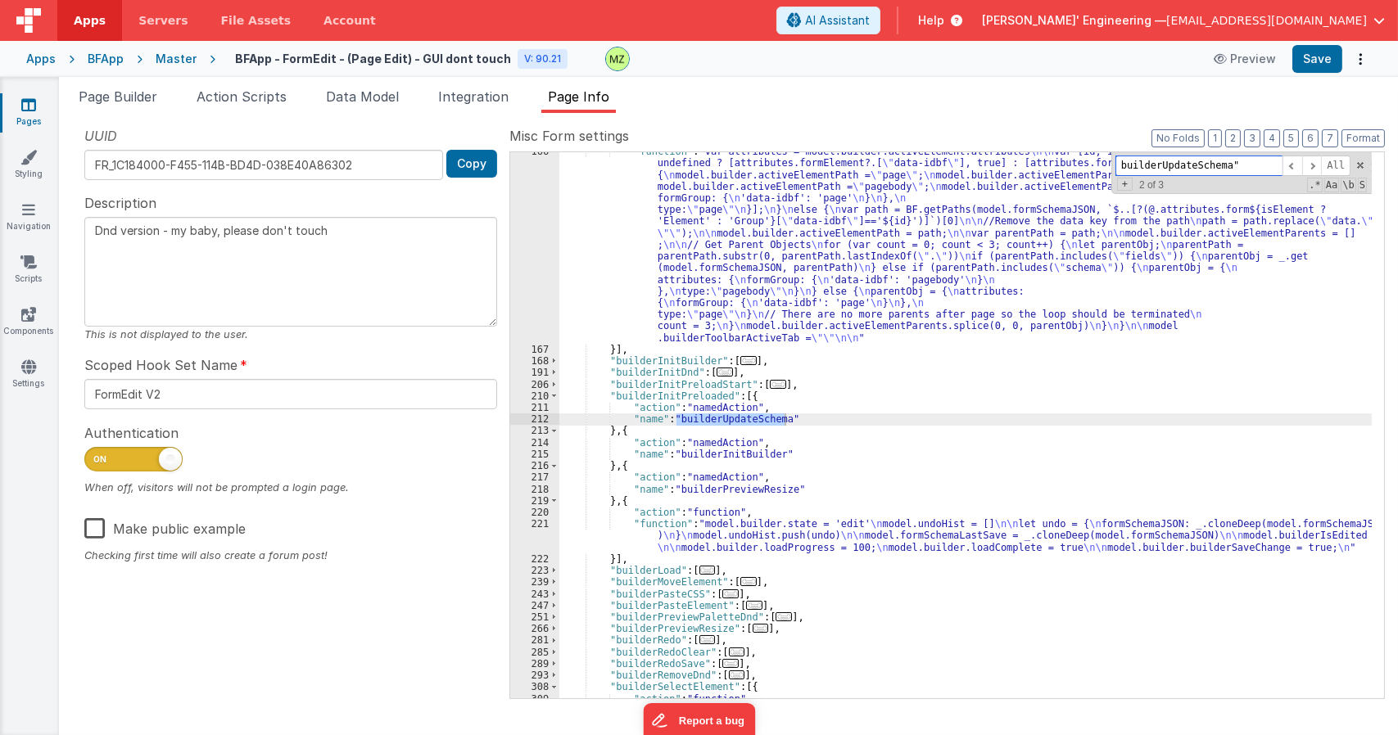
scroll to position [1299, 0]
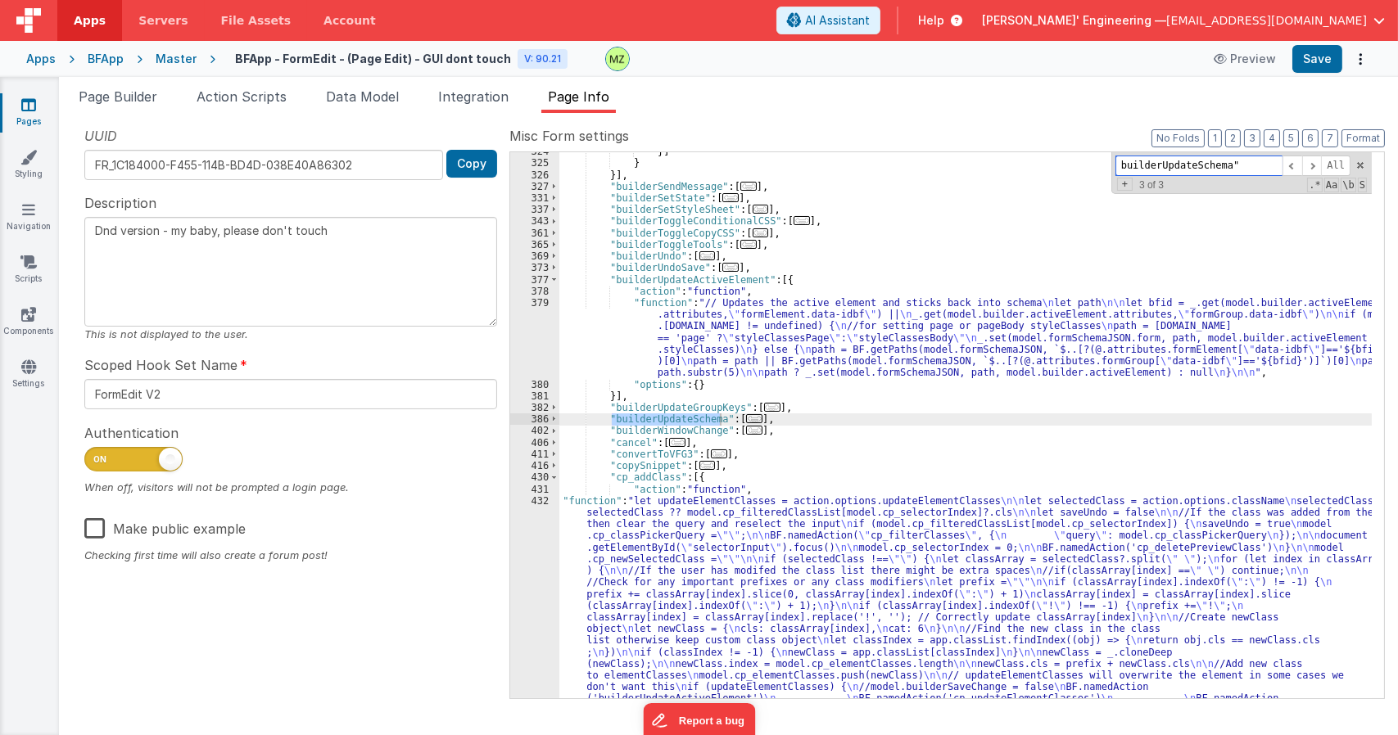
type input "builderUpdateSchema""
click at [745, 413] on div "}] } }] , "builderSendMessage" : [ ... ] , "builderSetState" : [ ... ] , "build…" at bounding box center [965, 541] width 812 height 791
click at [747, 419] on span "..." at bounding box center [754, 418] width 16 height 9
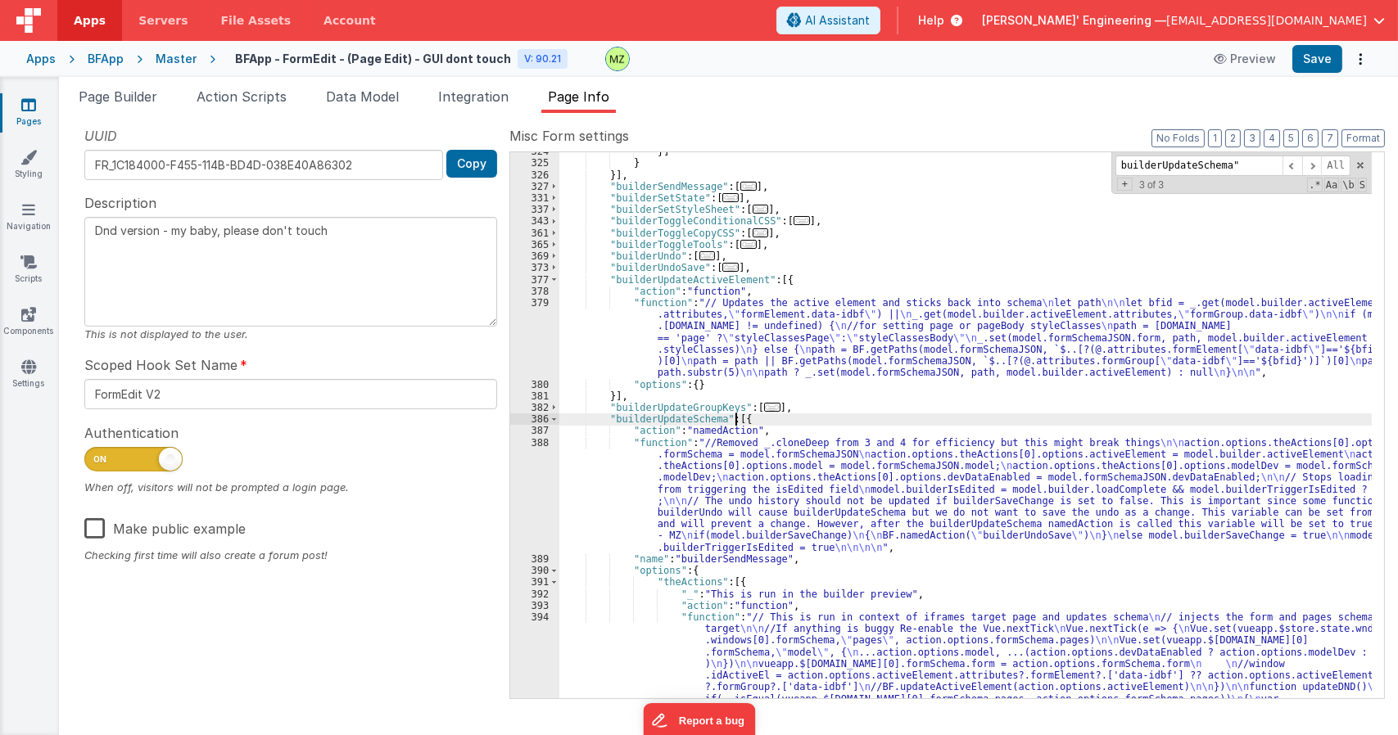
click at [747, 440] on div "}] } }] , "builderSendMessage" : [ ... ] , "builderSetState" : [ ... ] , "build…" at bounding box center [965, 489] width 812 height 686
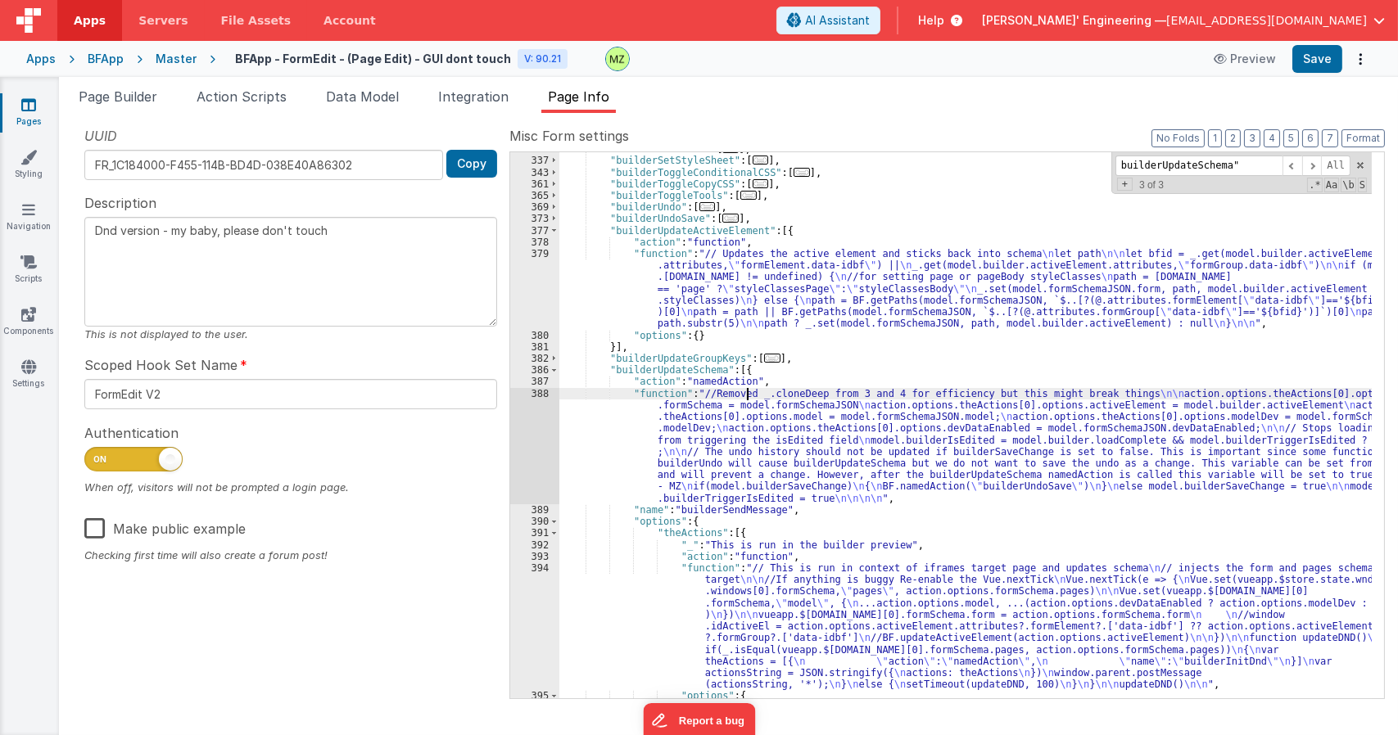
scroll to position [1495, 0]
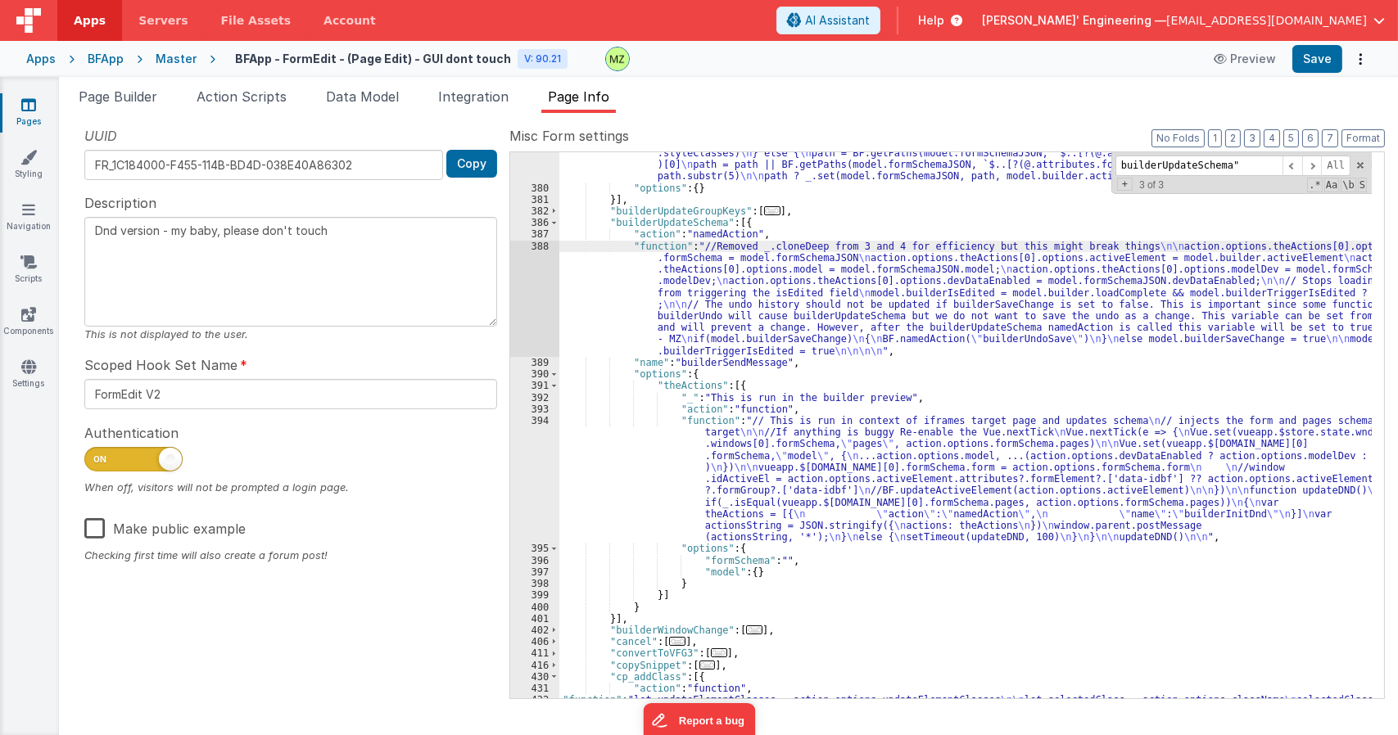
click at [533, 249] on div "388" at bounding box center [534, 299] width 49 height 116
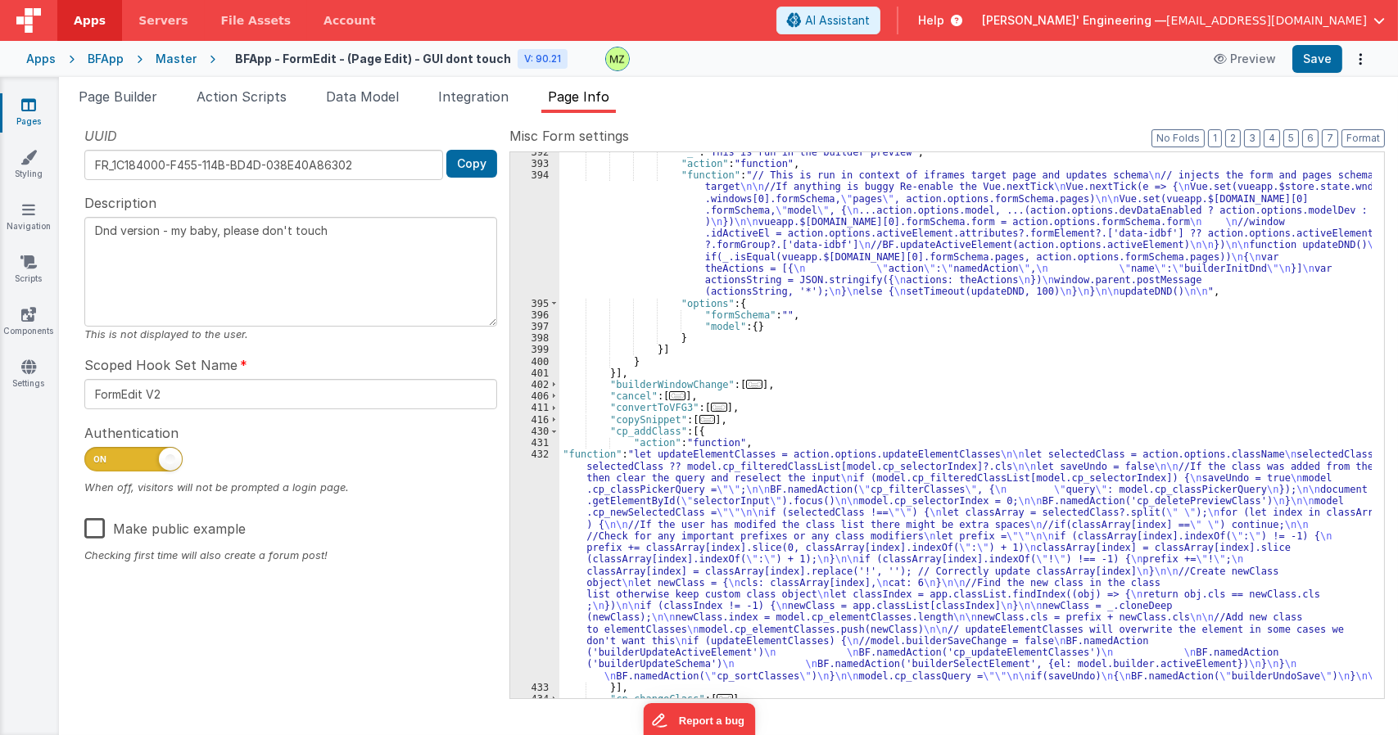
scroll to position [1937, 0]
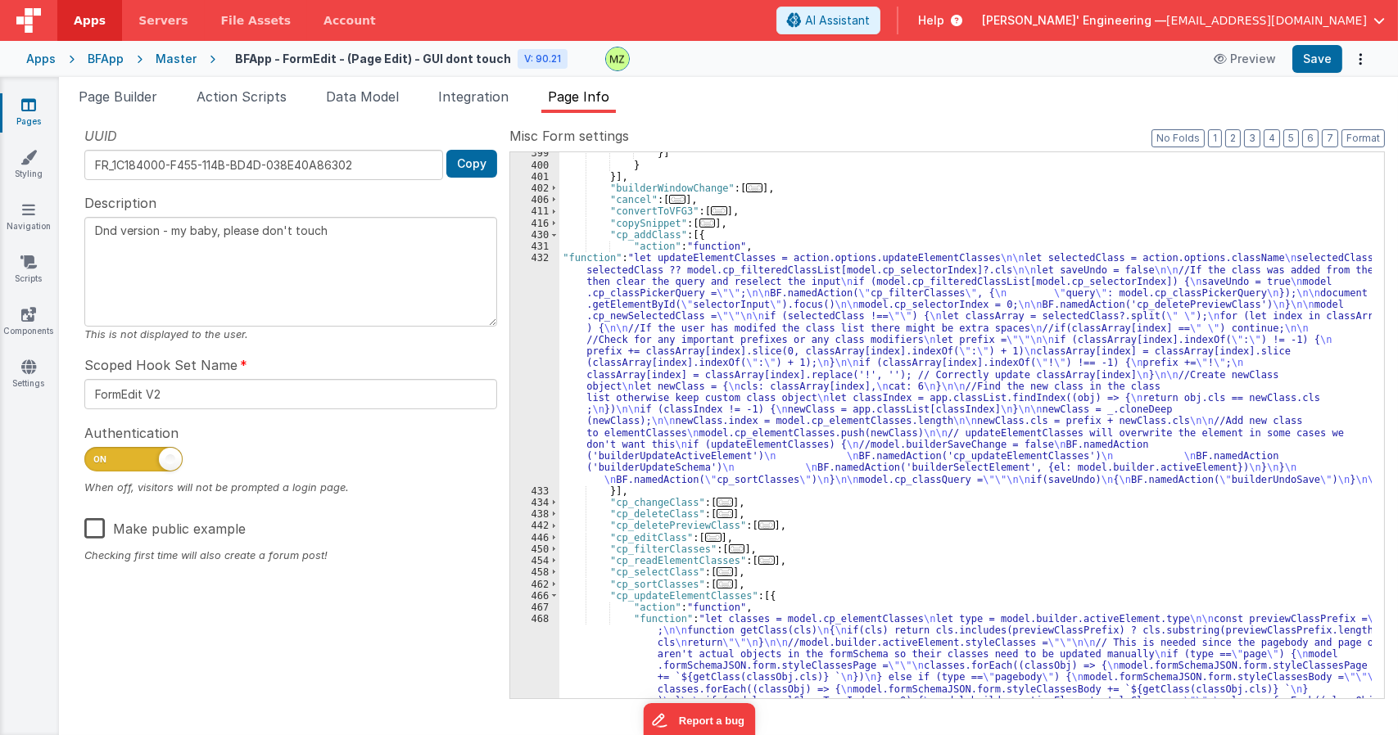
click at [662, 392] on div "}] } }] , "builderWindowChange" : [ ... ] , "cancel" : [ ... ] , "convertToVFG3…" at bounding box center [965, 501] width 812 height 709
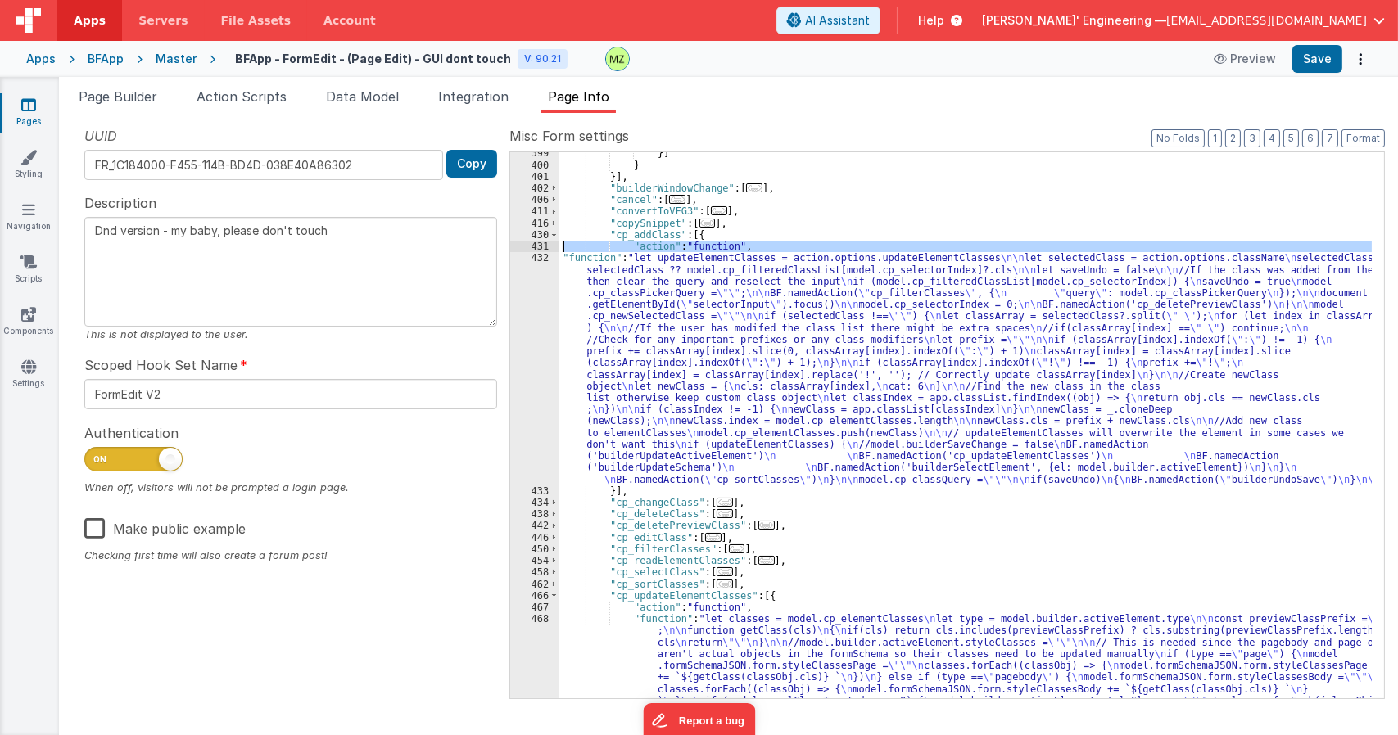
click at [534, 252] on div "432" at bounding box center [534, 368] width 49 height 233
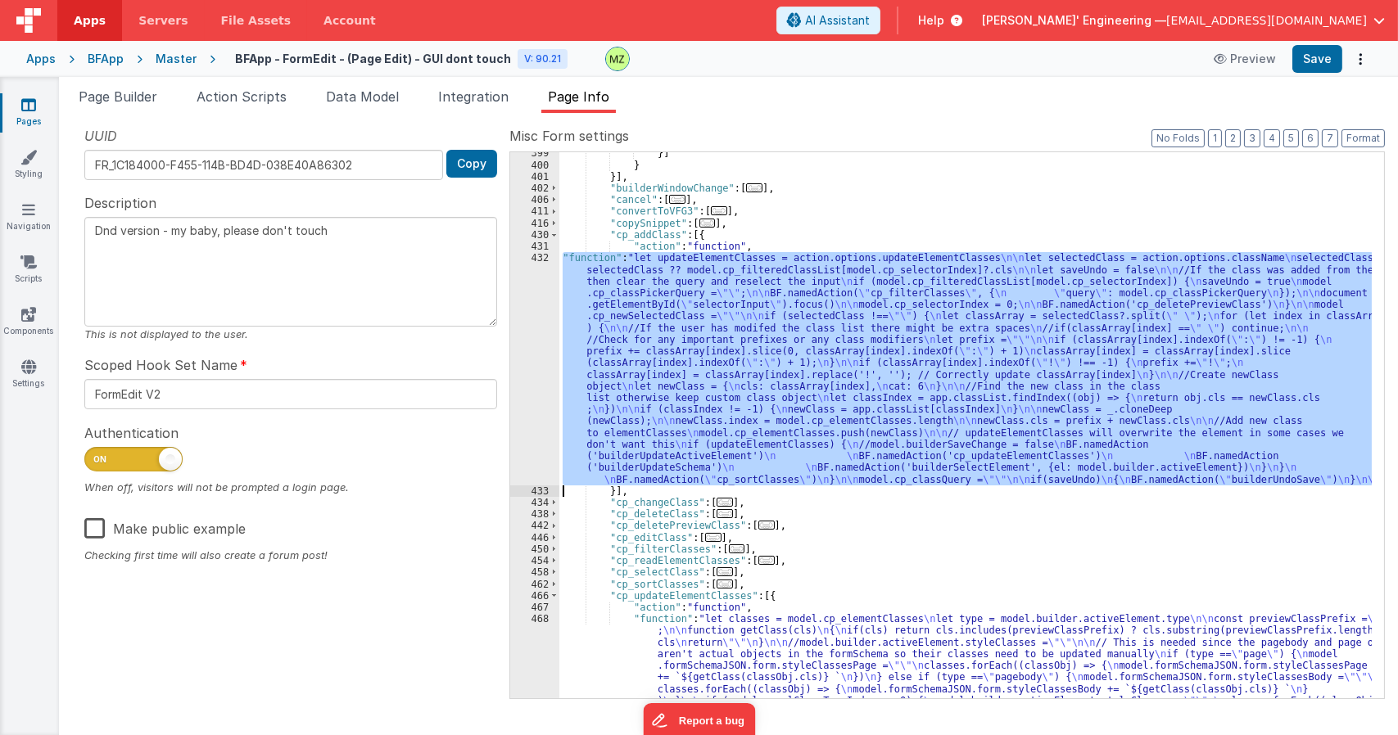
click at [540, 265] on div "432" at bounding box center [534, 368] width 49 height 233
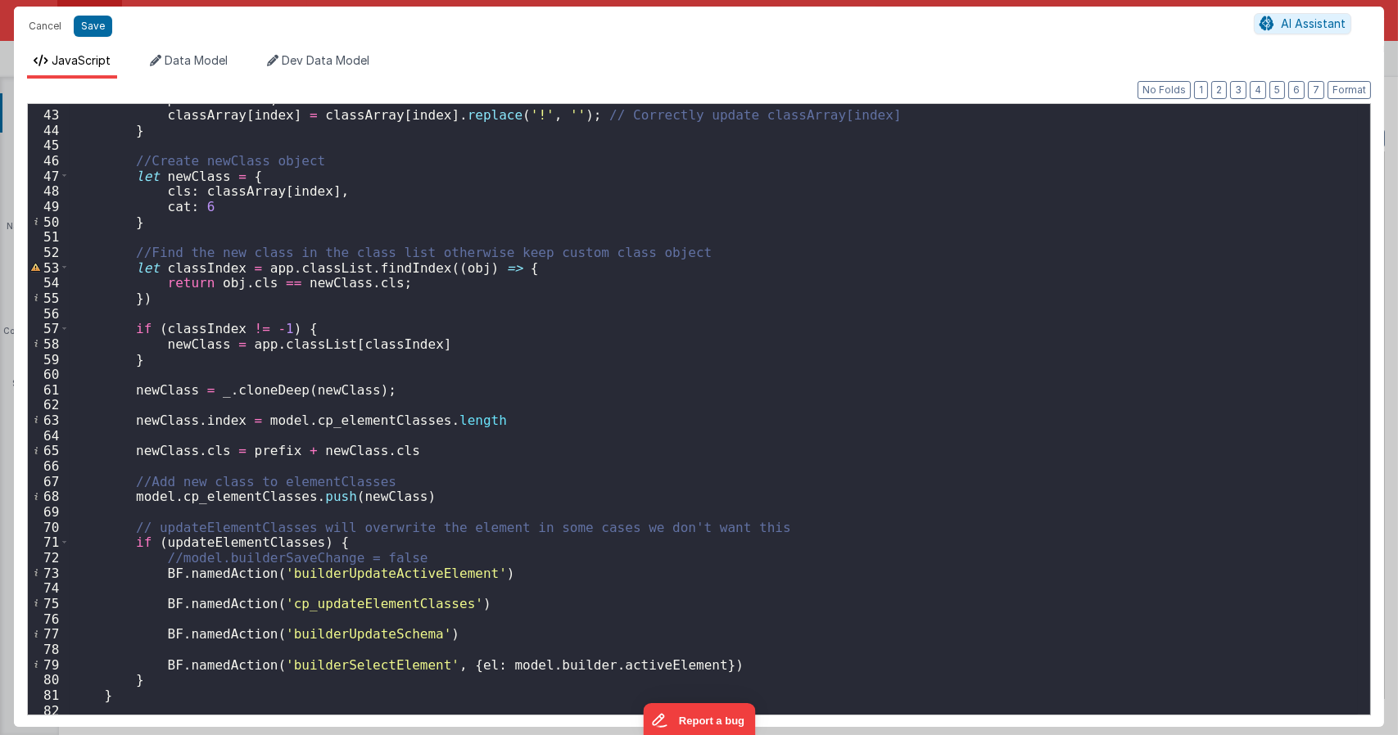
scroll to position [810, 0]
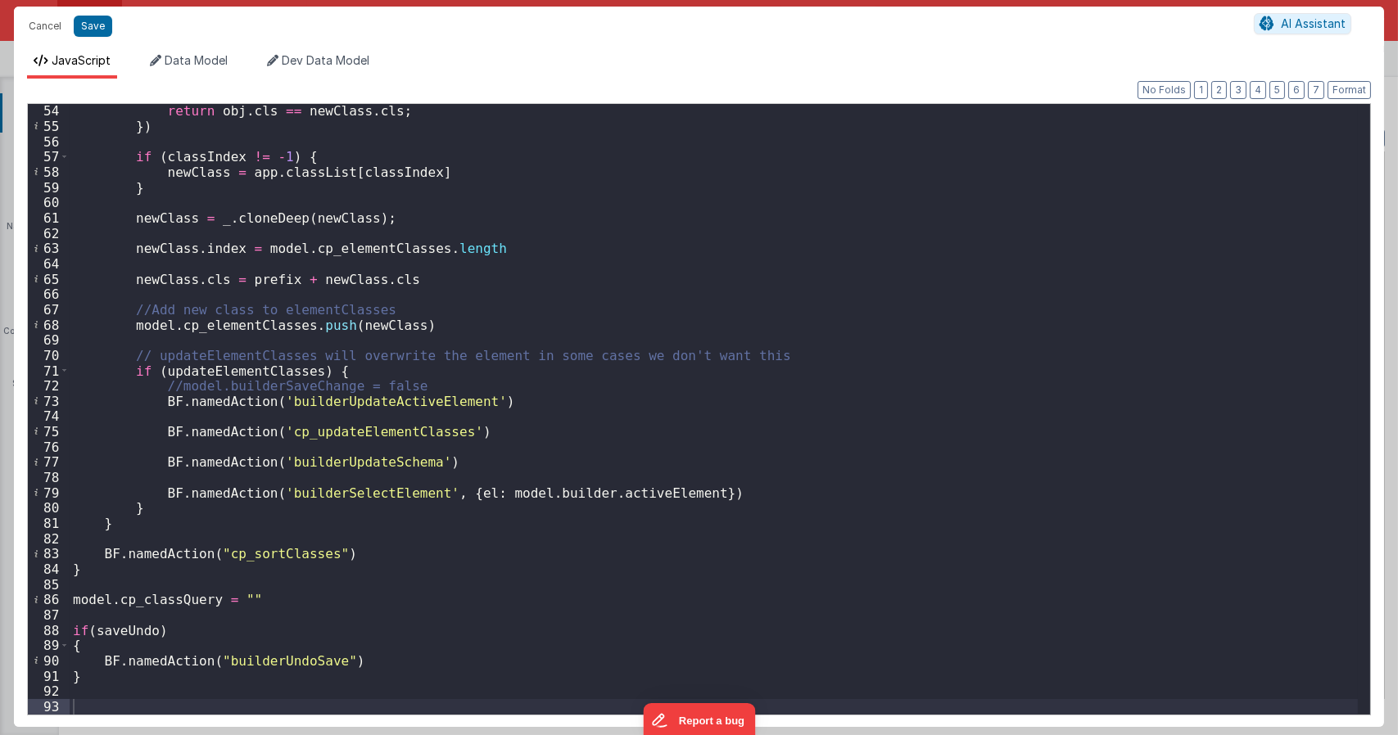
click at [400, 476] on div "return obj . cls == newClass . cls ; }) if ( classIndex != - 1 ) { newClass = a…" at bounding box center [714, 423] width 1288 height 641
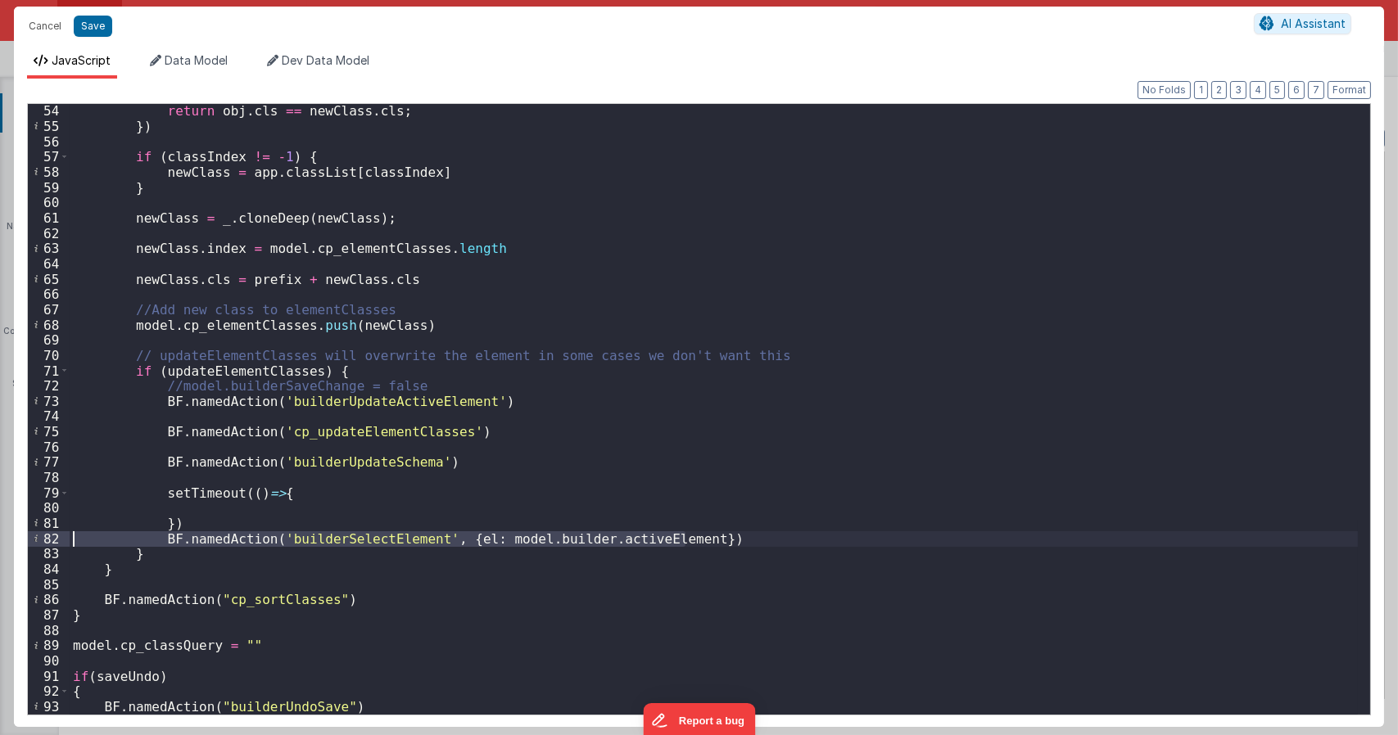
drag, startPoint x: 701, startPoint y: 535, endPoint x: 41, endPoint y: 540, distance: 659.9
click at [41, 540] on div "54 55 56 57 58 59 60 61 62 63 64 65 66 67 68 69 70 71 72 73 74 75 76 77 78 79 8…" at bounding box center [699, 409] width 1344 height 612
click at [147, 499] on div "return obj . cls == newClass . cls ; }) if ( classIndex != - 1 ) { newClass = a…" at bounding box center [714, 423] width 1288 height 641
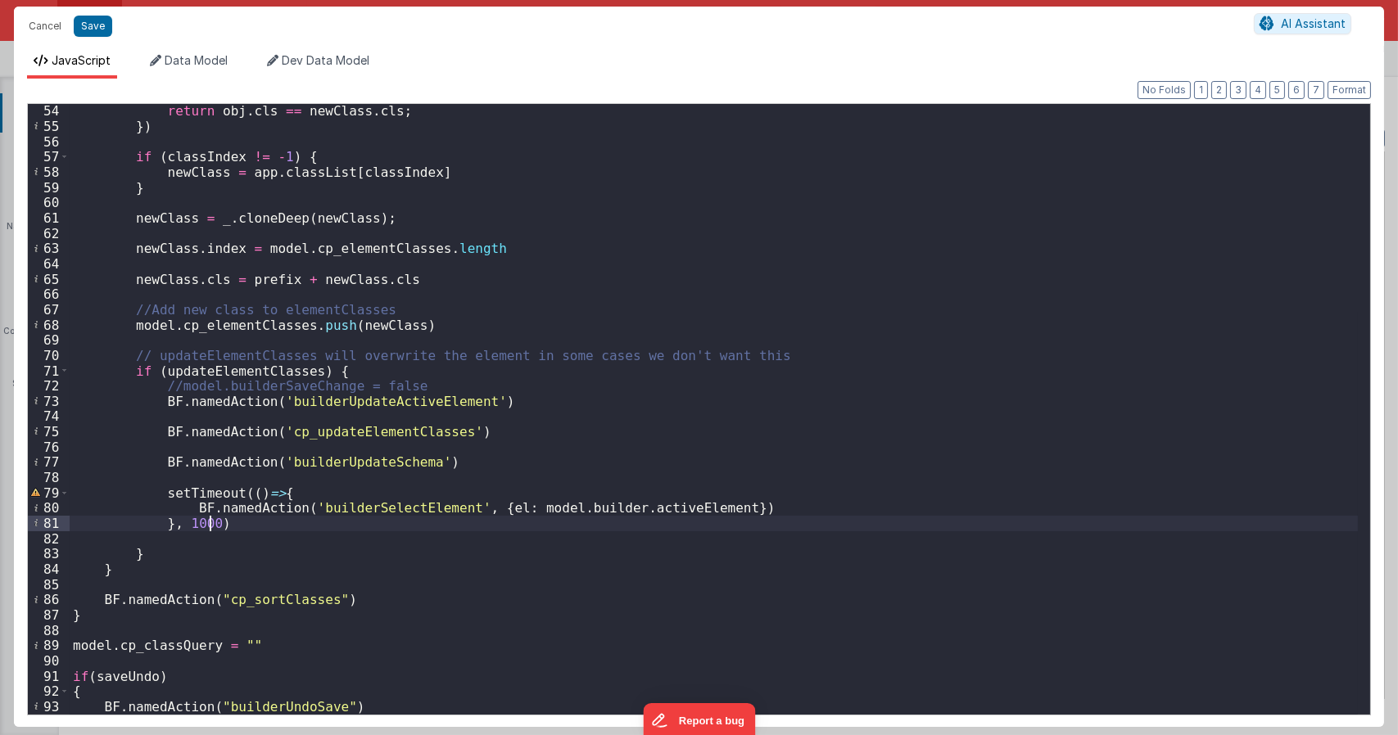
type textarea "Dnd version - my baby, please don't touch"
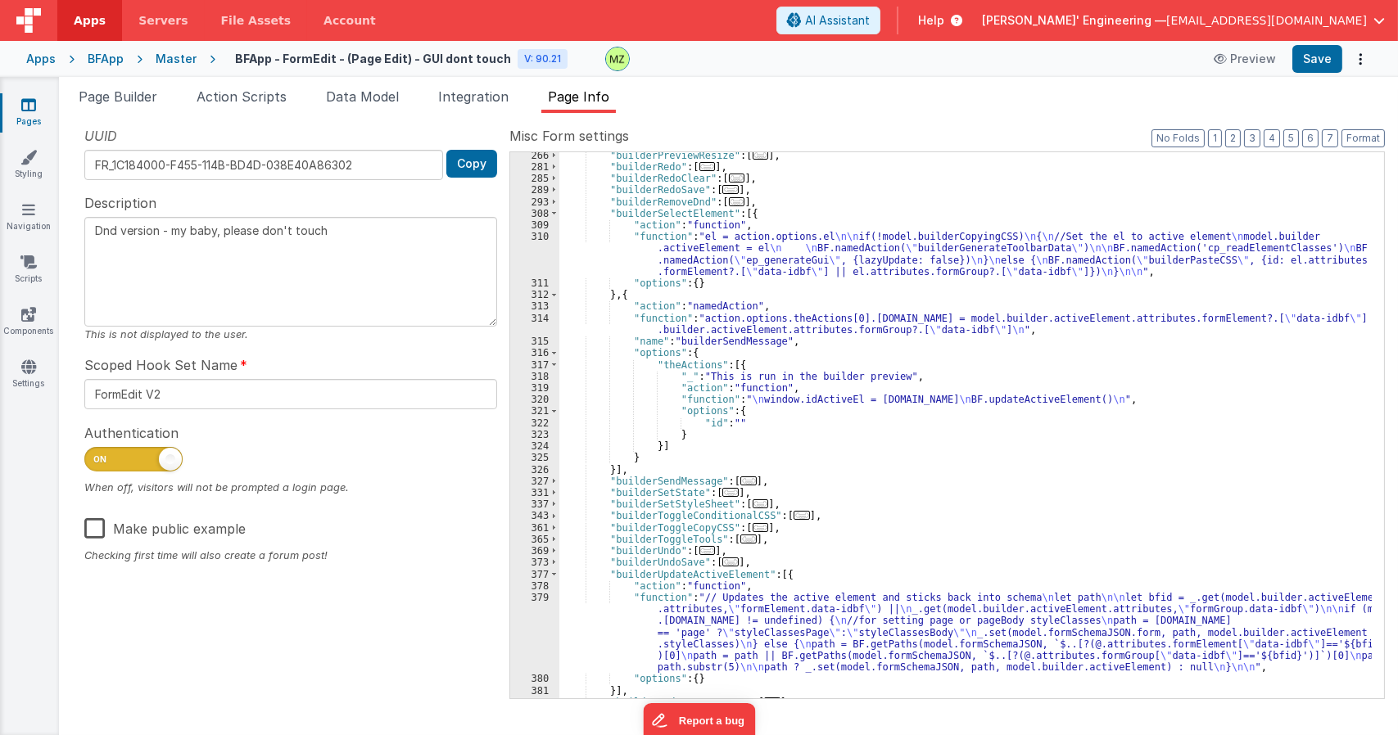
scroll to position [955, 0]
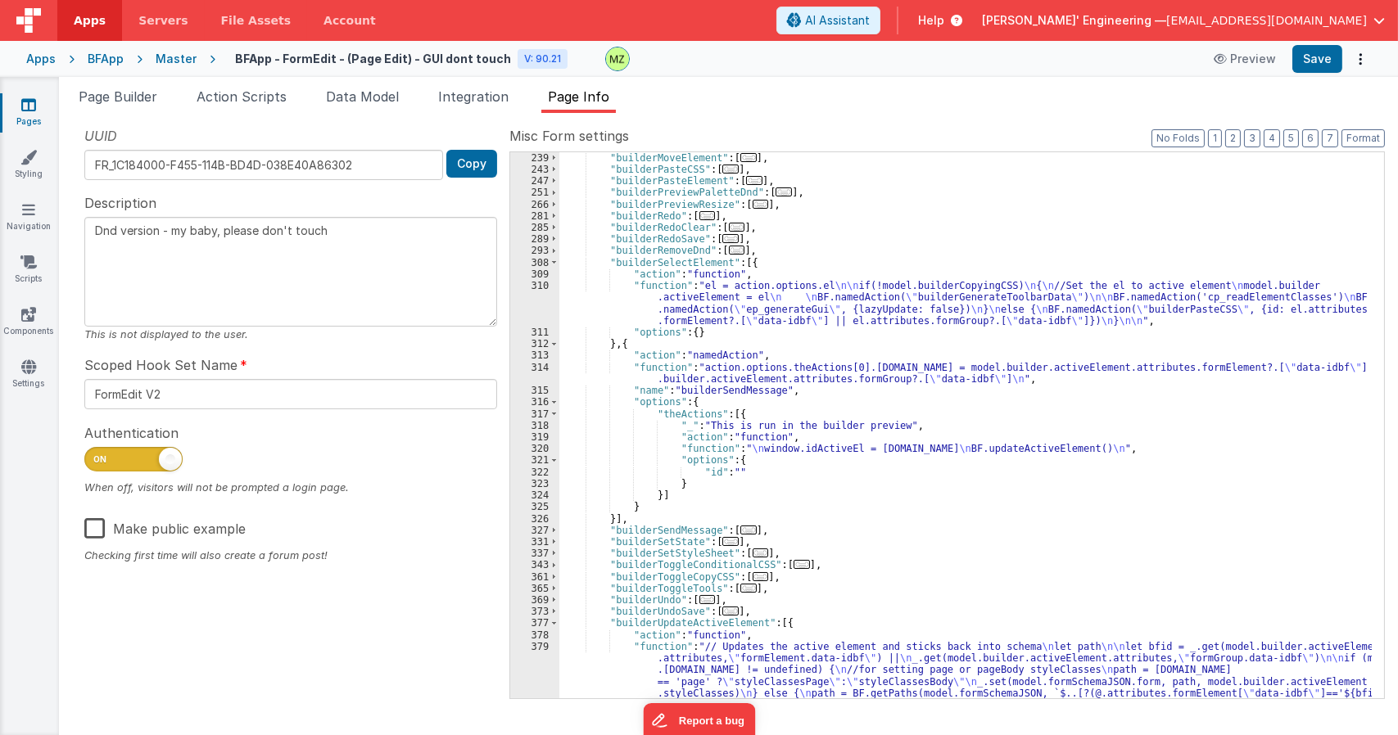
click at [731, 382] on div ""builderMoveElement" : [ ... ] , "builderPasteCSS" : [ ... ] , "builderPasteEle…" at bounding box center [965, 471] width 812 height 639
click at [544, 373] on div "314" at bounding box center [534, 373] width 49 height 23
click at [963, 449] on div ""builderMoveElement" : [ ... ] , "builderPasteCSS" : [ ... ] , "builderPasteEle…" at bounding box center [965, 471] width 812 height 639
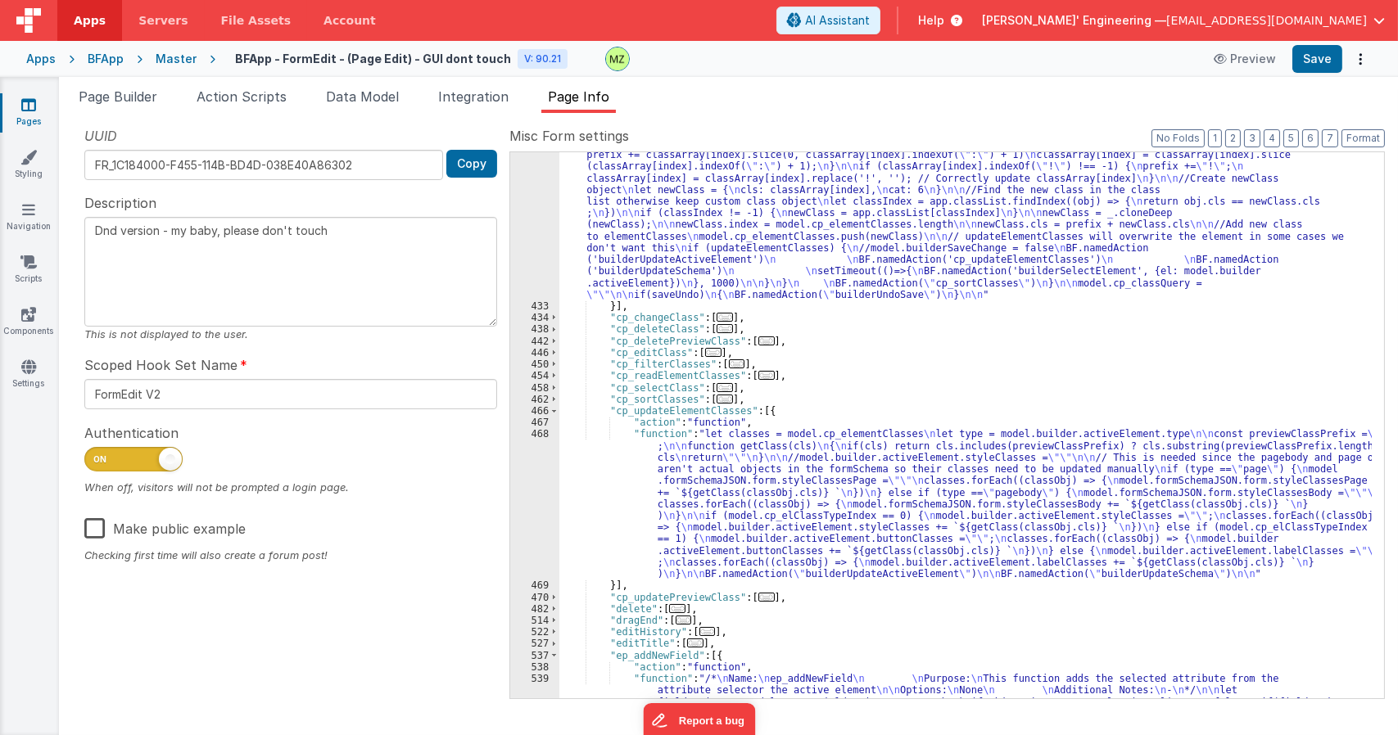
scroll to position [2134, 0]
click at [691, 490] on div ""function" : "let updateElementClasses = action.options.updateElementClasses \n…" at bounding box center [965, 562] width 812 height 1012
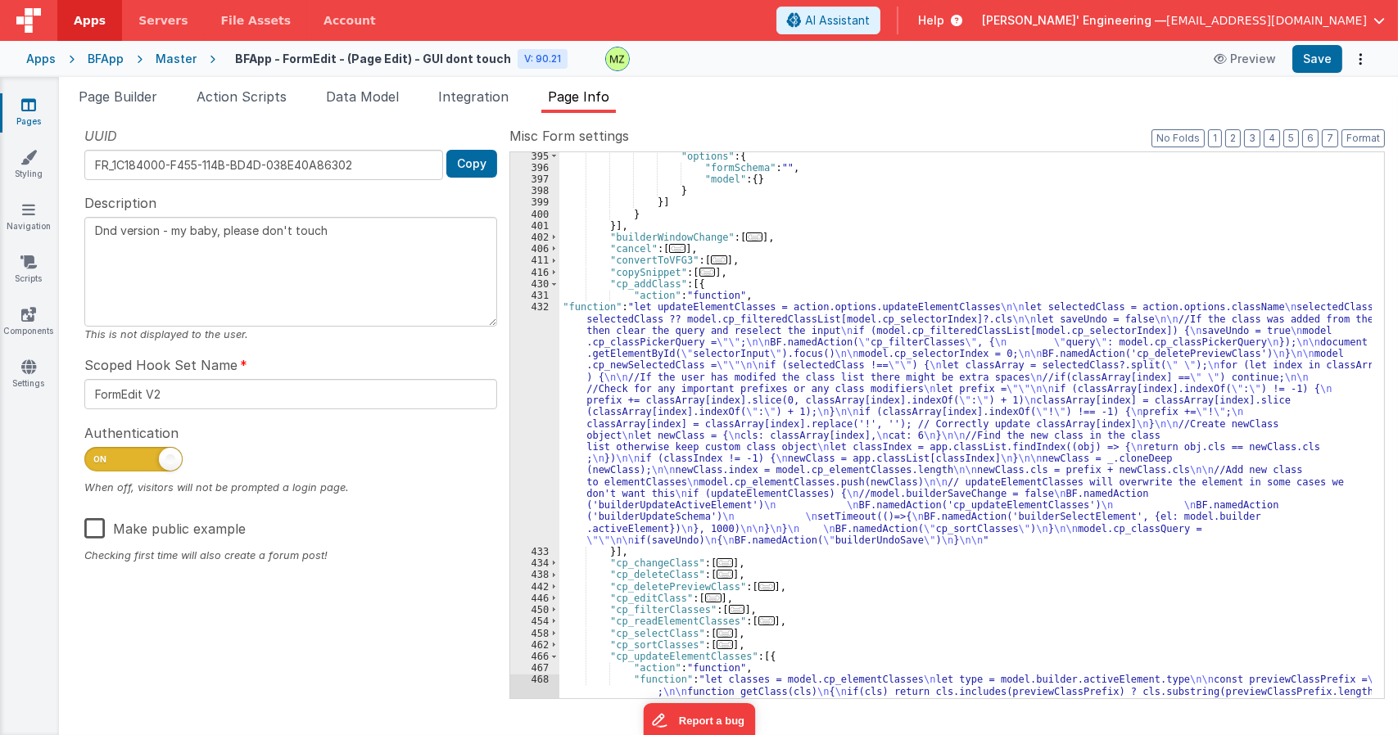
scroll to position [1839, 0]
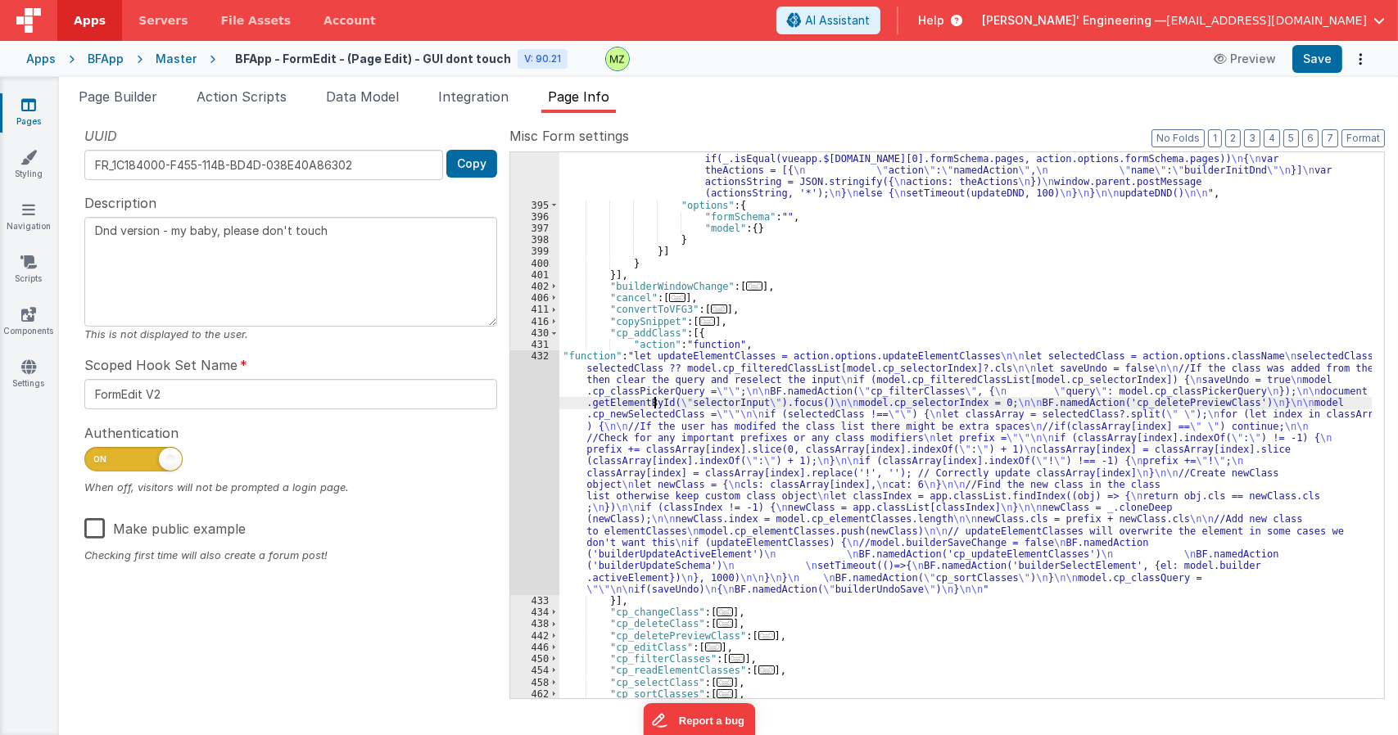
click at [653, 404] on div ""function" : "// This is run in context of iframes target page and updates sche…" at bounding box center [965, 414] width 812 height 686
click at [536, 360] on div "432" at bounding box center [534, 472] width 49 height 245
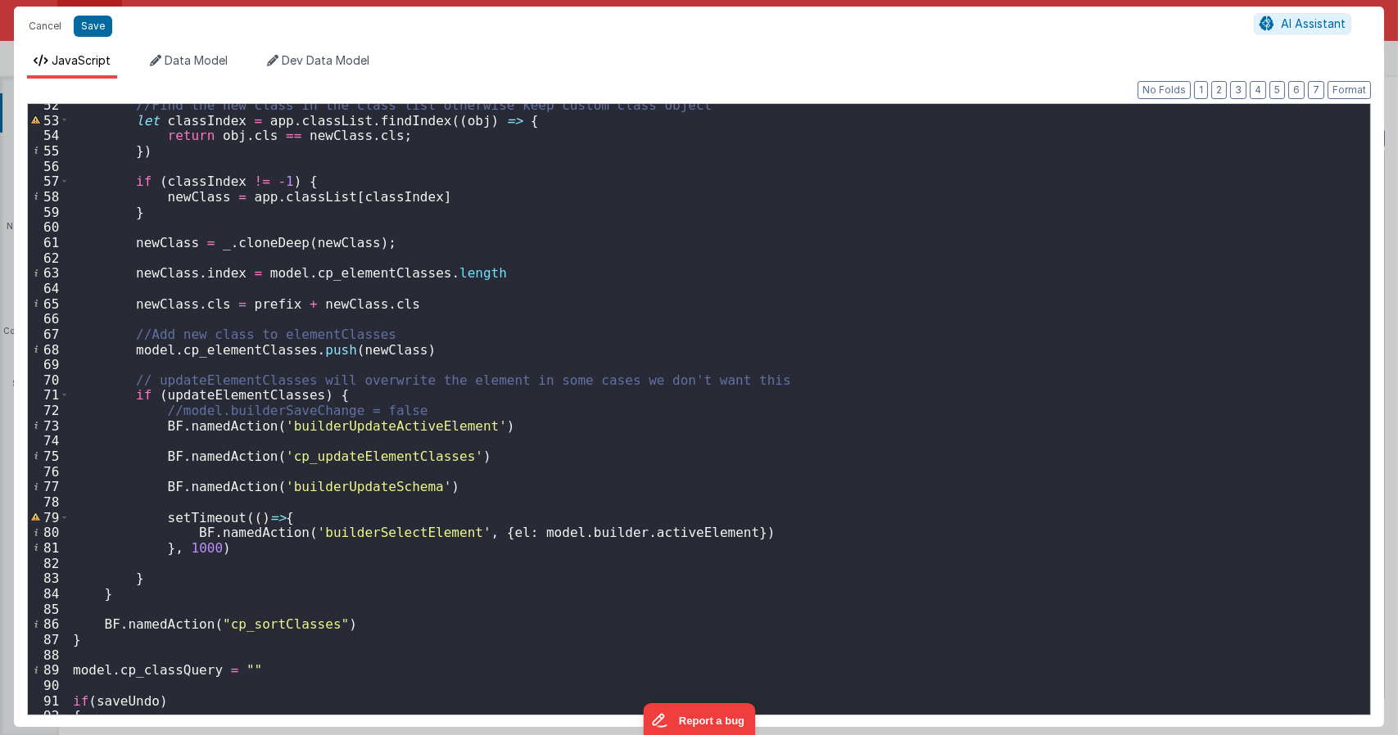
scroll to position [856, 0]
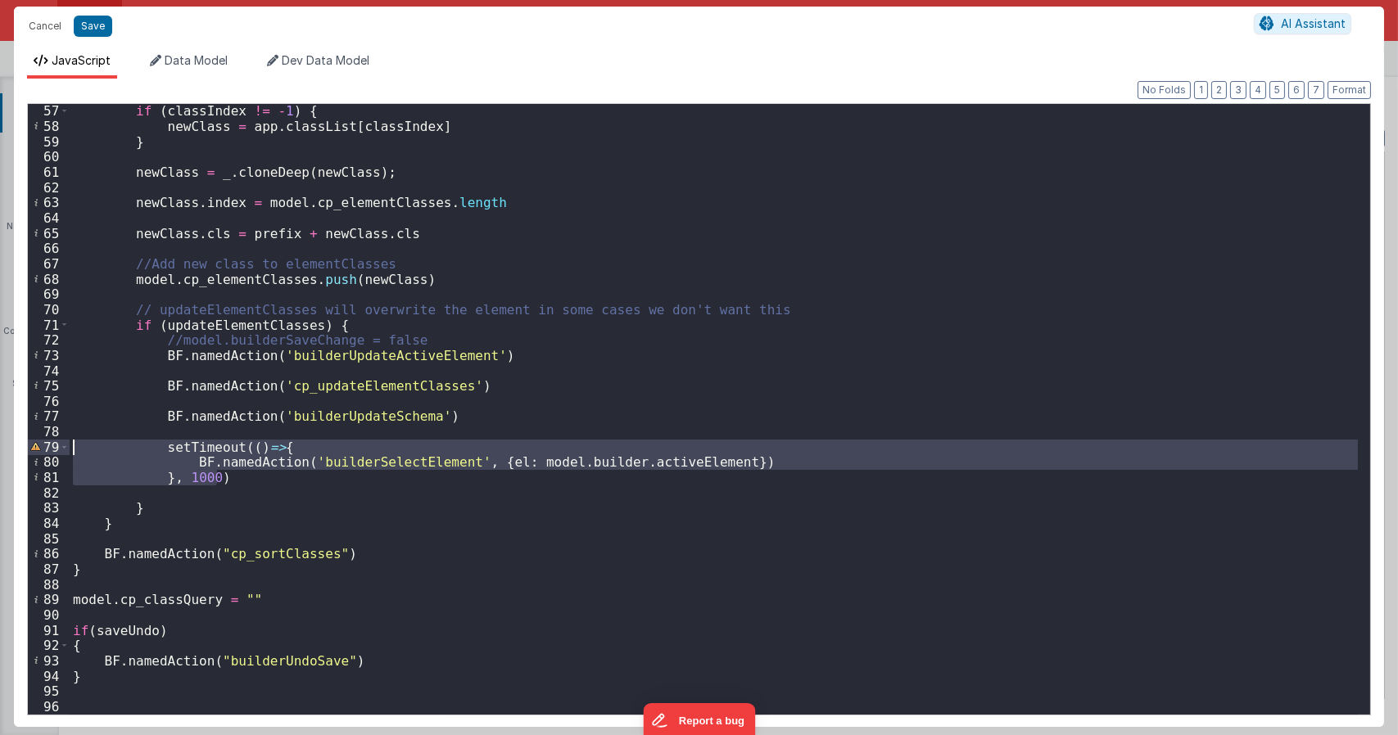
drag, startPoint x: 224, startPoint y: 475, endPoint x: 21, endPoint y: 443, distance: 205.5
click at [21, 444] on div "Format 7 6 5 4 3 2 1 No Folds 57 58 59 60 61 62 63 64 65 66 67 68 69 70 71 72 7…" at bounding box center [699, 403] width 1370 height 648
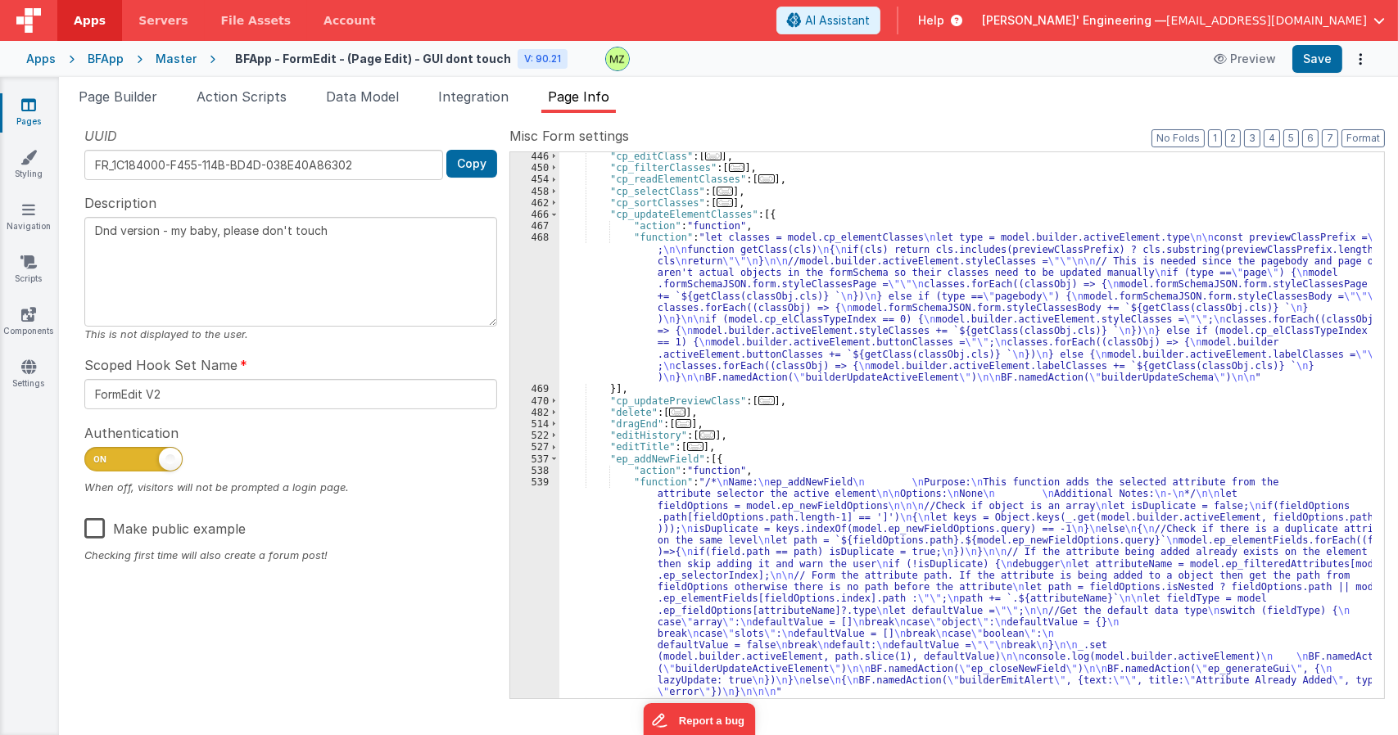
scroll to position [2379, 0]
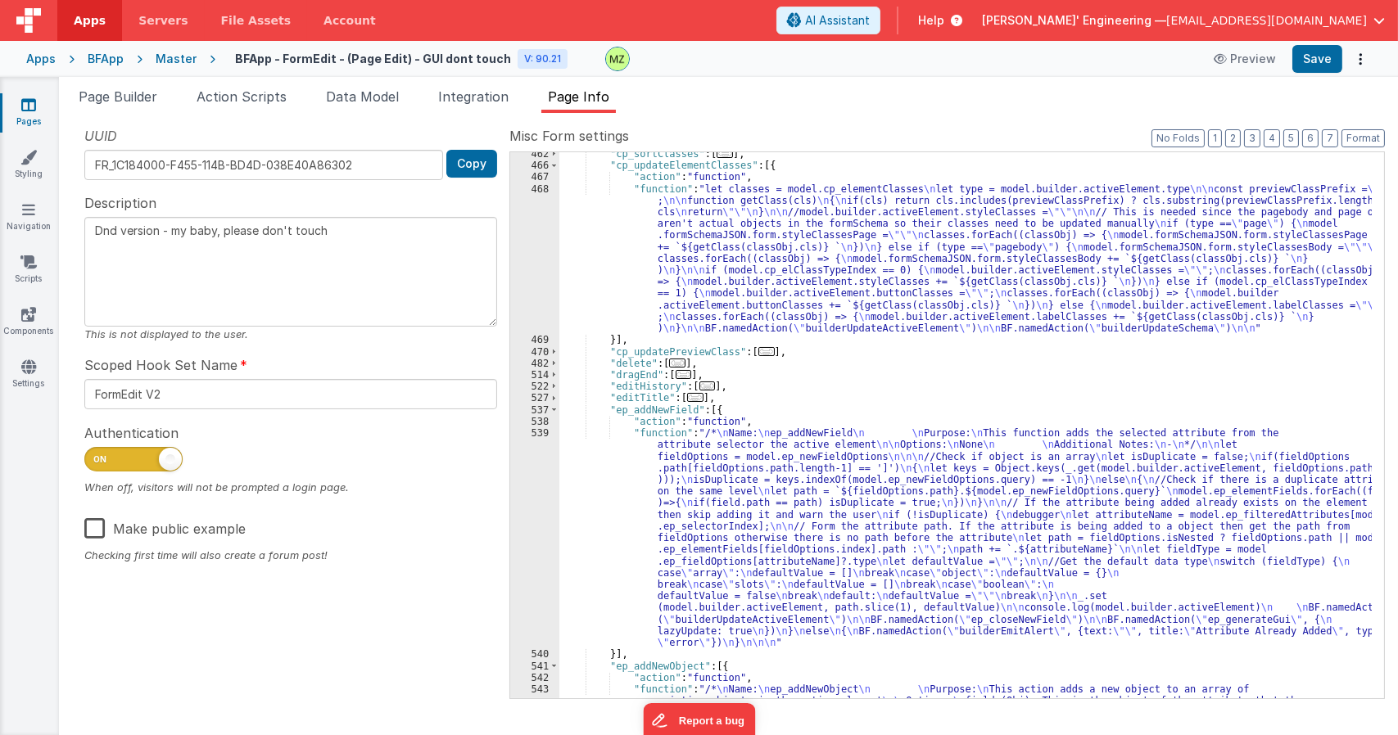
click at [709, 288] on div ""cp_sortClasses" : [ ... ] , "cp_updateElementClasses" : [{ "action" : "functio…" at bounding box center [965, 491] width 812 height 686
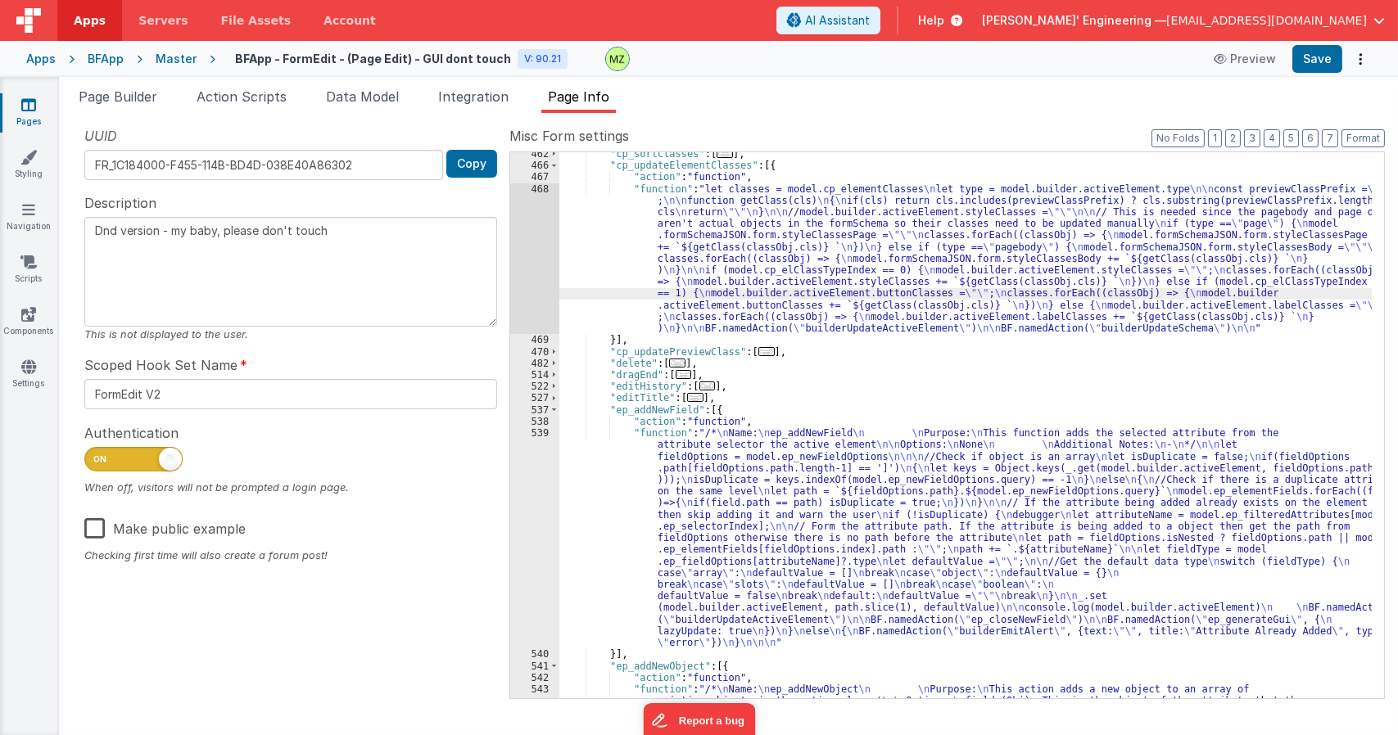
click at [535, 199] on div "468" at bounding box center [534, 258] width 49 height 151
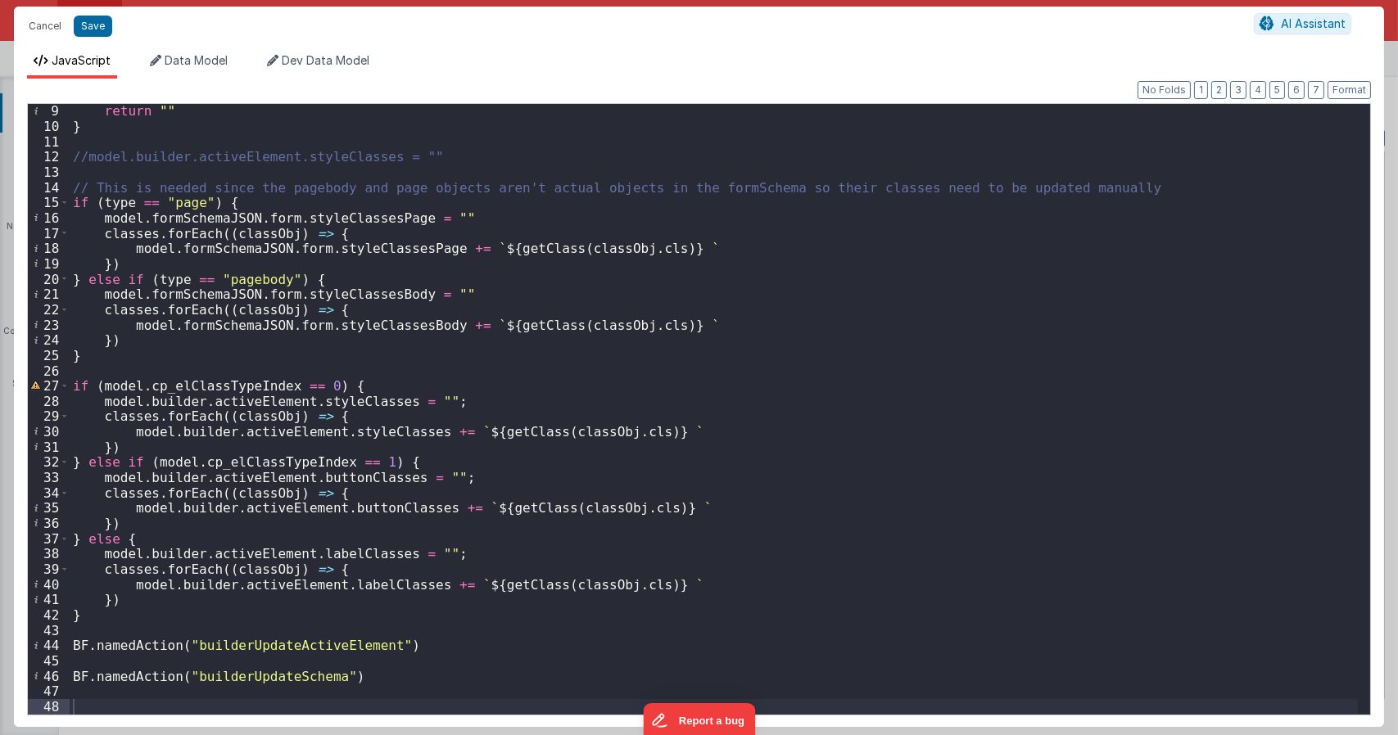
scroll to position [122, 0]
click at [376, 679] on div "return "" } //model.builder.activeElement.styleClasses = "" // This is needed s…" at bounding box center [714, 423] width 1288 height 641
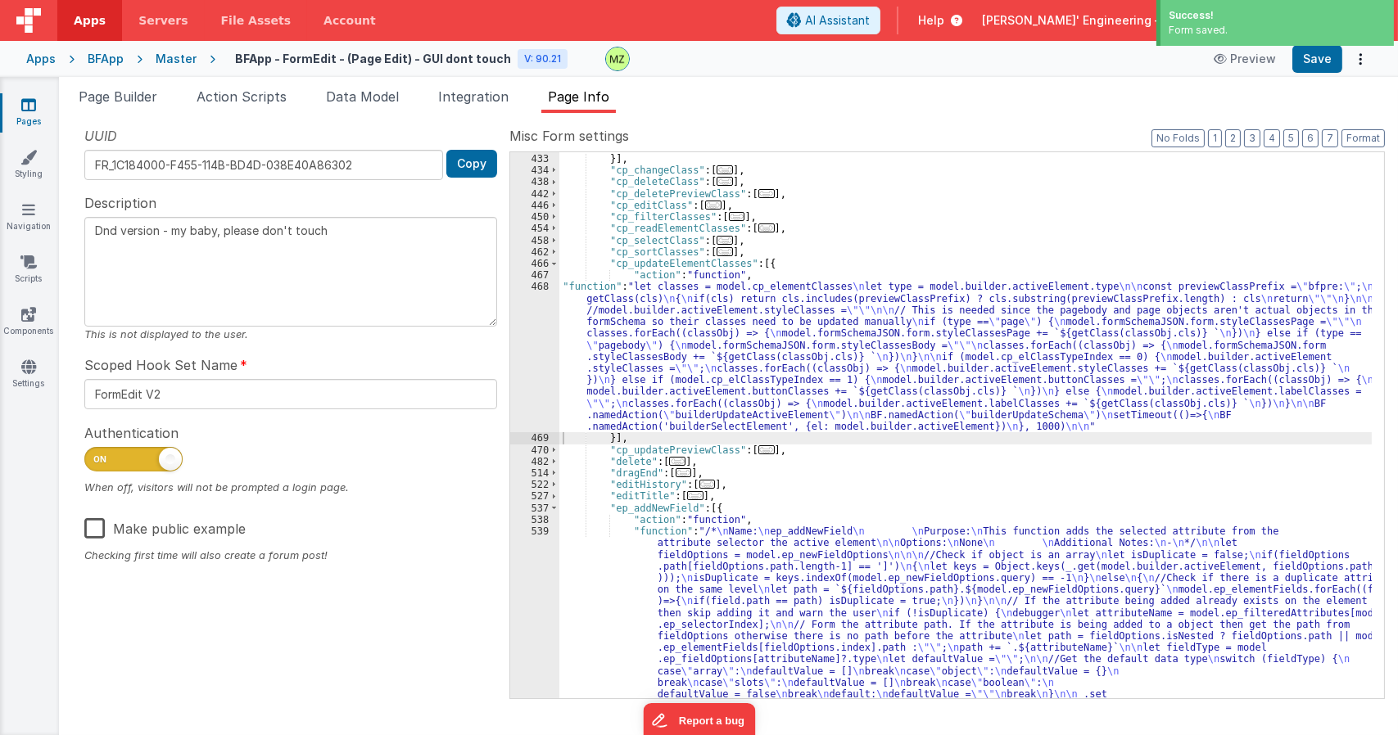
scroll to position [2281, 0]
click at [716, 237] on span "..." at bounding box center [724, 240] width 16 height 9
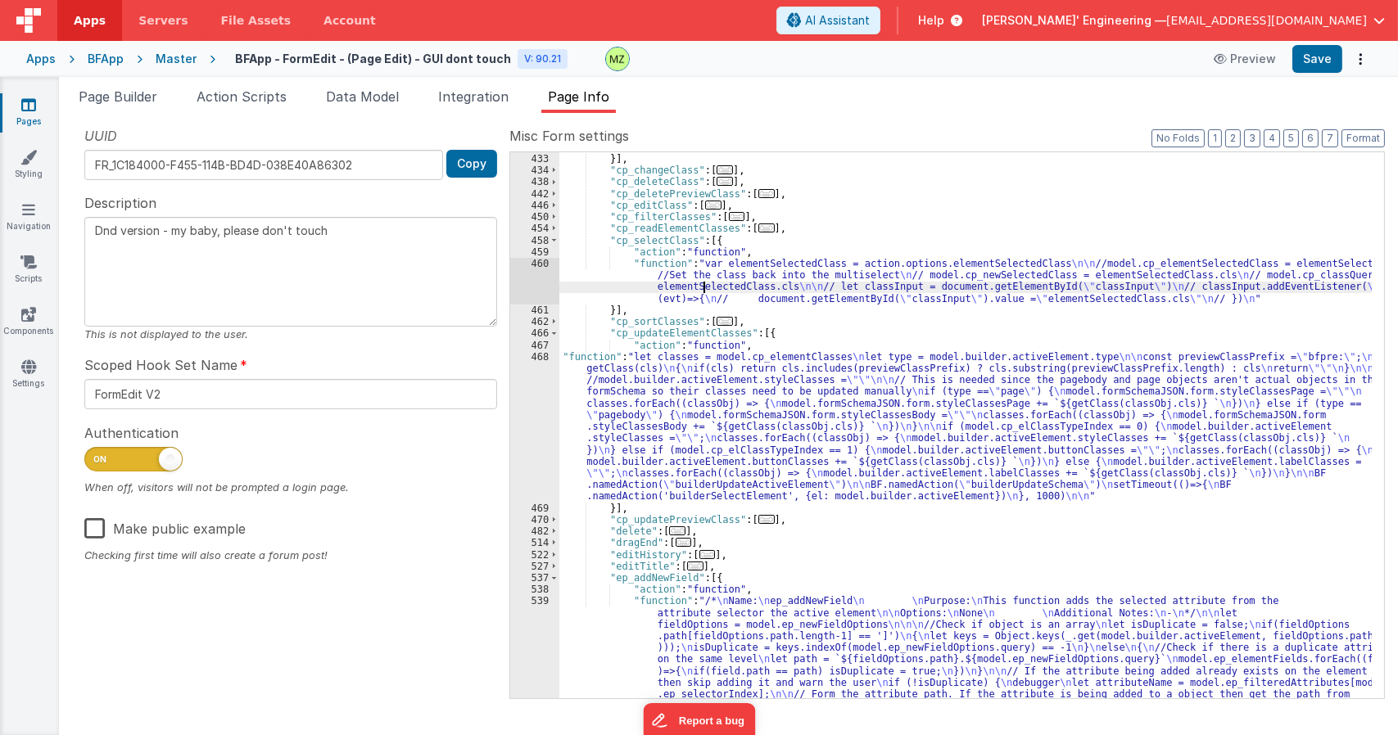
click at [706, 282] on div ""function" : "let updateElementClasses = action.options.updateElementClasses \n…" at bounding box center [965, 414] width 812 height 1012
click at [535, 266] on div "460" at bounding box center [534, 281] width 49 height 47
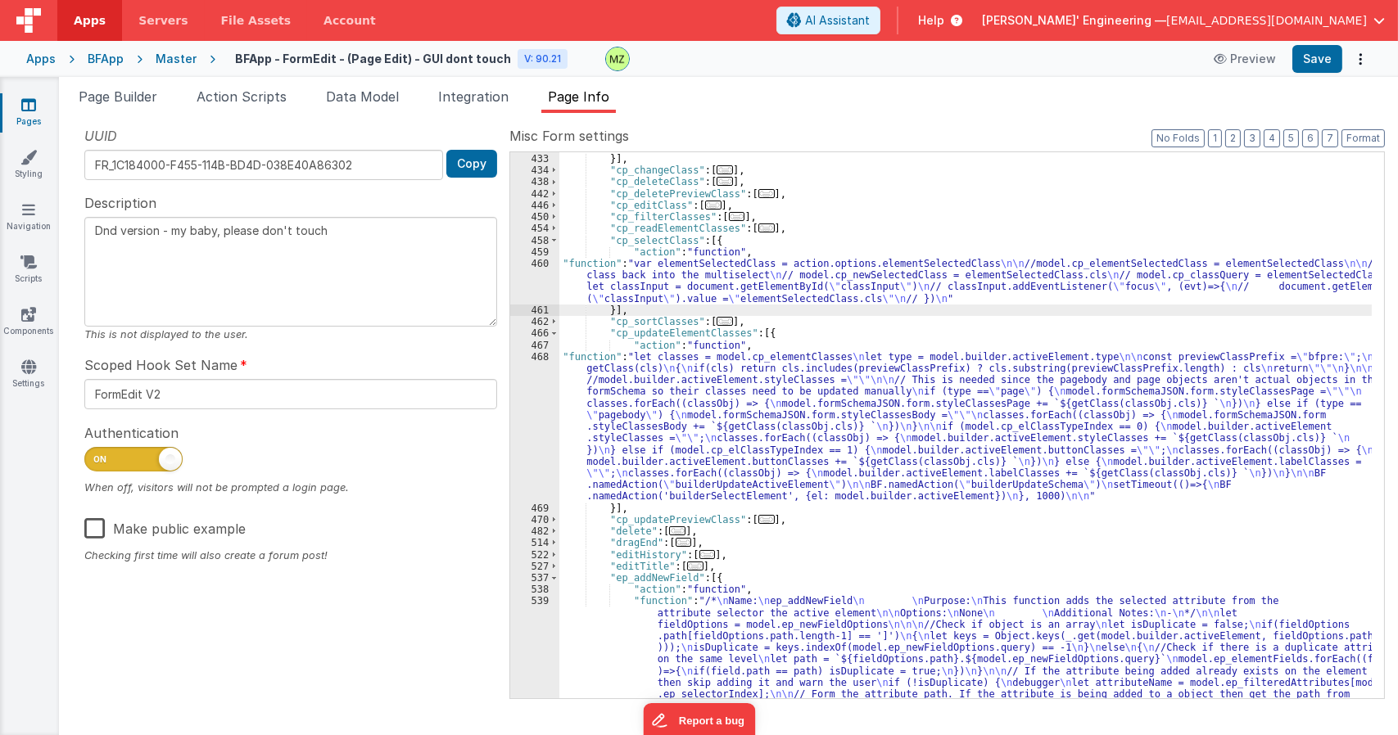
click at [628, 275] on div ""function" : "let updateElementClasses = action.options.updateElementClasses \n…" at bounding box center [965, 414] width 812 height 1012
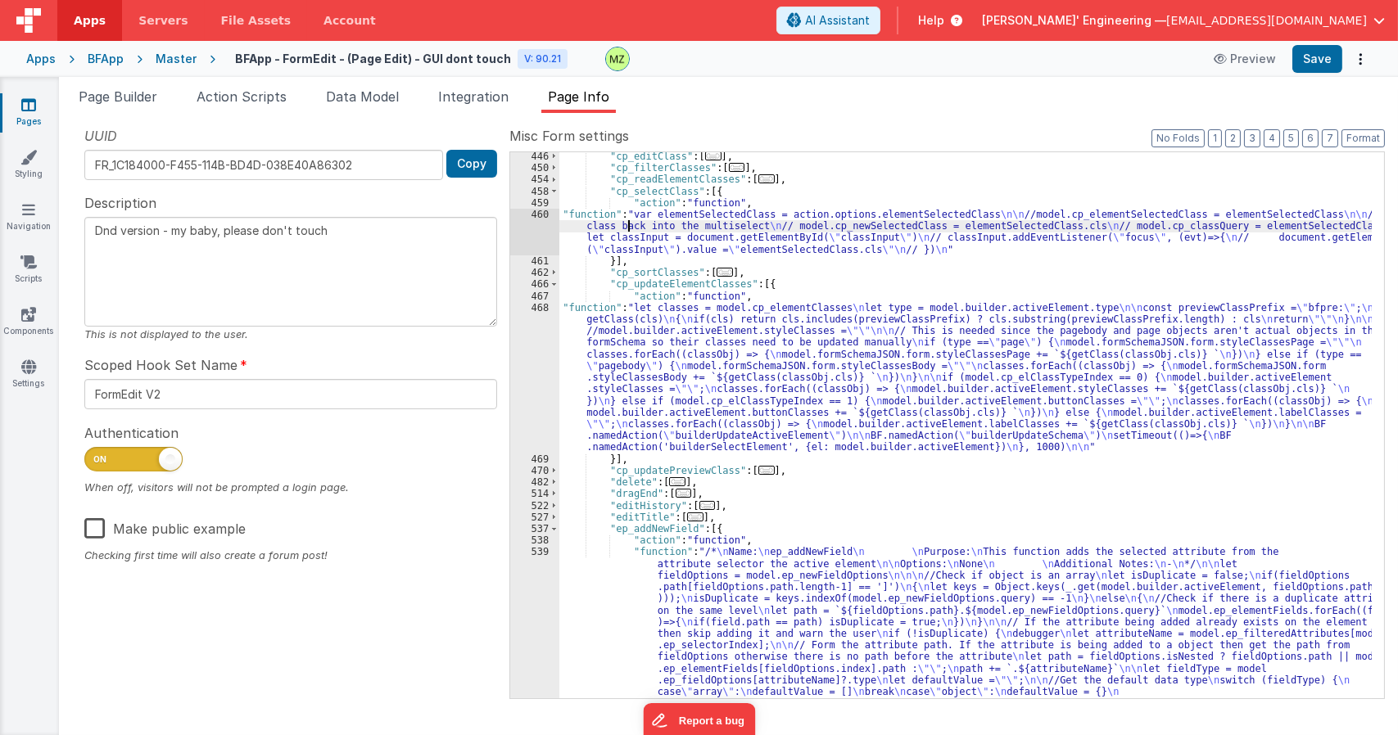
click at [639, 381] on div ""cp_editClass" : [ ... ] , "cp_filterClasses" : [ ... ] , "cp_readElementClasse…" at bounding box center [965, 540] width 812 height 779
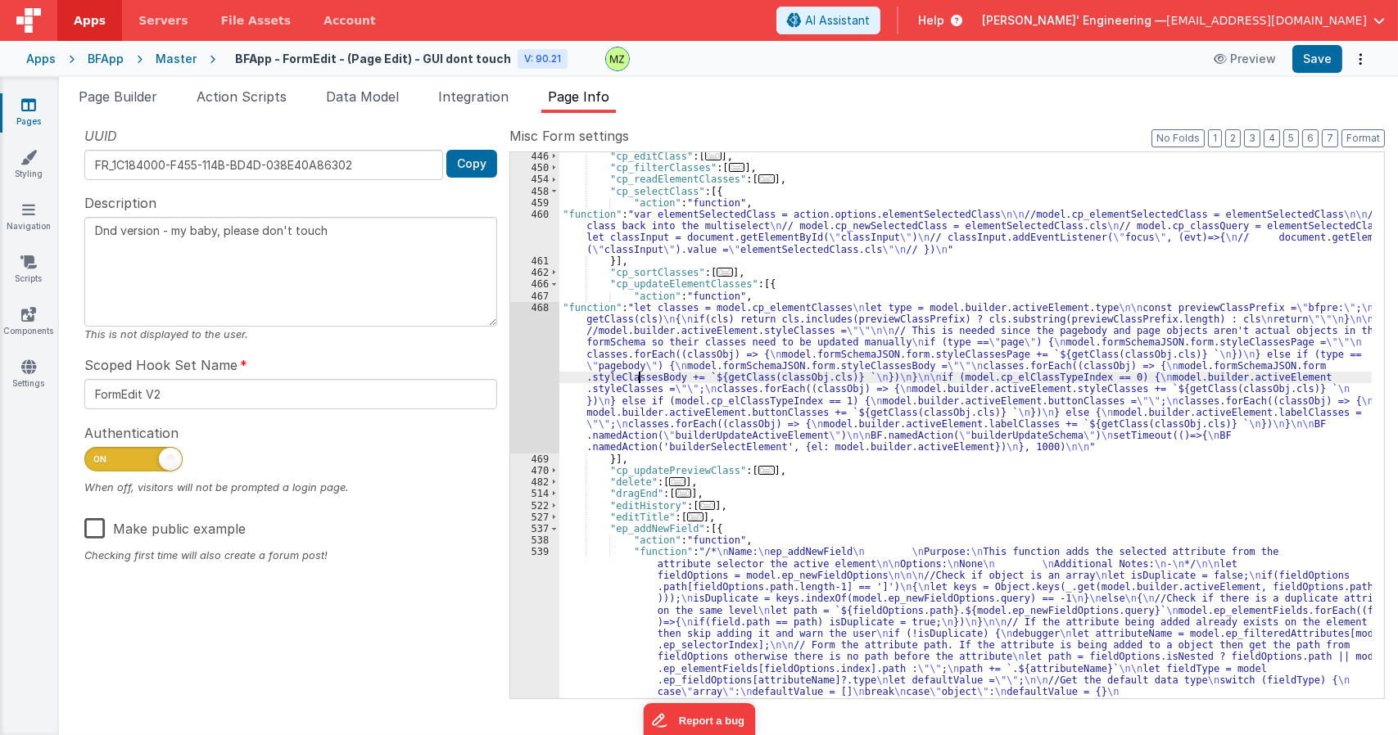
click at [544, 316] on div "468" at bounding box center [534, 377] width 49 height 151
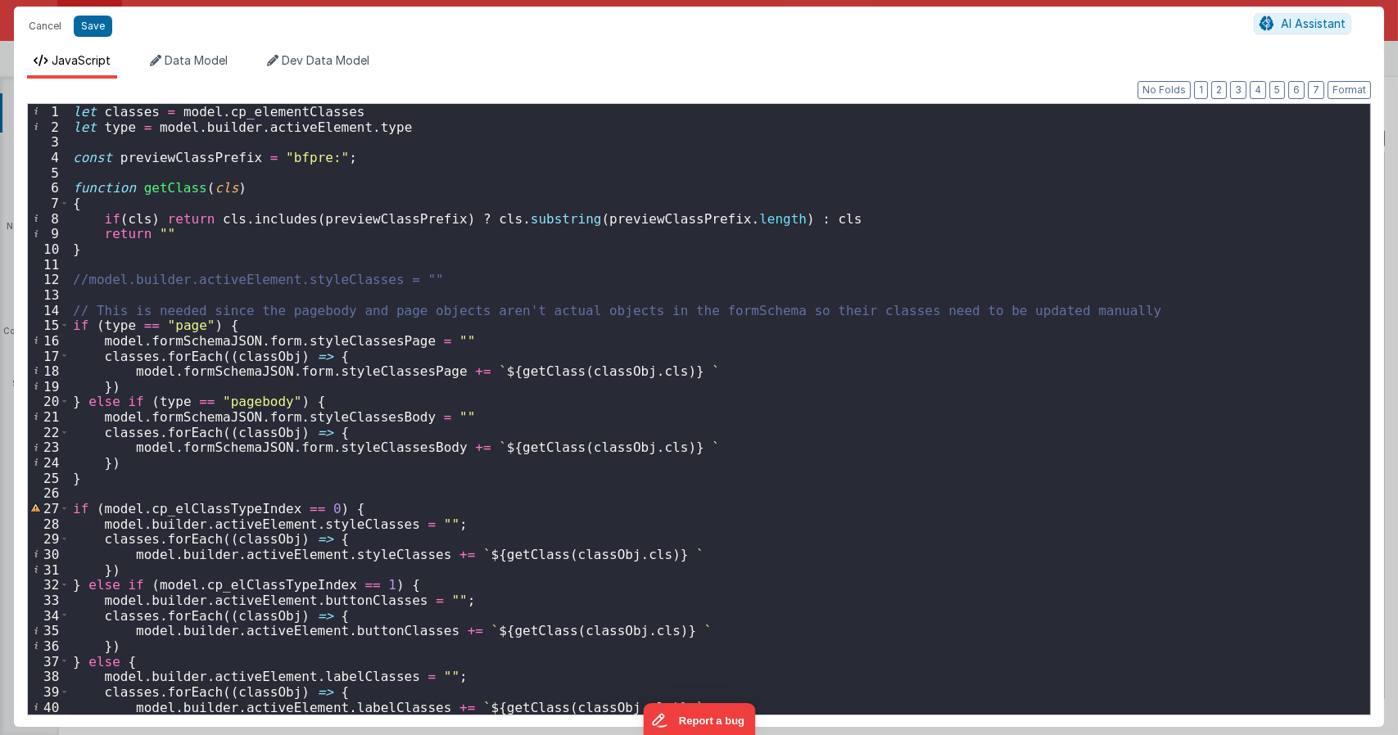
scroll to position [168, 0]
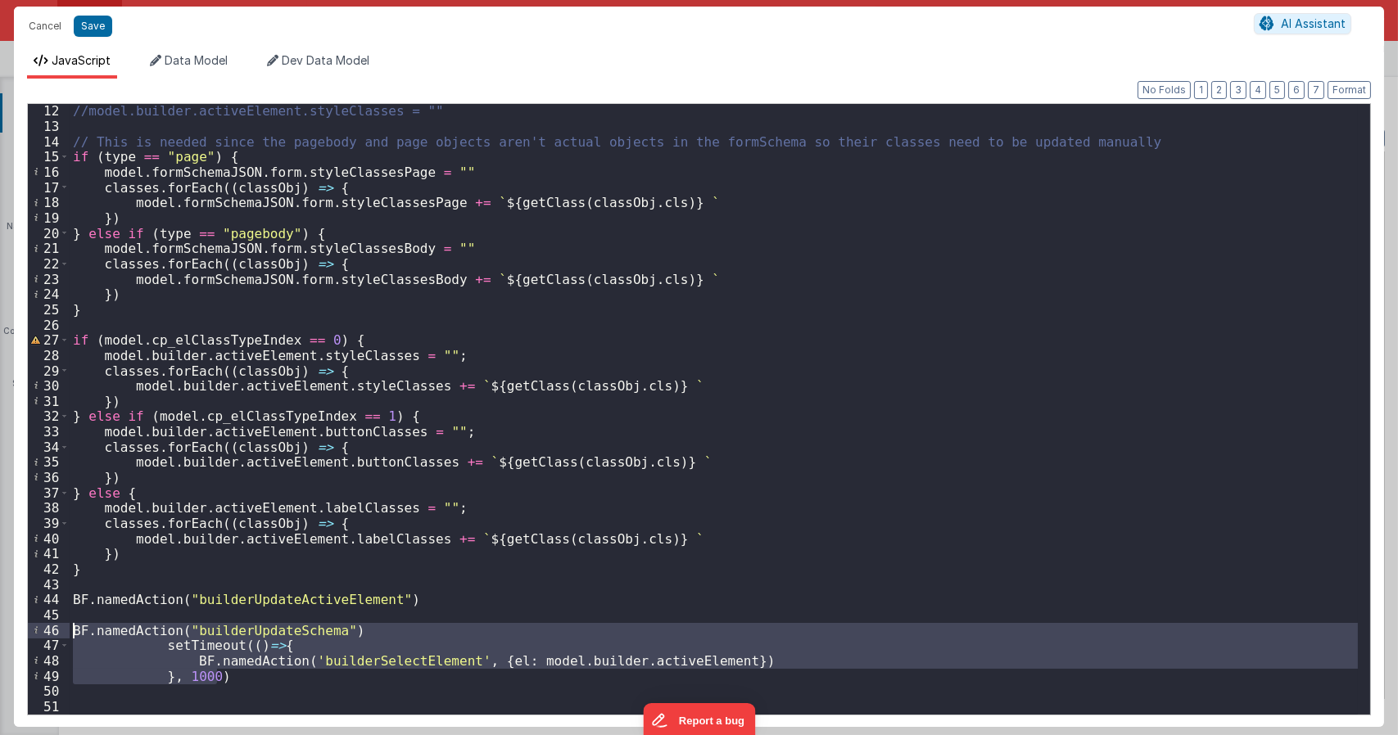
drag, startPoint x: 237, startPoint y: 678, endPoint x: 75, endPoint y: 634, distance: 168.0
click at [75, 634] on div "//model.builder.activeElement.styleClasses = "" // This is needed since the pag…" at bounding box center [714, 423] width 1288 height 641
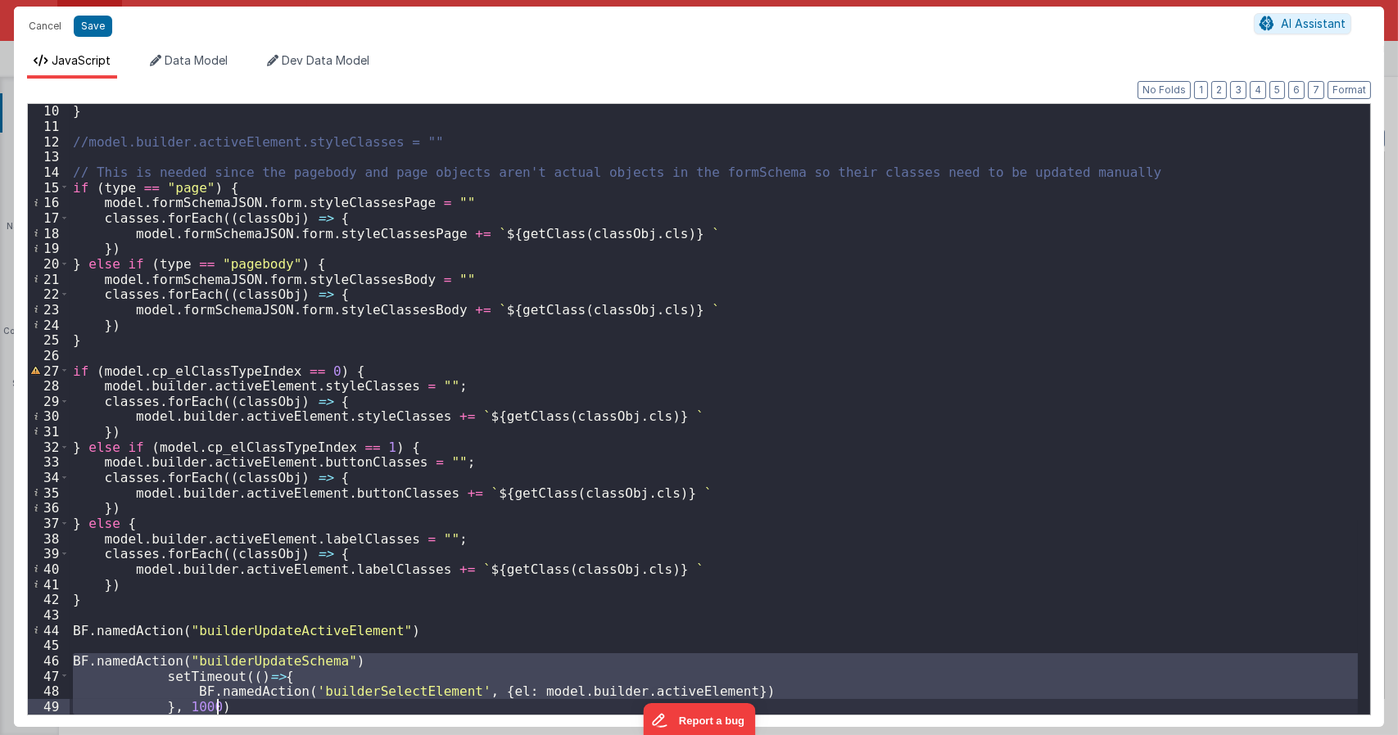
scroll to position [138, 0]
click at [111, 648] on div "} //model.builder.activeElement.styleClasses = "" // This is needed since the p…" at bounding box center [714, 423] width 1288 height 641
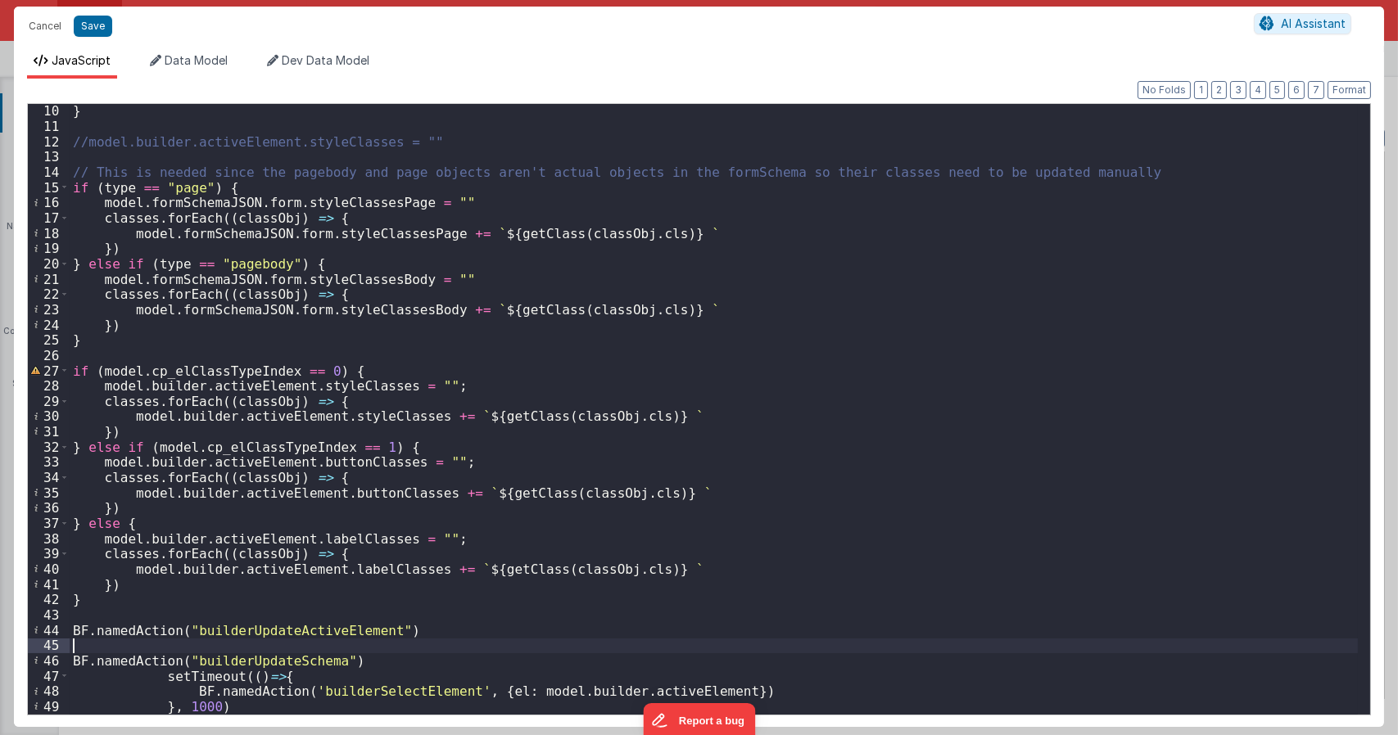
scroll to position [168, 0]
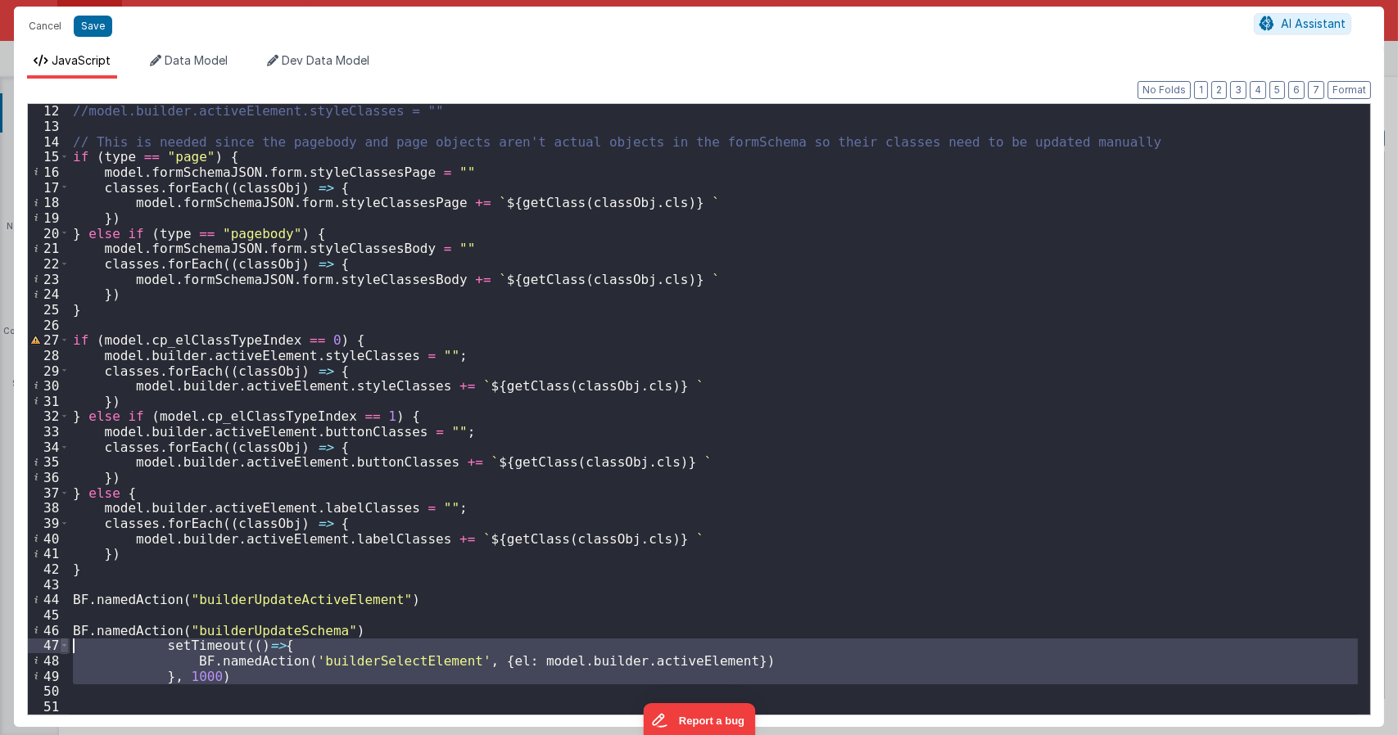
drag, startPoint x: 224, startPoint y: 685, endPoint x: 62, endPoint y: 644, distance: 167.4
click at [62, 644] on div "12 13 14 15 16 17 18 19 20 21 22 23 24 25 26 27 28 29 30 31 32 33 34 35 36 37 3…" at bounding box center [699, 409] width 1344 height 612
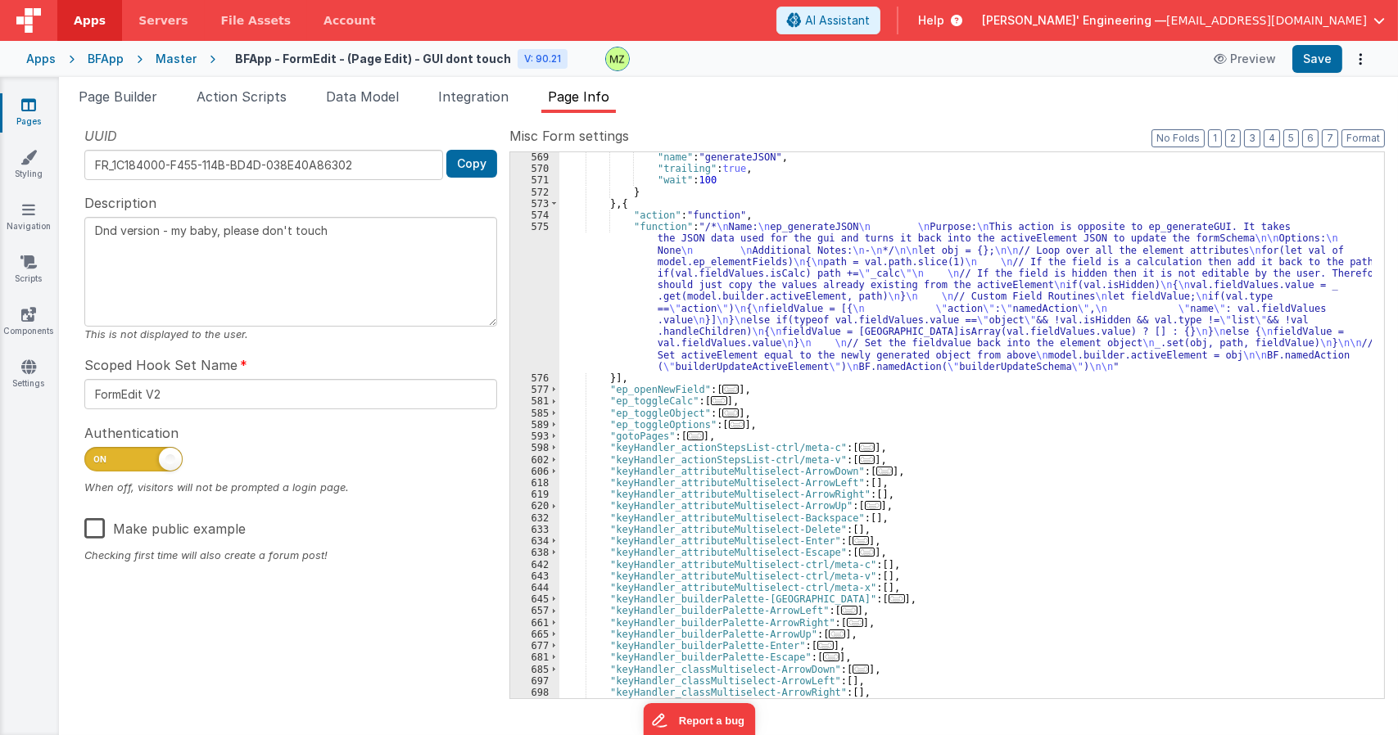
scroll to position [3509, 0]
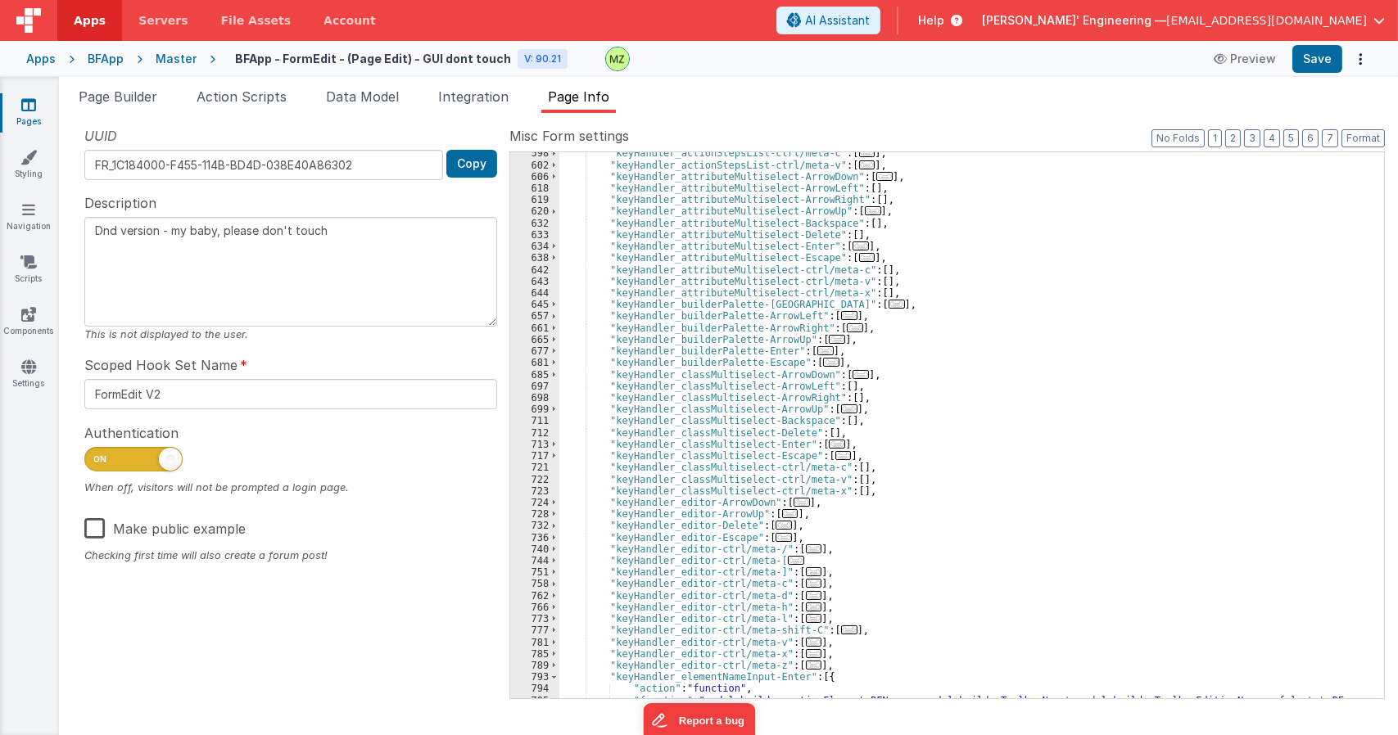
click at [829, 444] on span "..." at bounding box center [837, 444] width 16 height 9
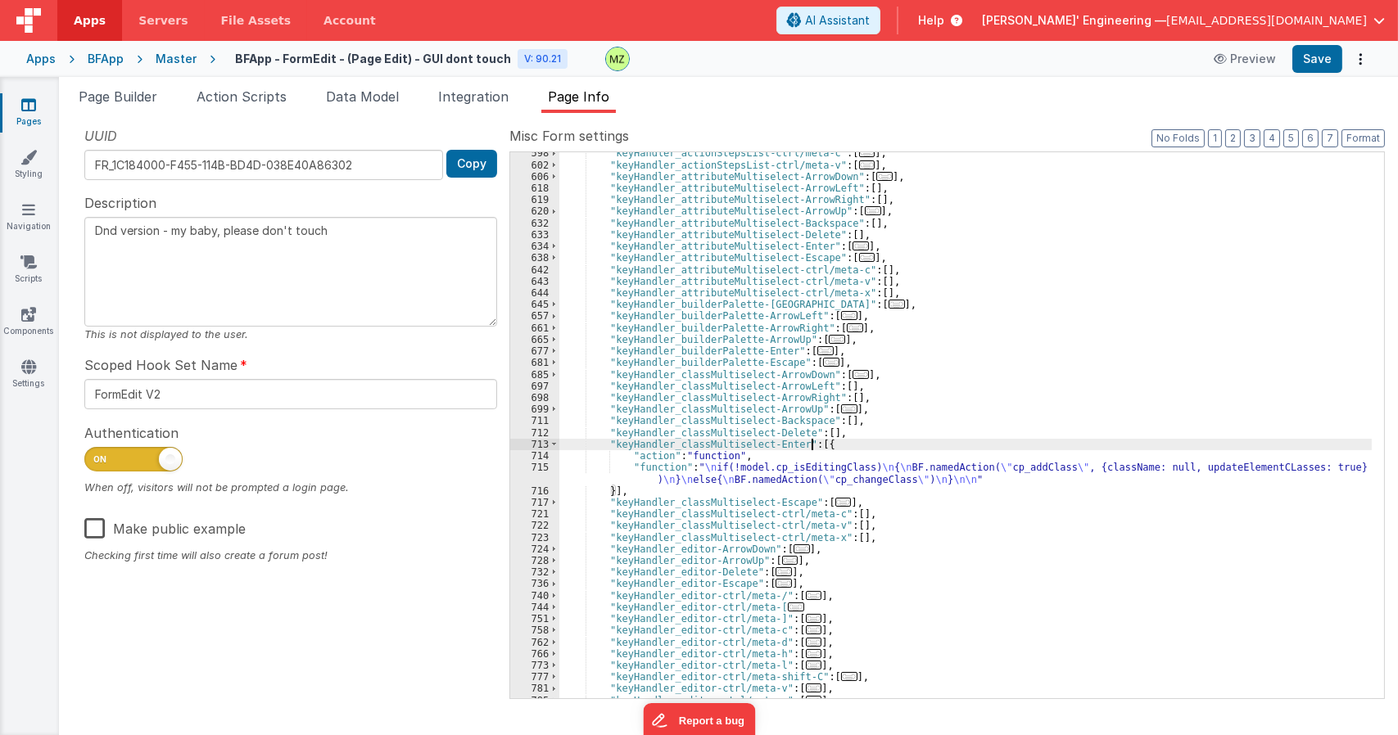
drag, startPoint x: 781, startPoint y: 472, endPoint x: 773, endPoint y: 473, distance: 8.2
click at [780, 472] on div ""keyHandler_actionStepsList-ctrl/meta-c" : [ ... ] , "keyHandler_actionStepsLis…" at bounding box center [965, 431] width 812 height 569
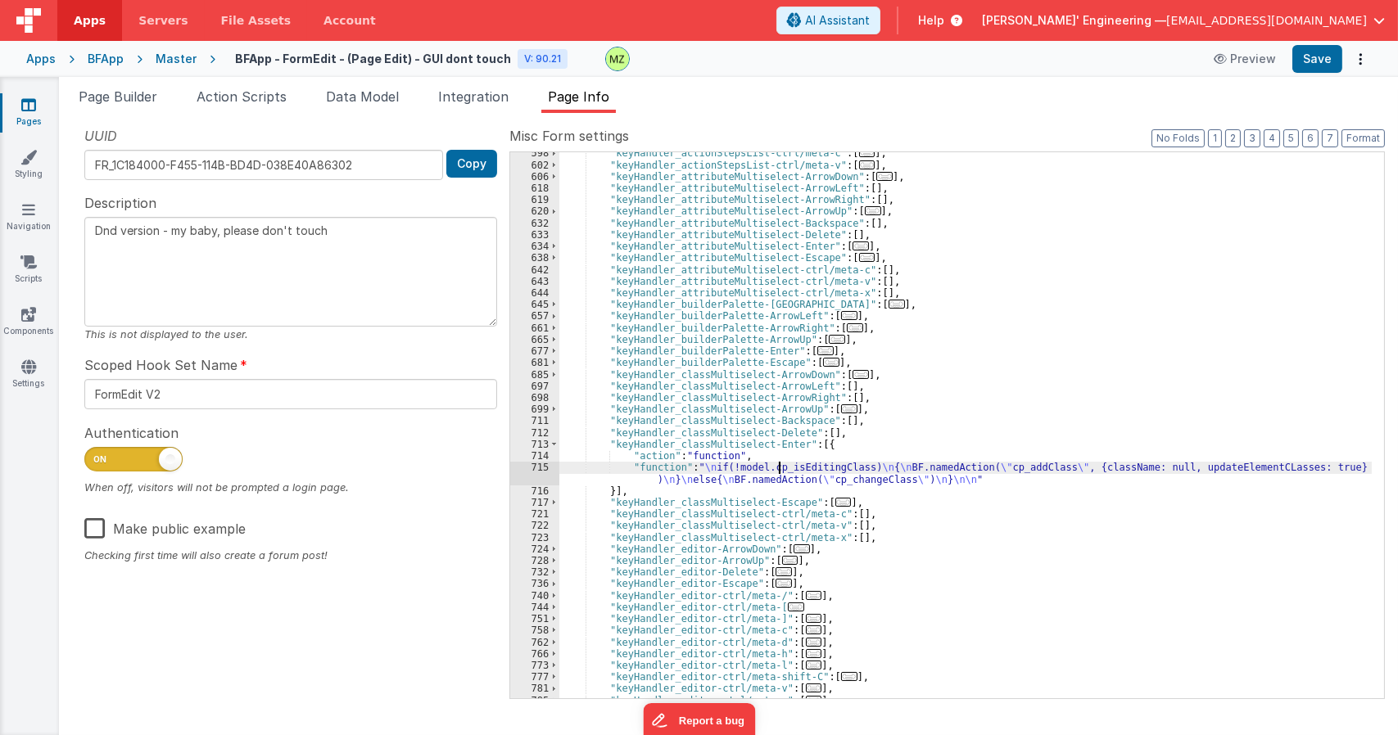
click at [540, 472] on div "715" at bounding box center [534, 473] width 49 height 23
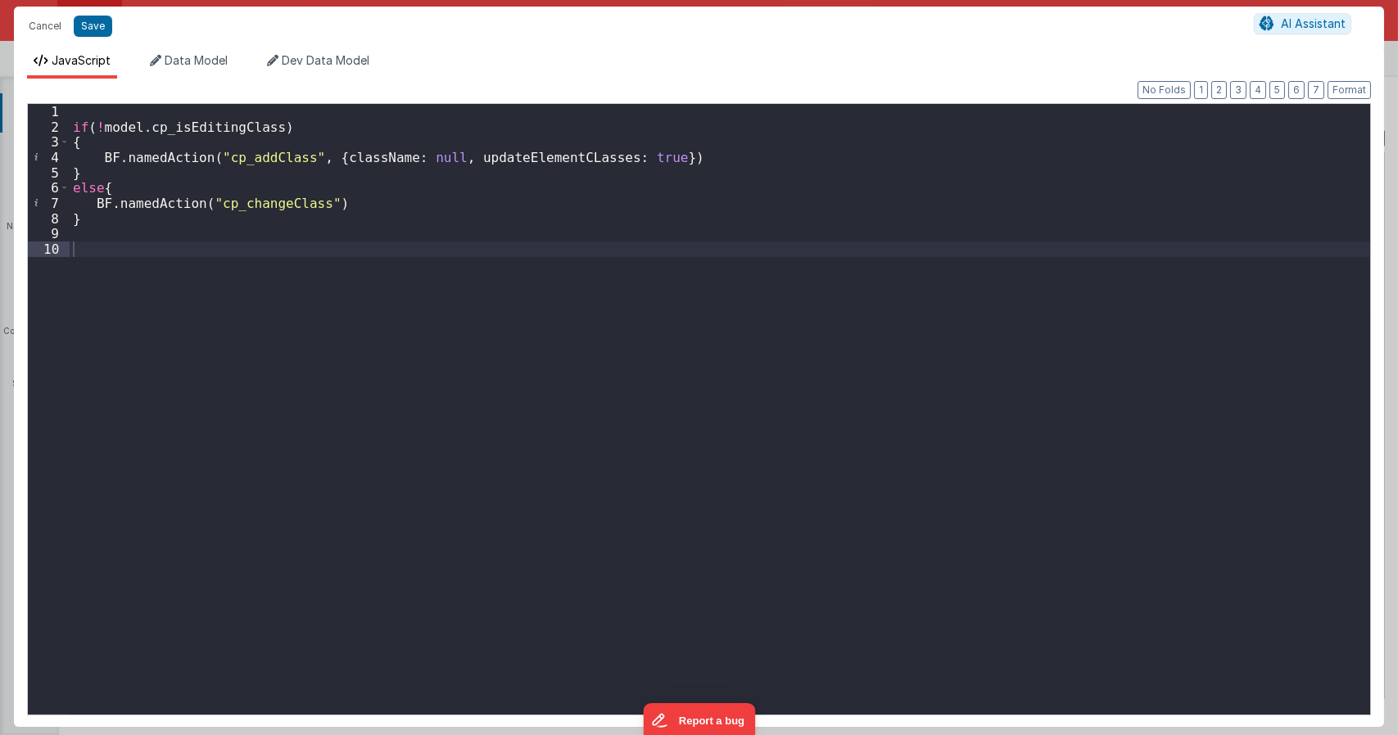
type textarea "Dnd version - my baby, please don't touch"
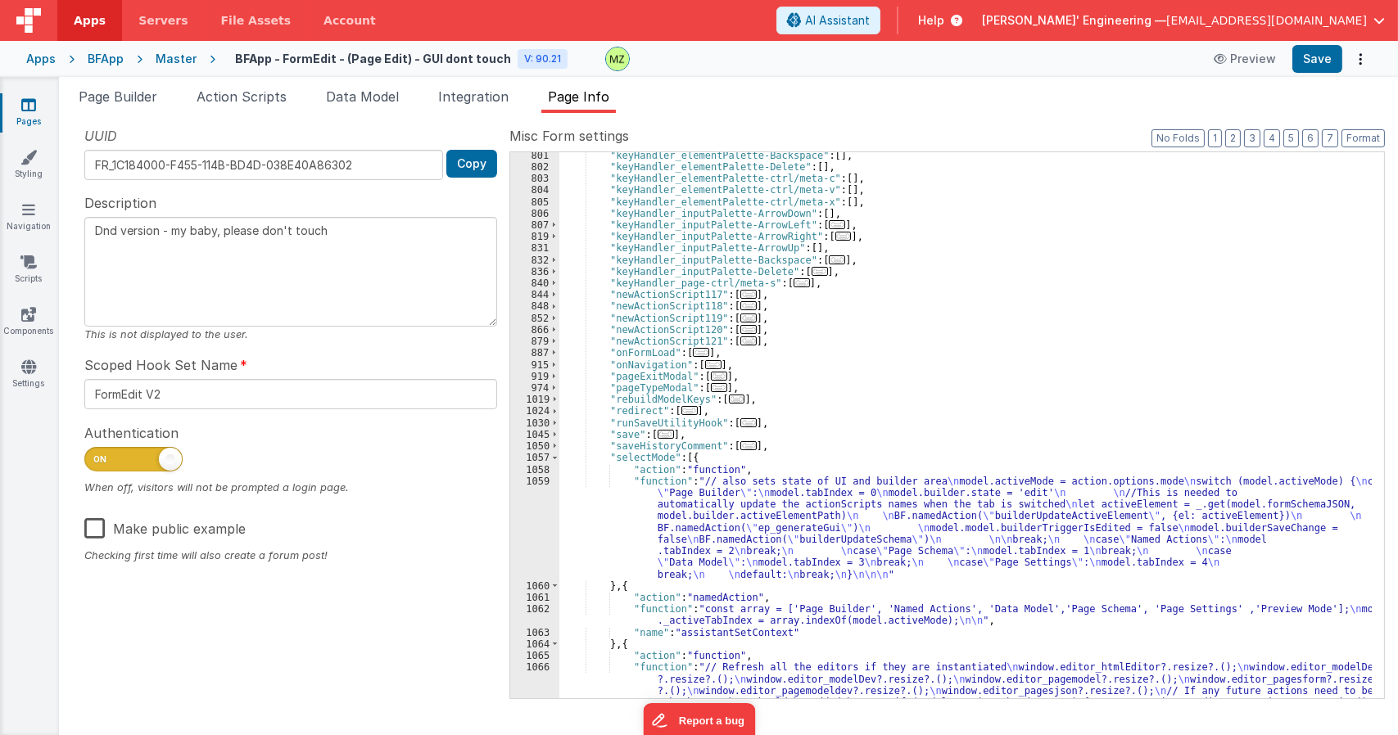
scroll to position [4332, 0]
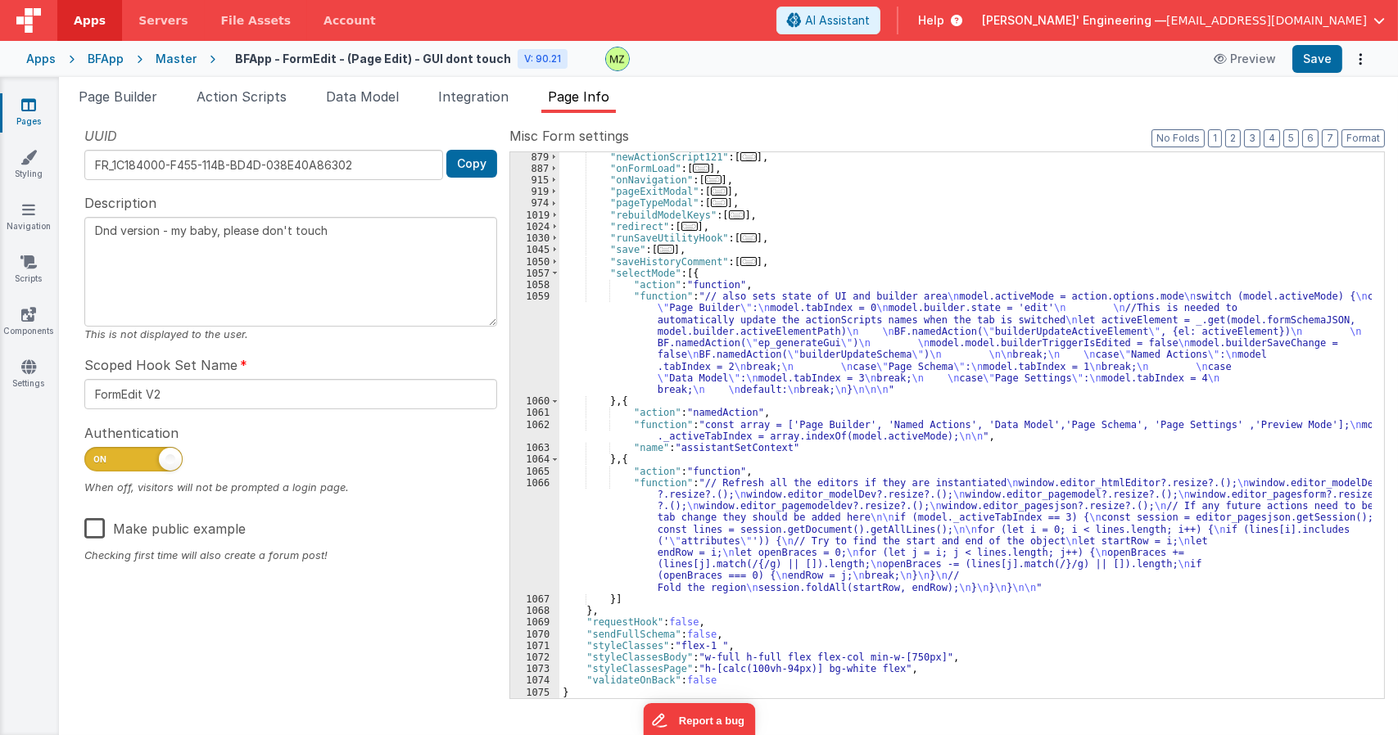
click at [987, 445] on div ""newActionScript121" : [ ... ] , "onFormLoad" : [ ... ] , "onNavigation" : [ ..…" at bounding box center [965, 435] width 812 height 569
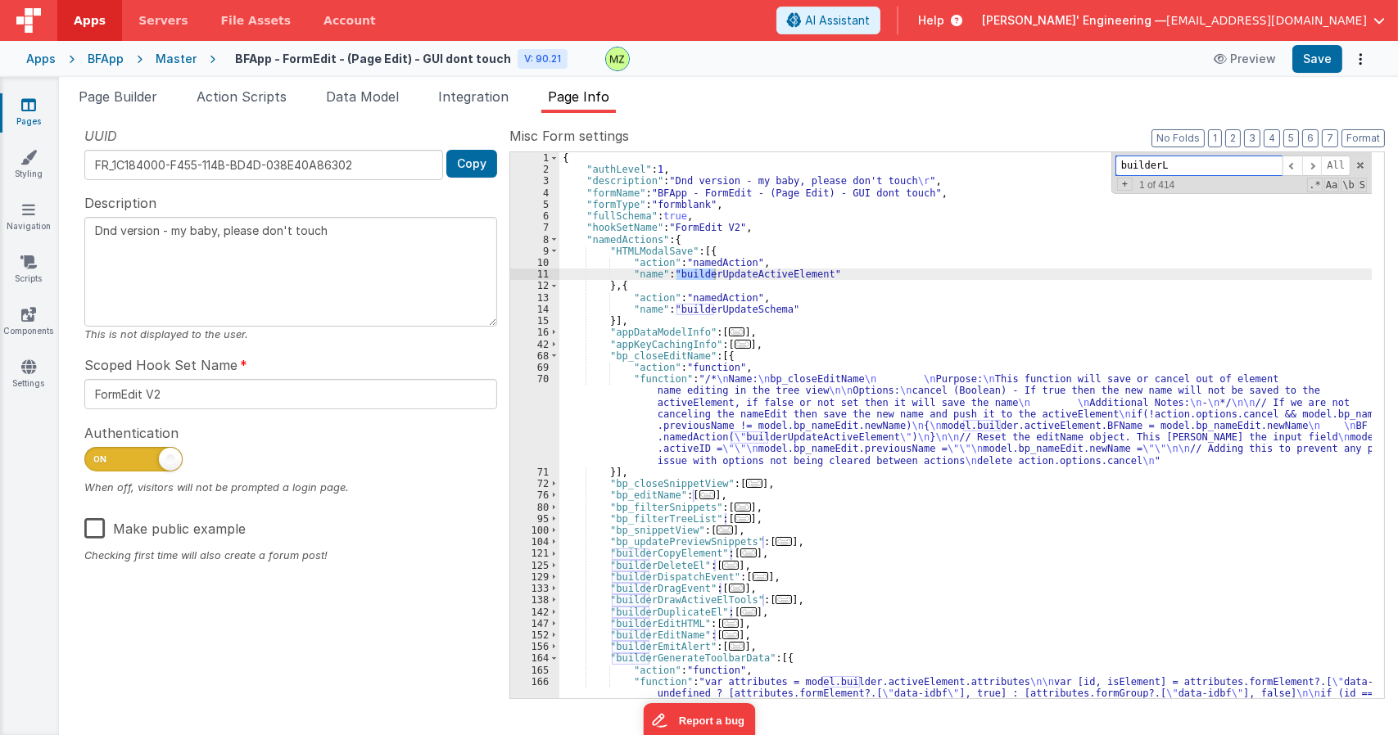
scroll to position [681, 0]
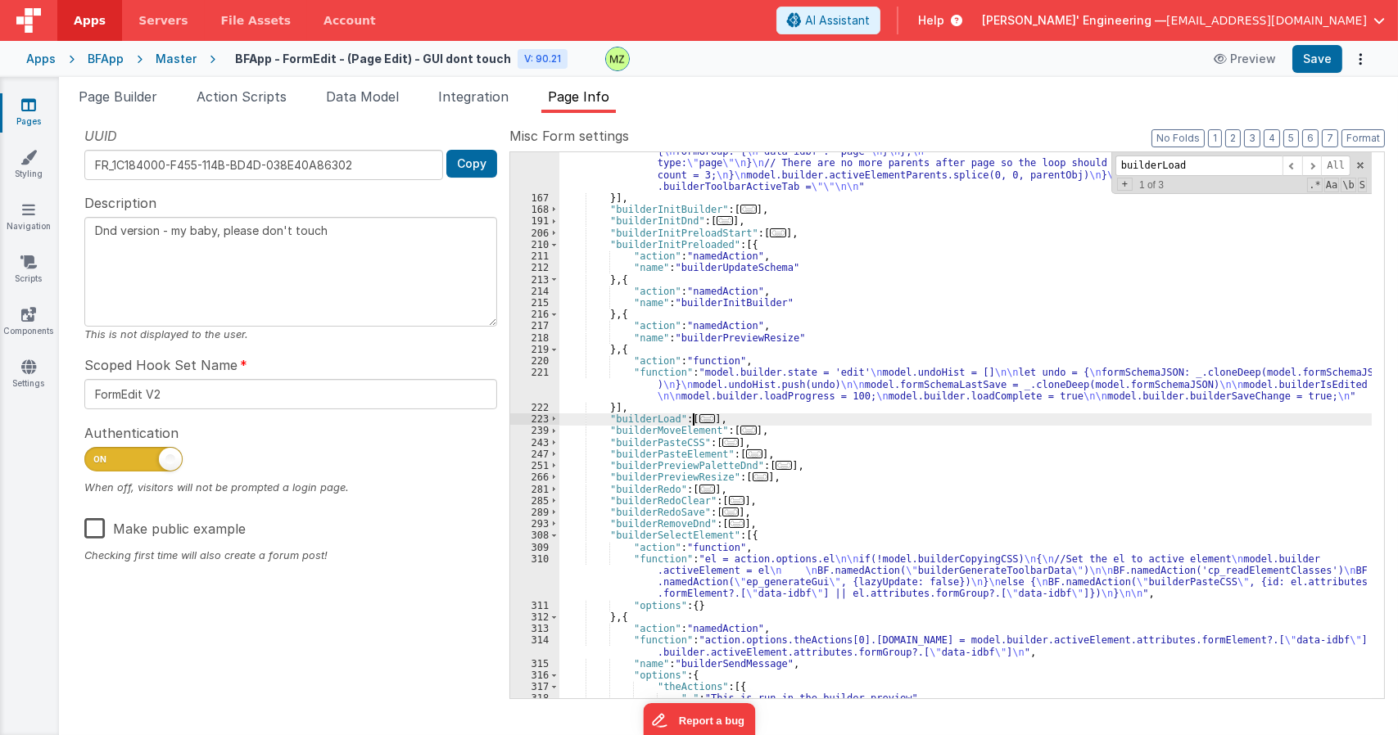
click at [699, 418] on span "..." at bounding box center [707, 418] width 16 height 9
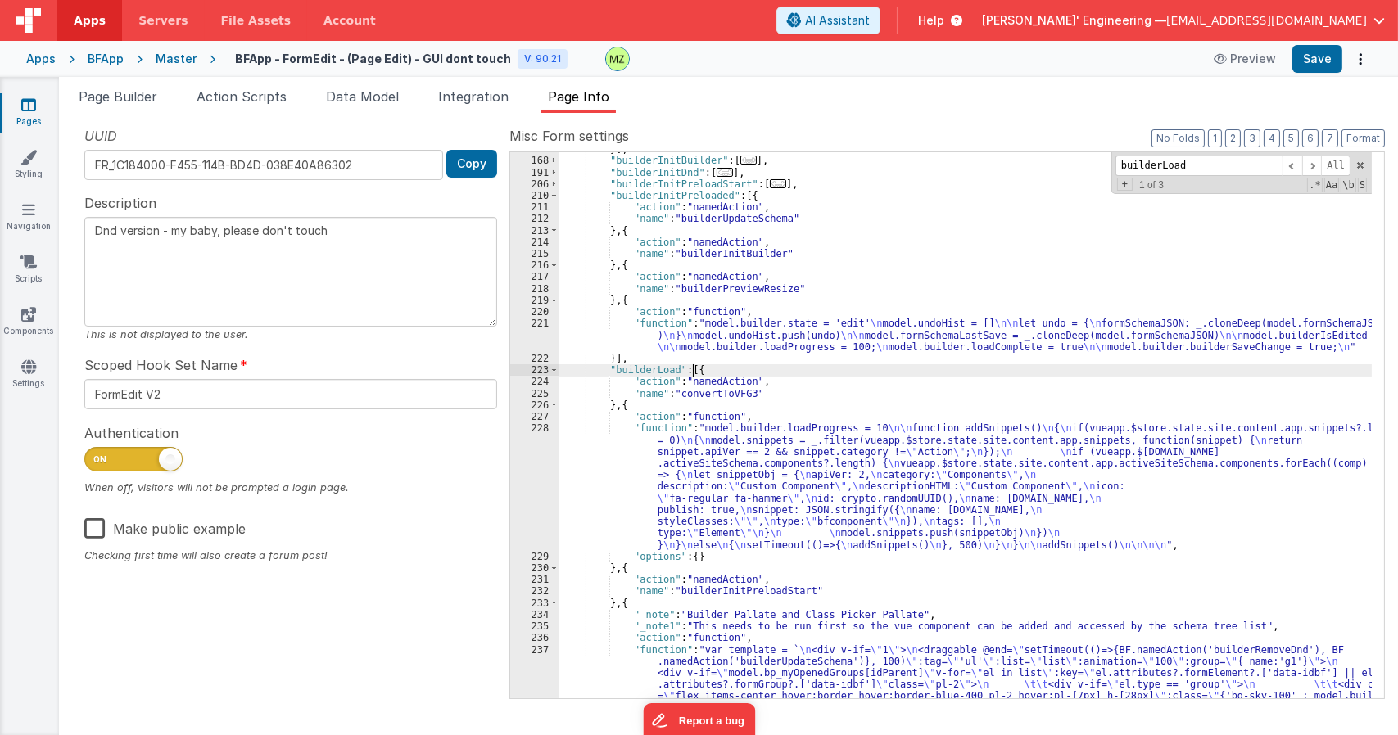
scroll to position [829, 0]
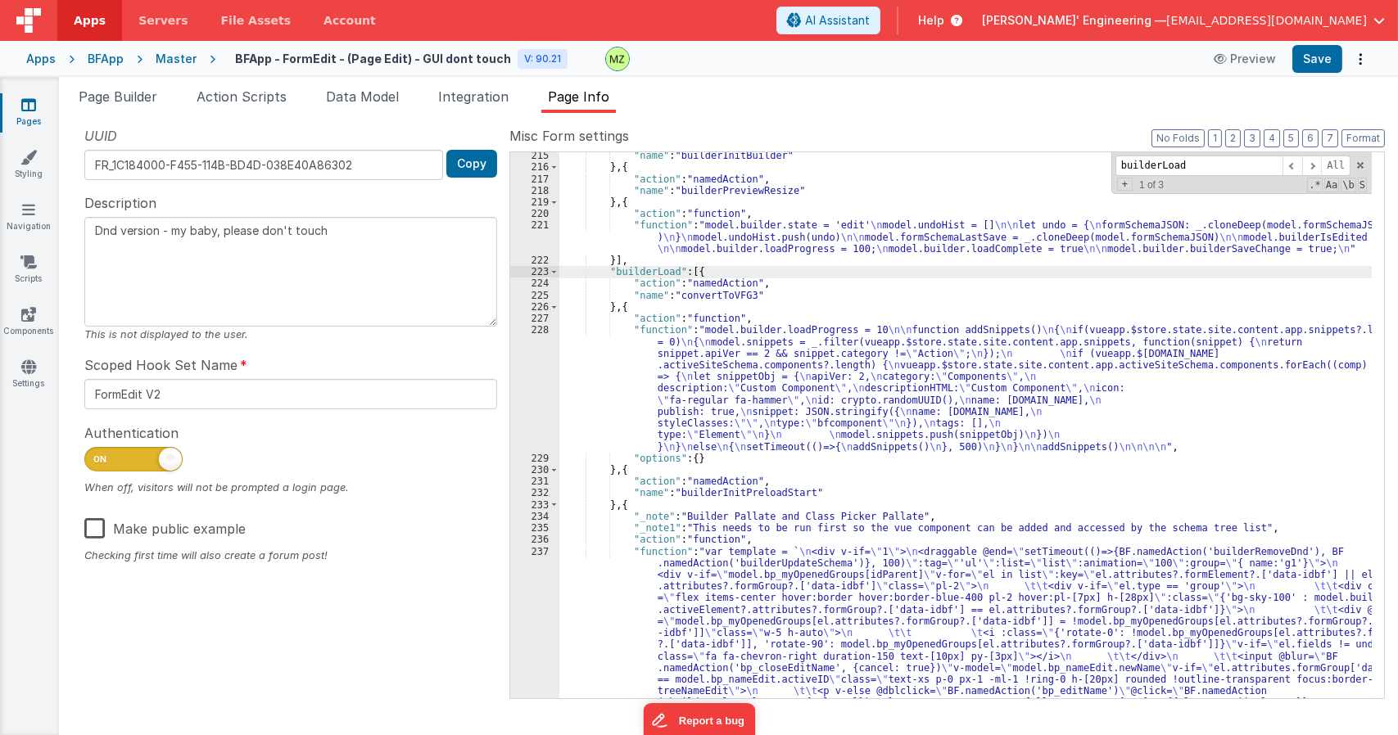
click at [712, 559] on div ""name" : "builderInitBuilder" } , { "action" : "namedAction" , "name" : "builde…" at bounding box center [965, 609] width 812 height 919
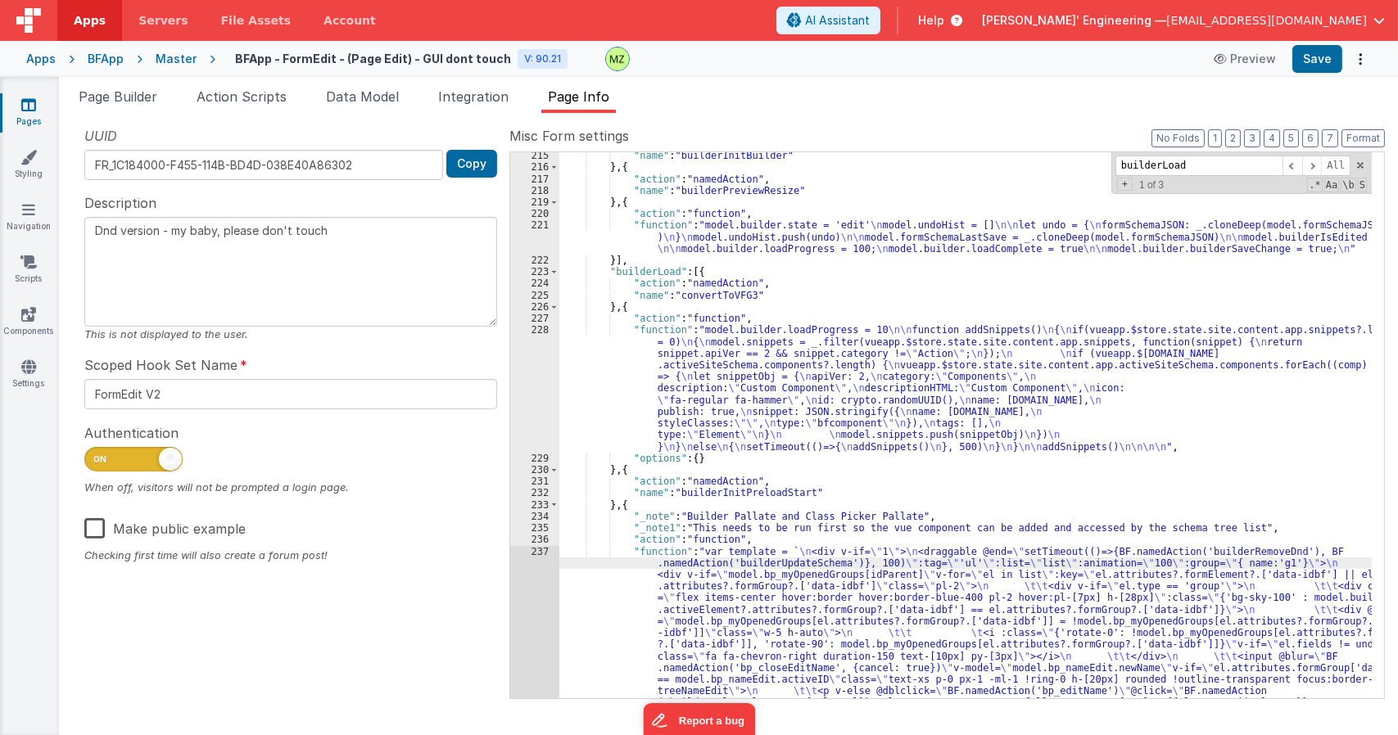
click at [538, 556] on div "237" at bounding box center [534, 726] width 49 height 361
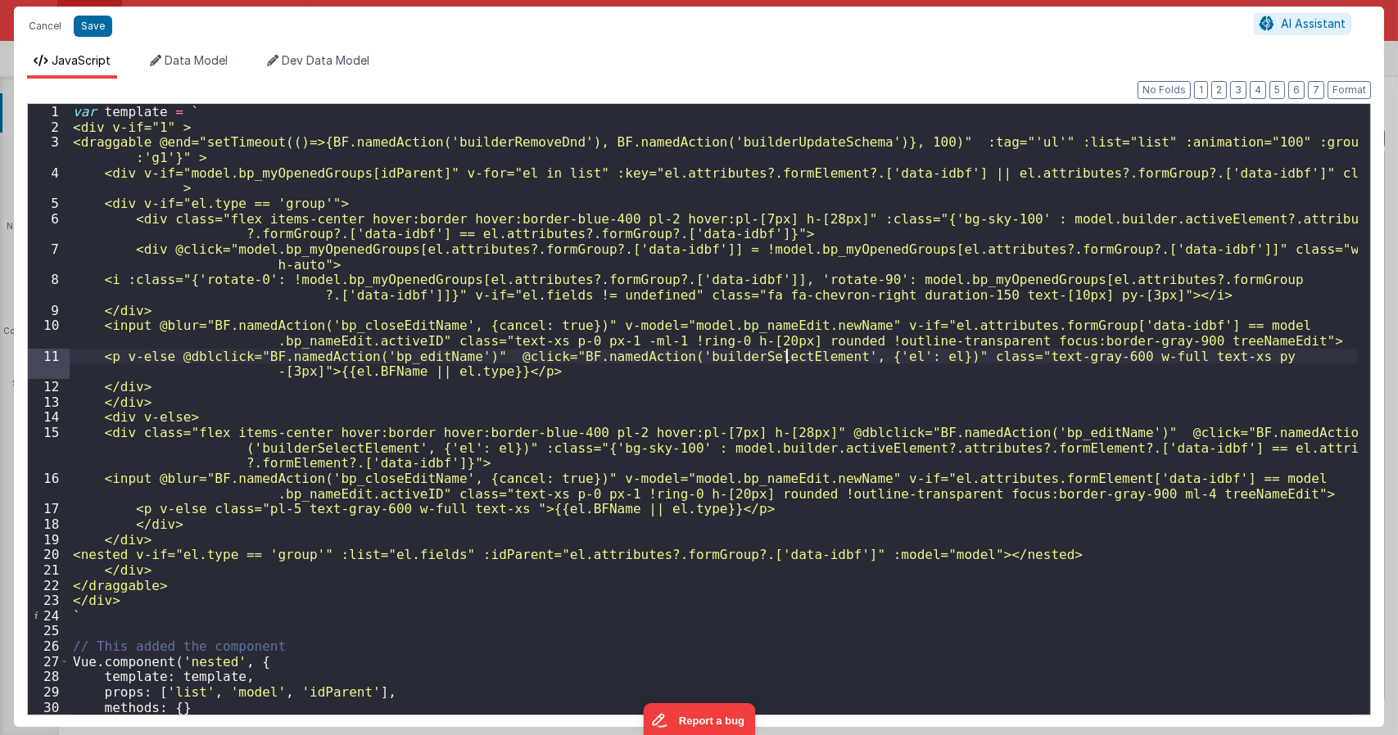
click at [788, 358] on div "var template = ` <div v-if="1" > <draggable @end="setTimeout(()=>{BF.namedActio…" at bounding box center [714, 424] width 1288 height 641
click at [52, 26] on button "Cancel" at bounding box center [44, 26] width 49 height 23
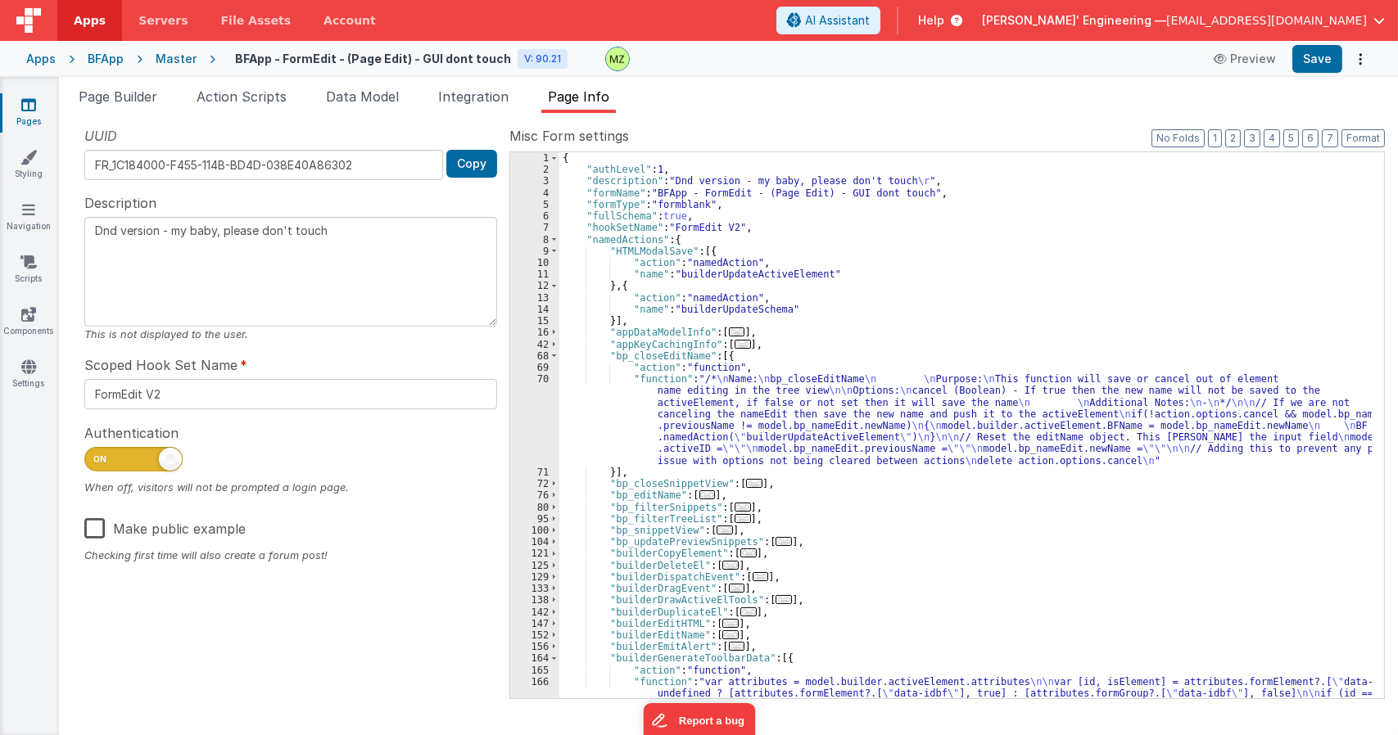
scroll to position [0, 0]
click at [902, 391] on div "{ "authLevel" : 1 , "description" : "Dnd version - my baby, please don't touch …" at bounding box center [965, 530] width 812 height 756
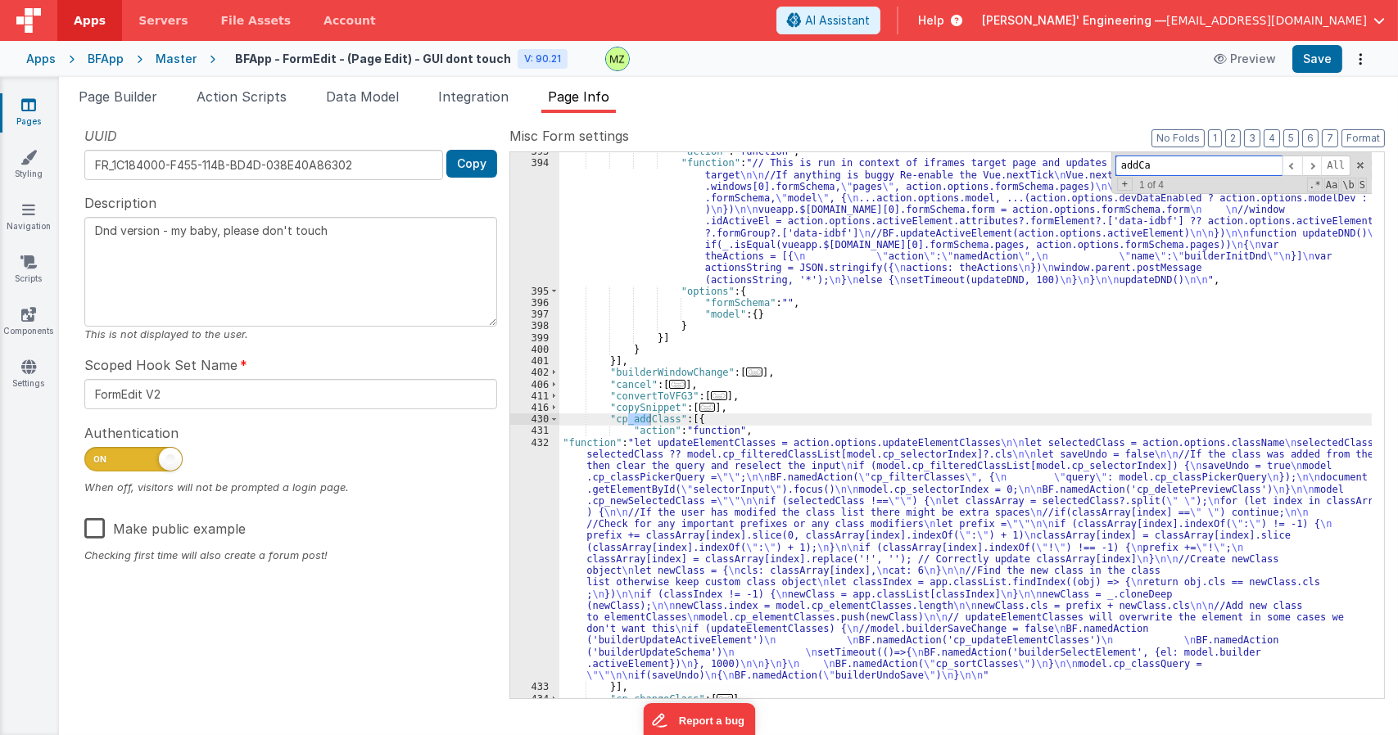
scroll to position [2393, 0]
type input "addClass"
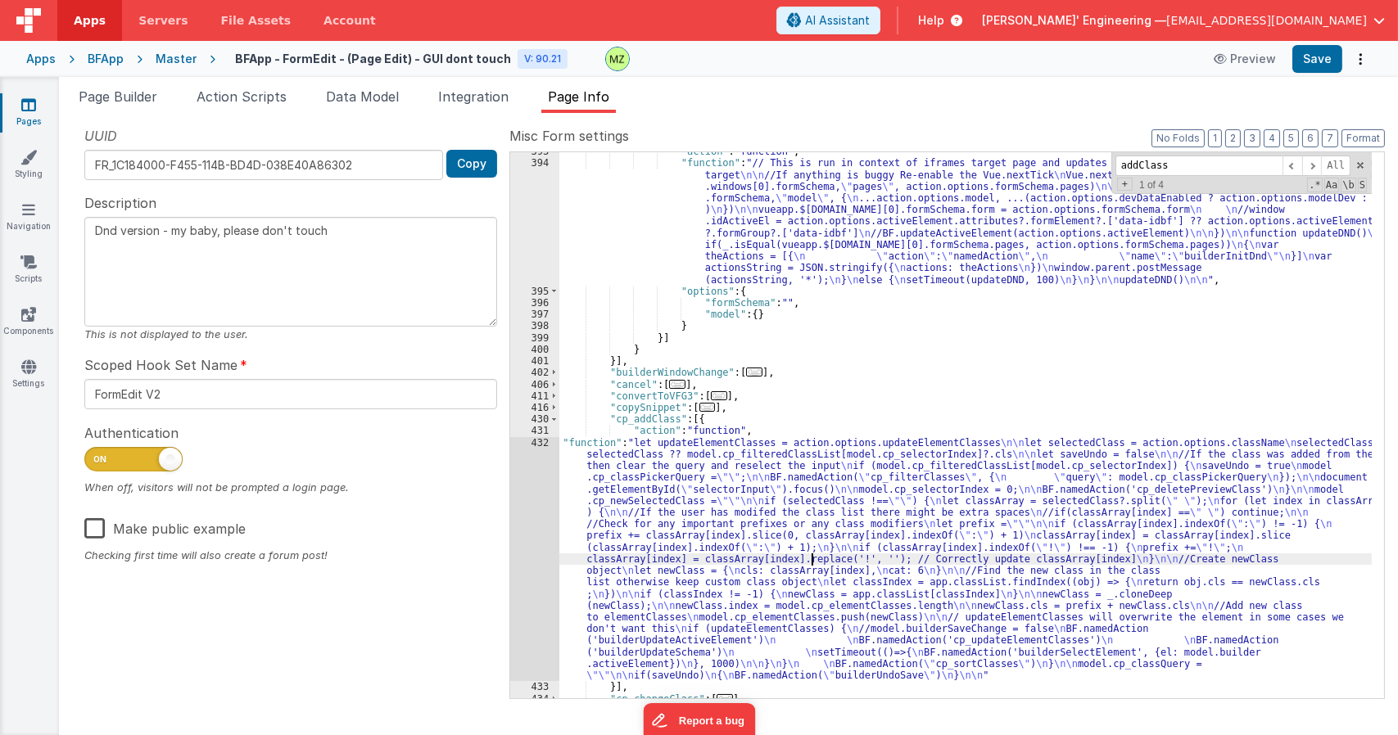
click at [811, 564] on div ""action" : "function" , "function" : "// This is run in context of iframes targ…" at bounding box center [965, 430] width 812 height 569
click at [520, 446] on div "432" at bounding box center [534, 559] width 49 height 245
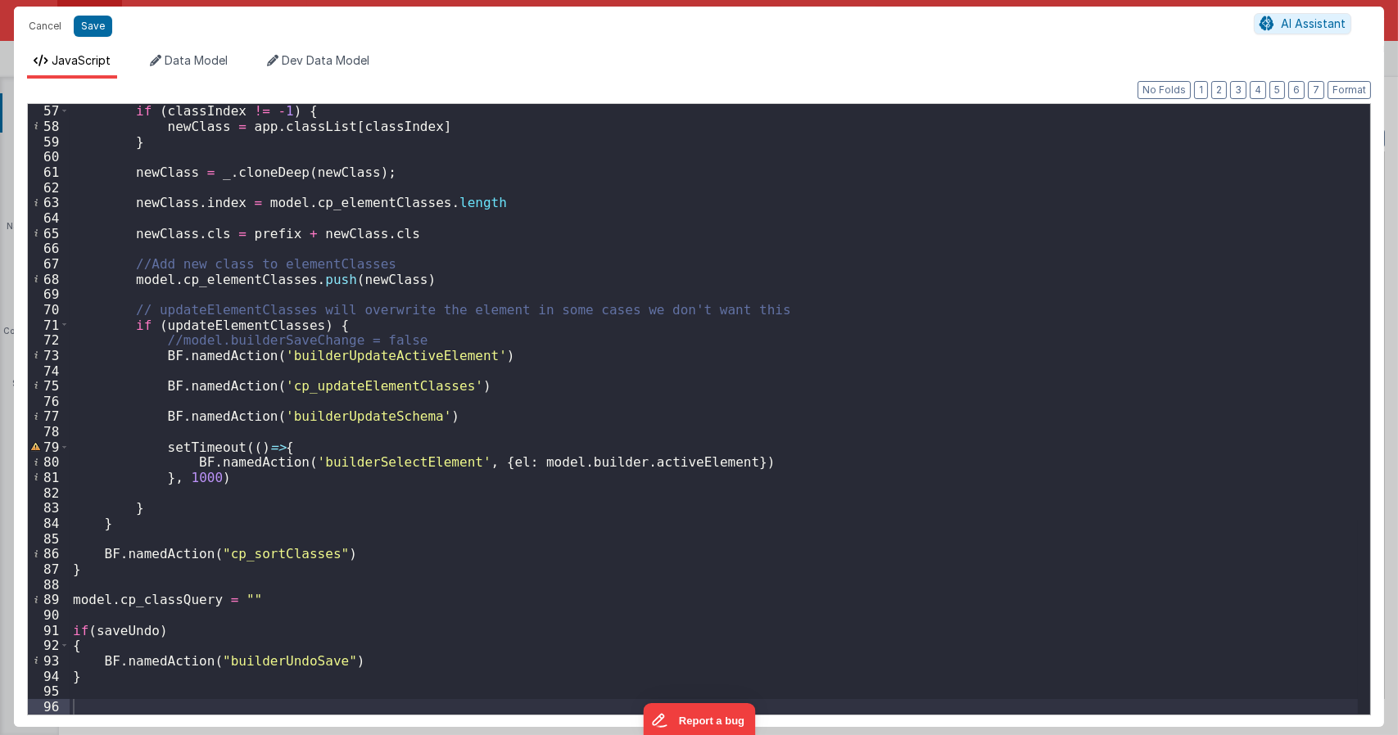
scroll to position [856, 0]
click at [337, 318] on div "if ( classIndex != - 1 ) { newClass = app . classList [ classIndex ] } newClass…" at bounding box center [714, 423] width 1288 height 641
click at [229, 328] on div "if ( classIndex != - 1 ) { newClass = app . classList [ classIndex ] } newClass…" at bounding box center [714, 423] width 1288 height 641
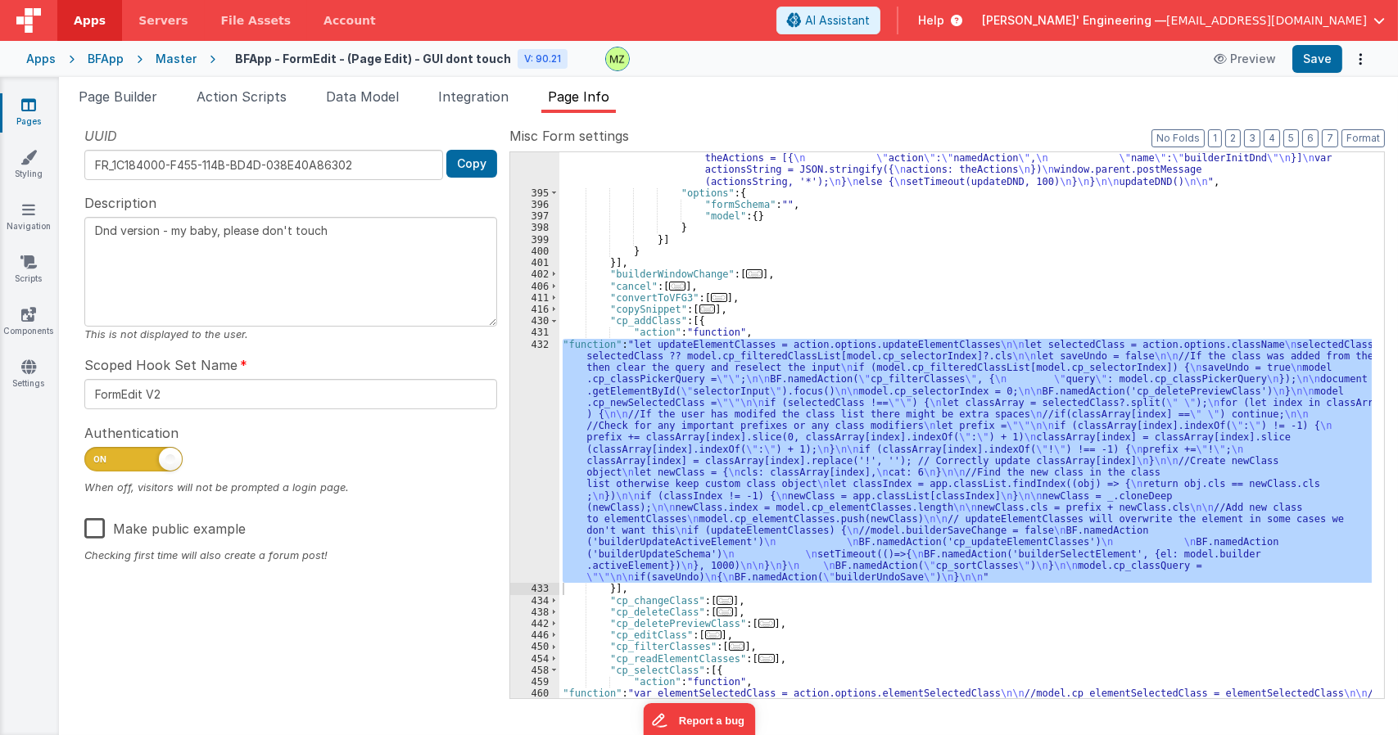
scroll to position [2491, 0]
click at [535, 348] on div "432" at bounding box center [534, 461] width 49 height 245
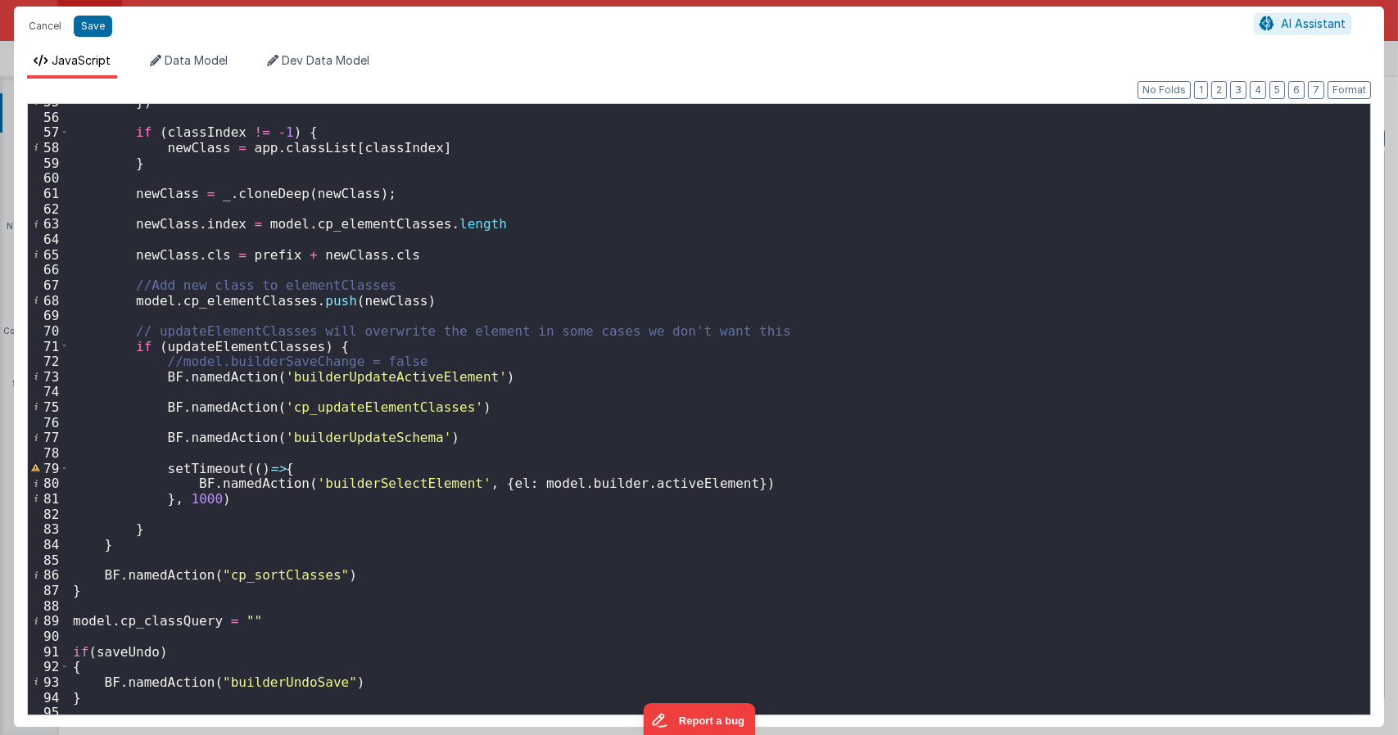
scroll to position [856, 0]
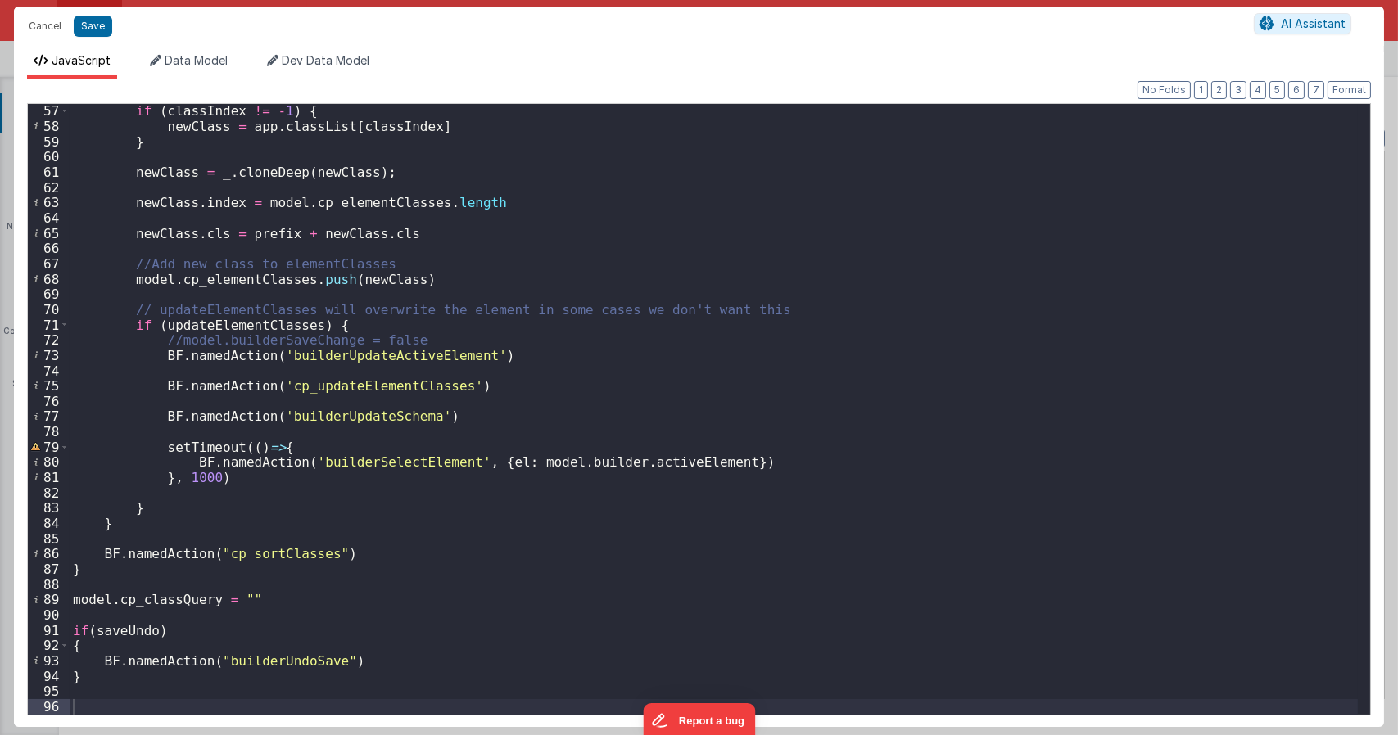
click at [279, 425] on div "if ( classIndex != - 1 ) { newClass = app . classList [ classIndex ] } newClass…" at bounding box center [714, 423] width 1288 height 641
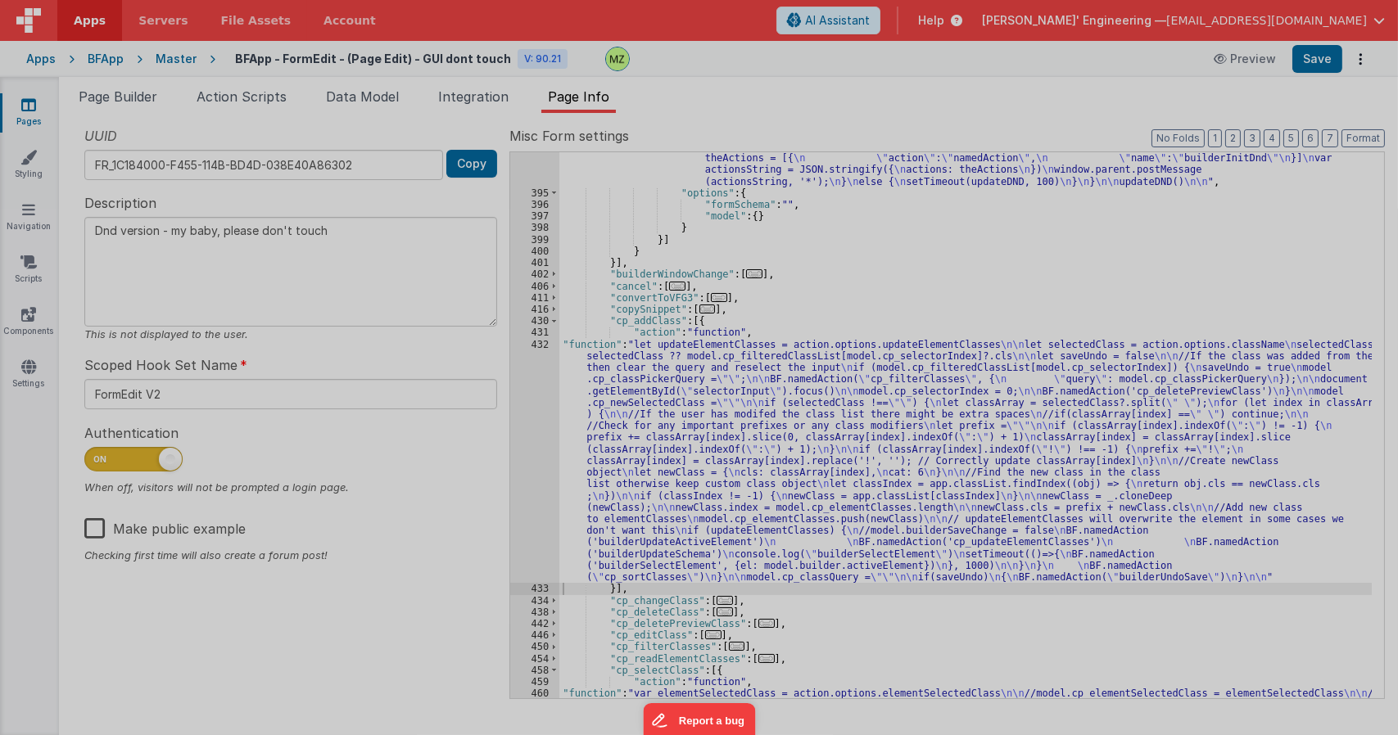
type textarea "Dnd version - my baby, please don't touch"
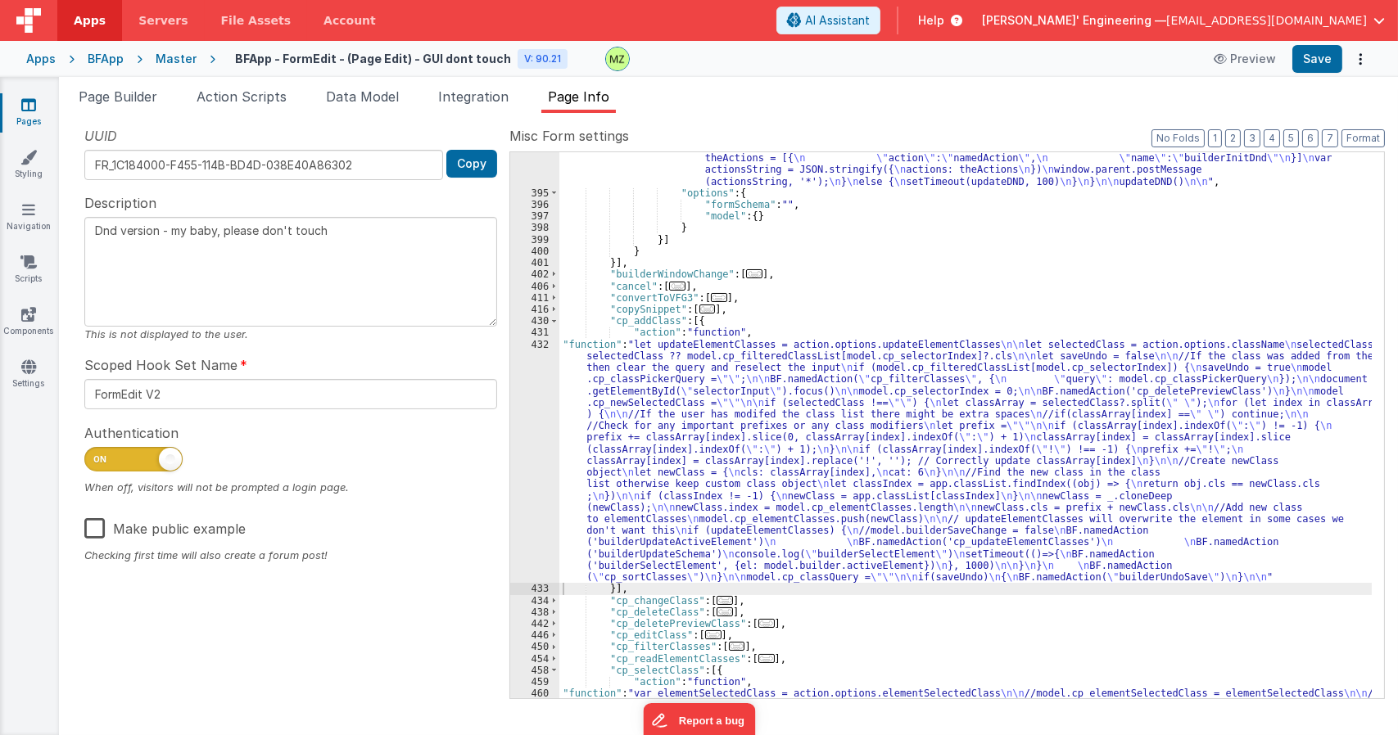
click at [915, 258] on div ""function" : "// This is run in context of iframes target page and updates sche…" at bounding box center [965, 419] width 812 height 721
